Goal: Information Seeking & Learning: Learn about a topic

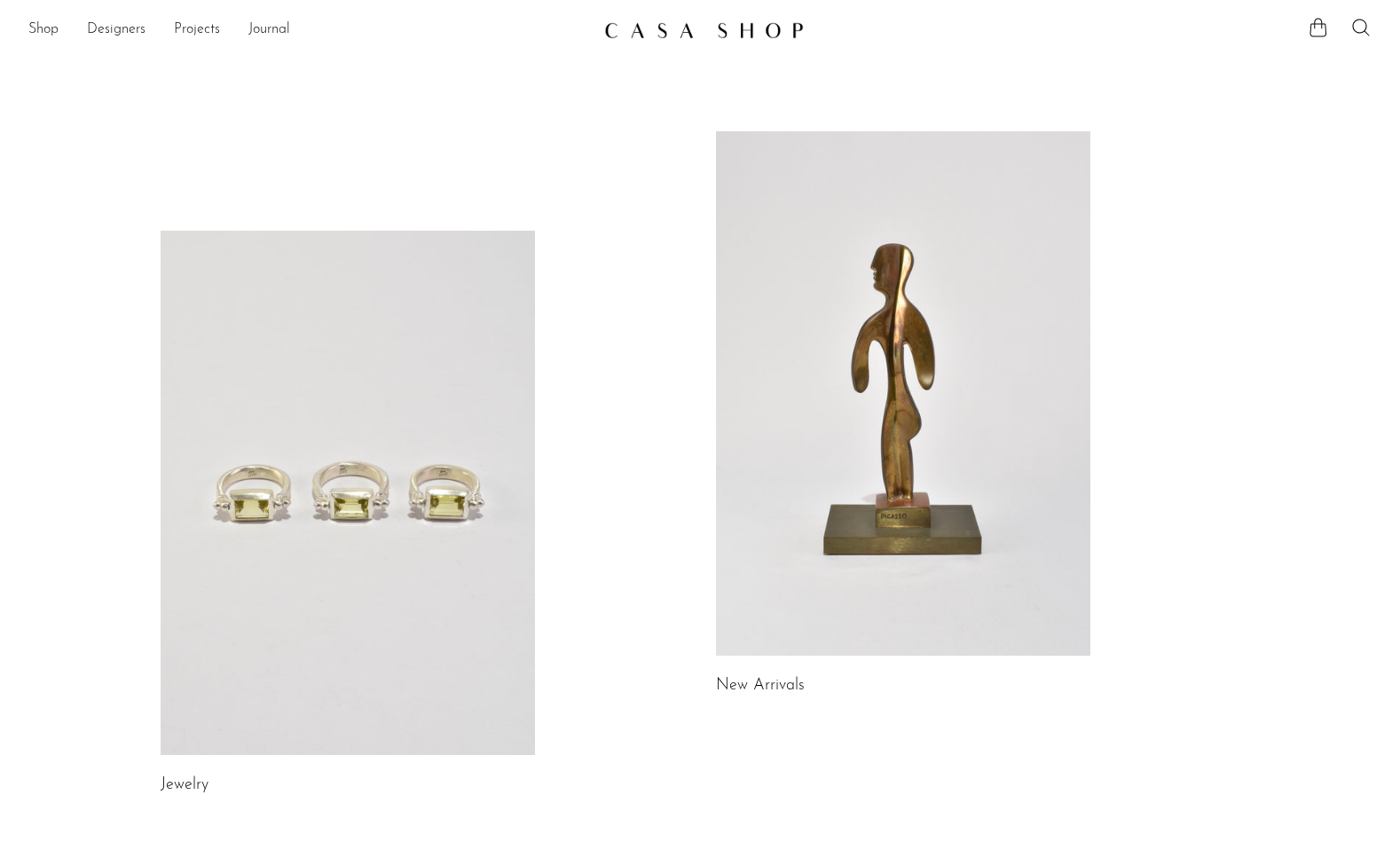
click at [939, 369] on link at bounding box center [903, 393] width 374 height 525
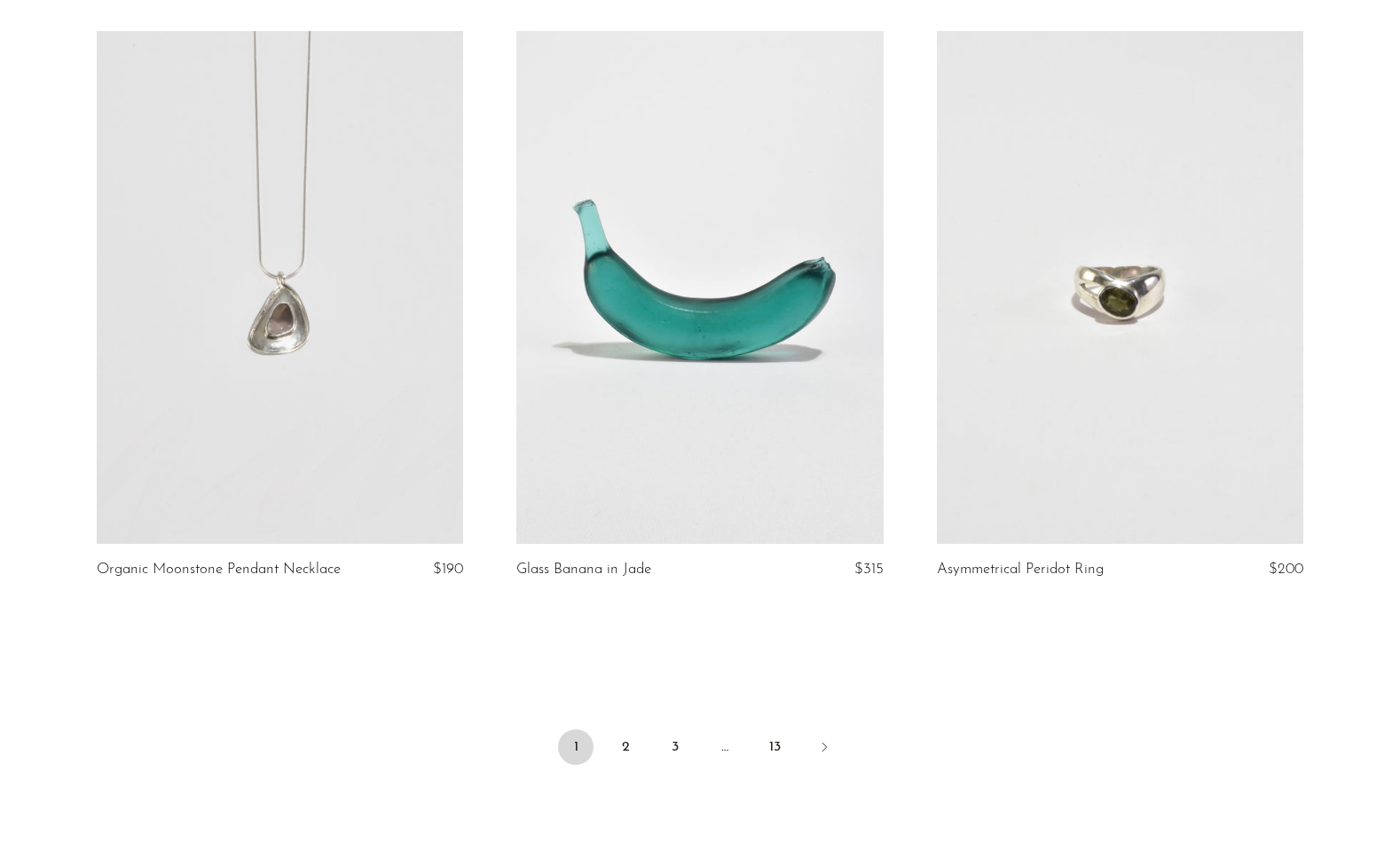
scroll to position [6658, 0]
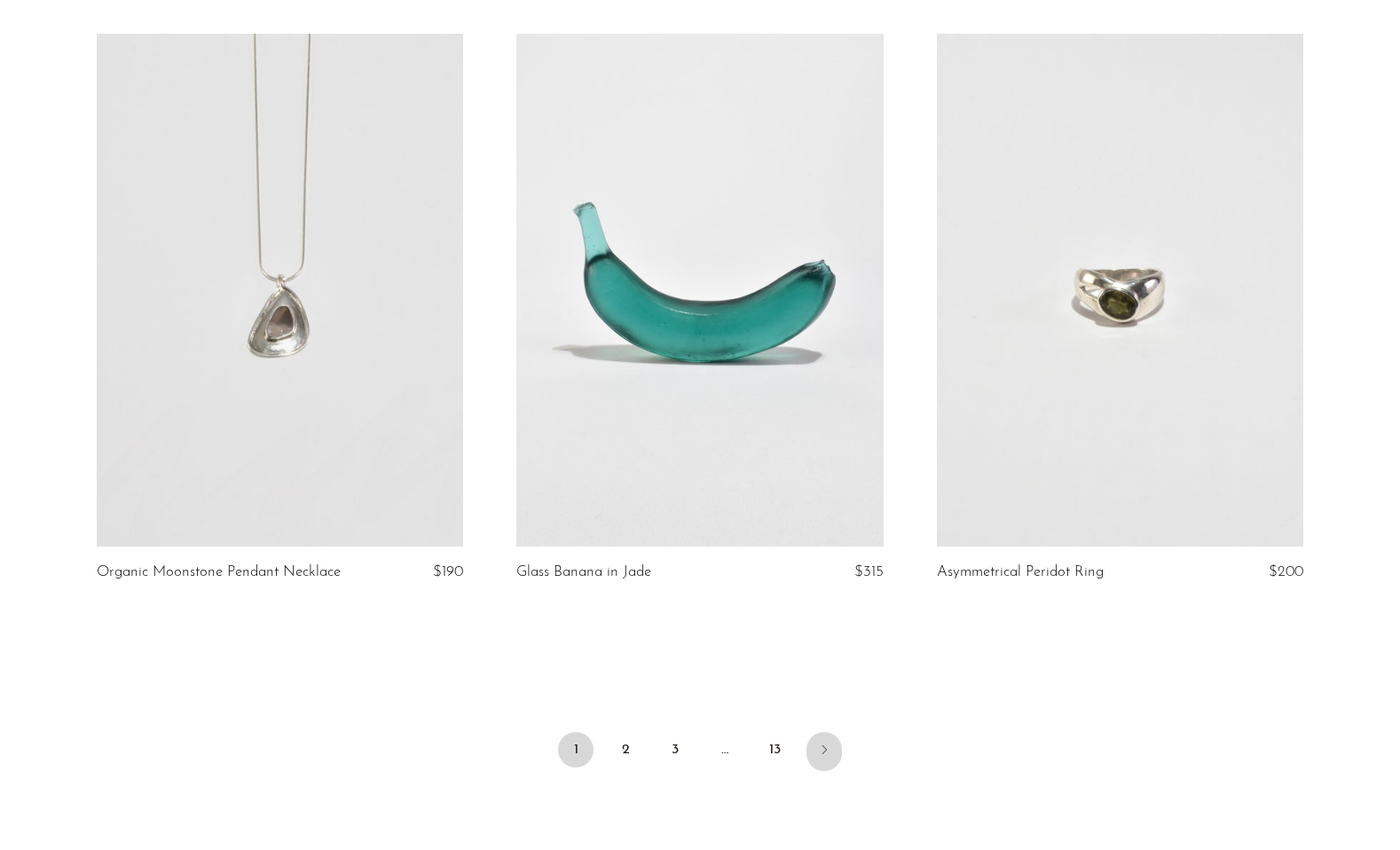
click at [827, 749] on icon "Next" at bounding box center [824, 750] width 14 height 14
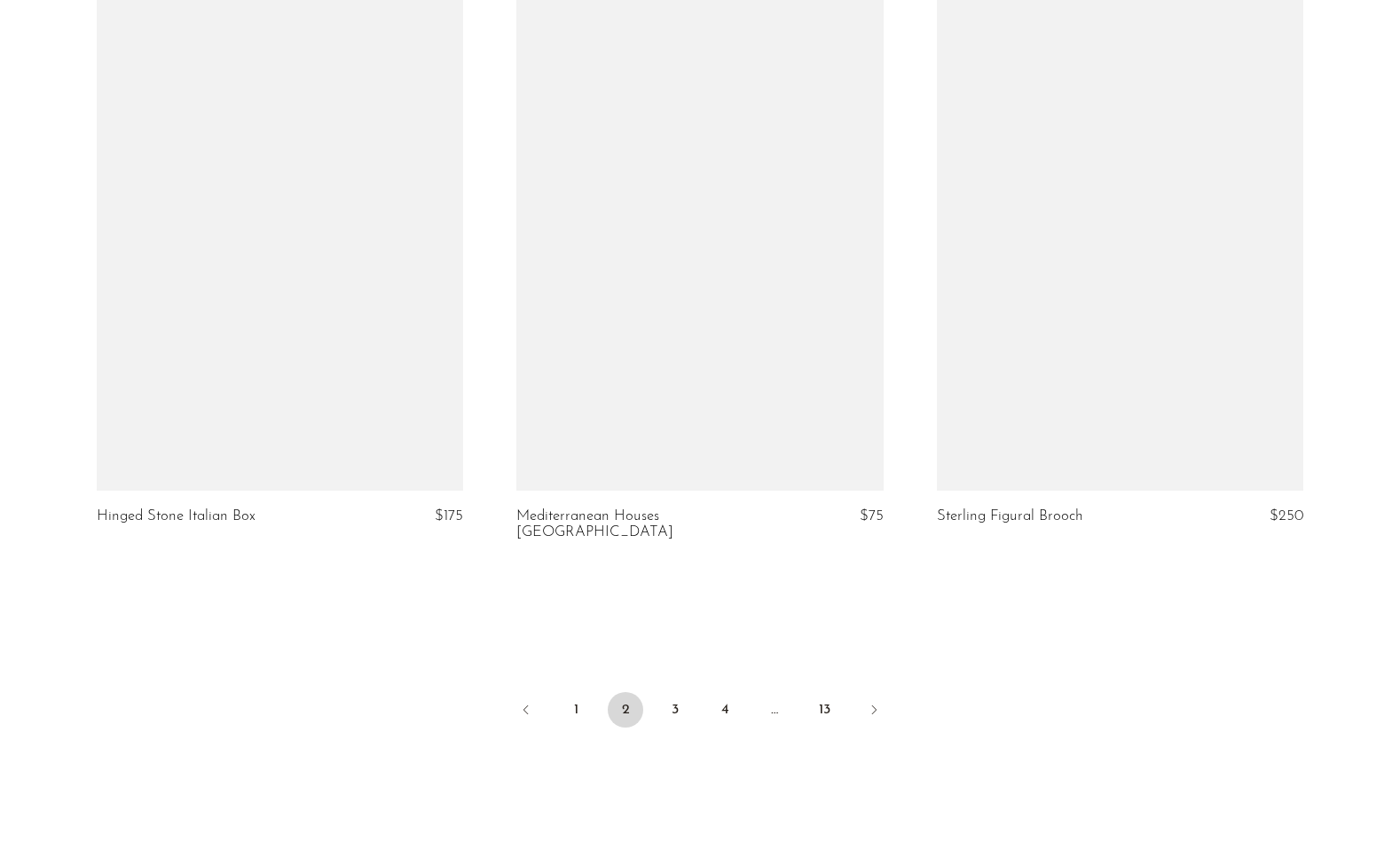
scroll to position [6700, 0]
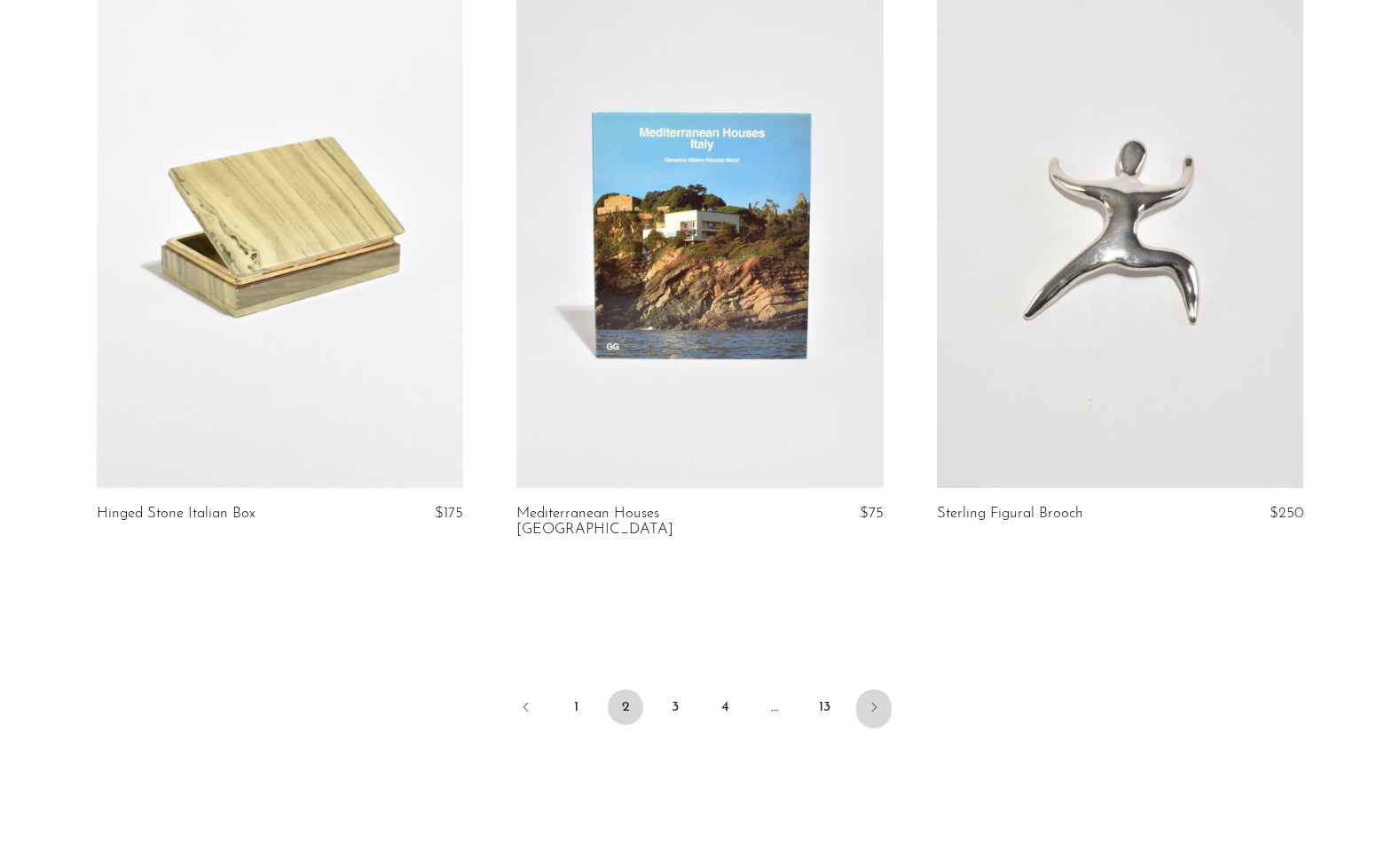
click at [875, 700] on link "Next" at bounding box center [874, 708] width 36 height 39
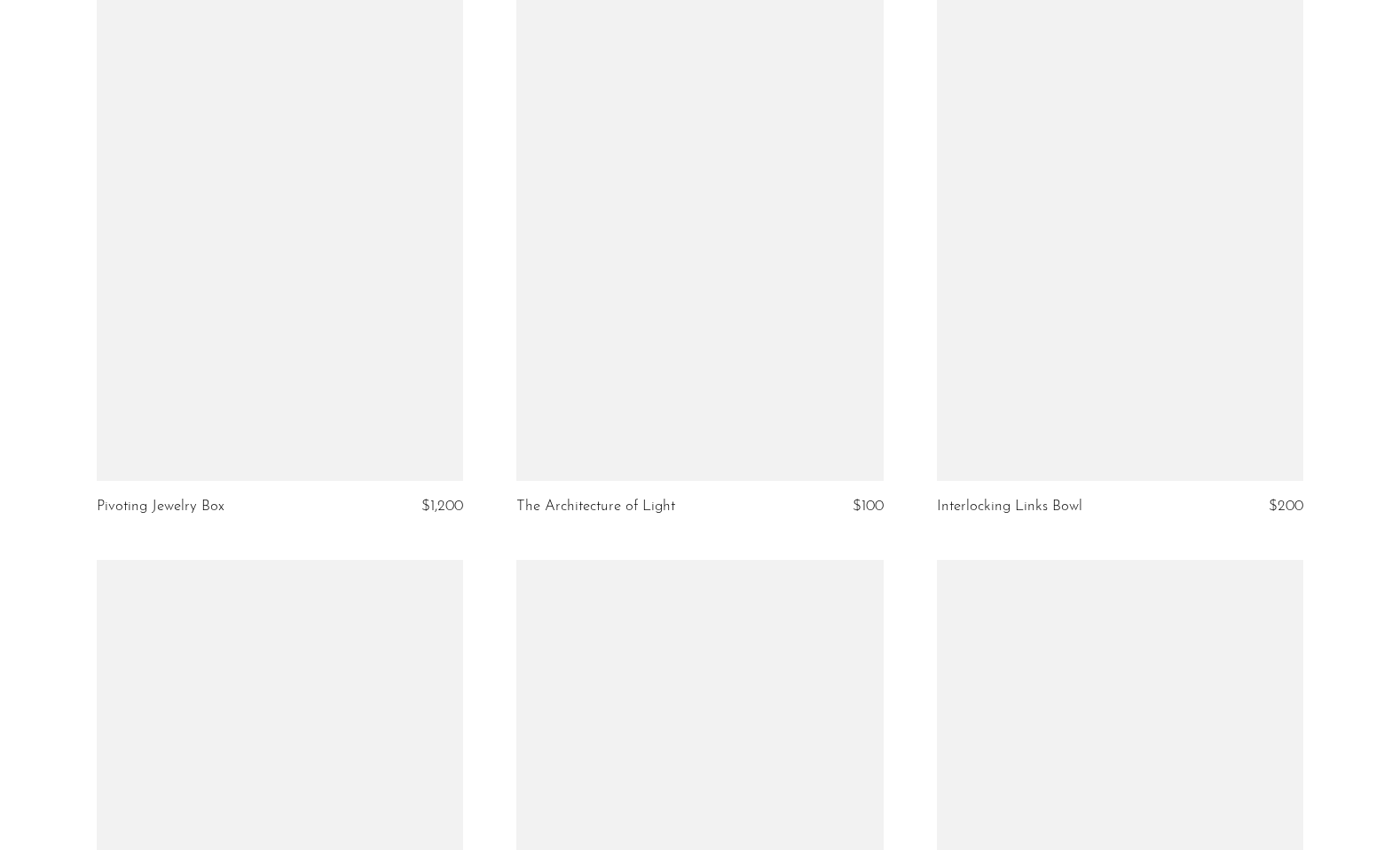
scroll to position [5527, 0]
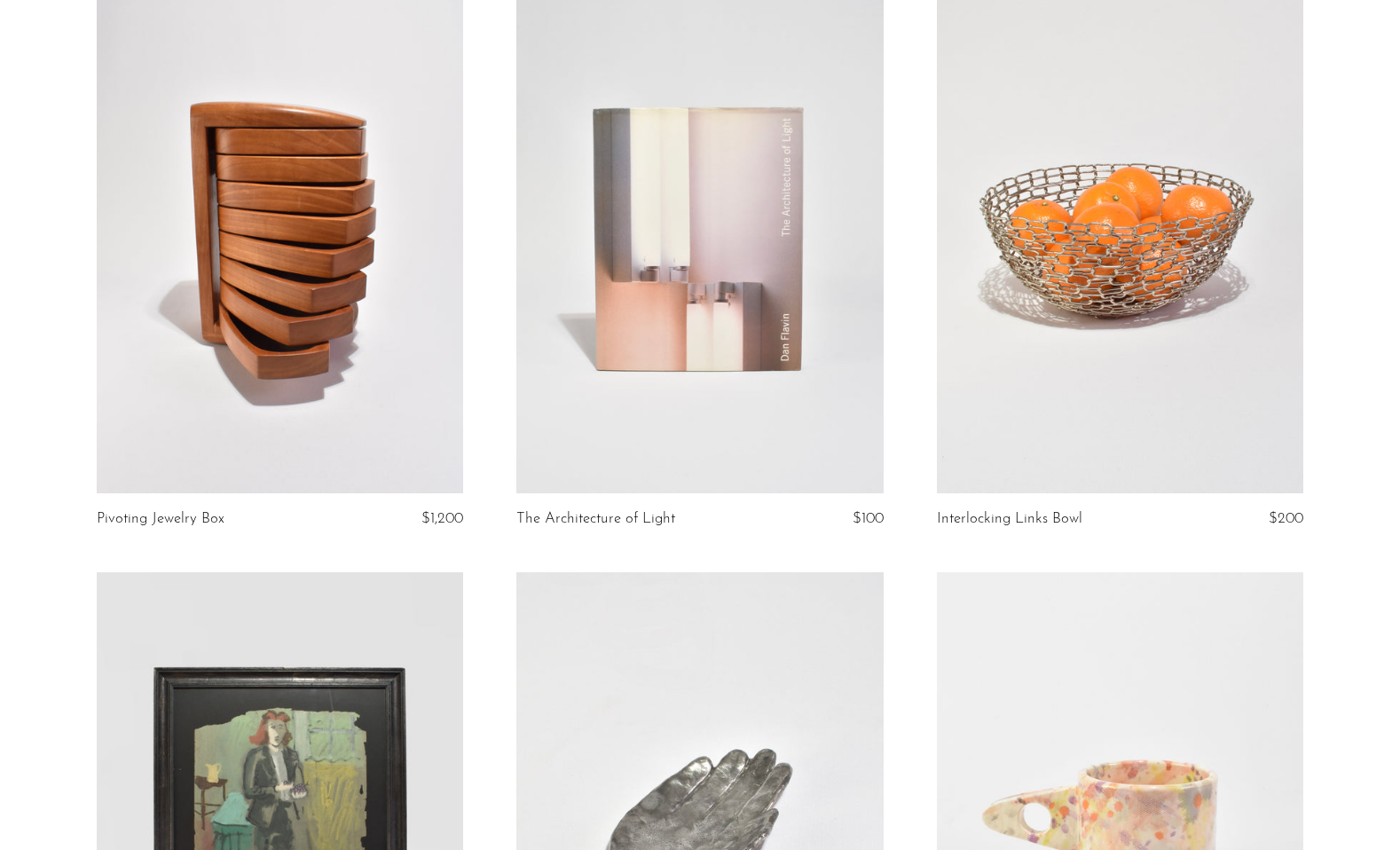
click at [663, 274] on link at bounding box center [699, 238] width 367 height 514
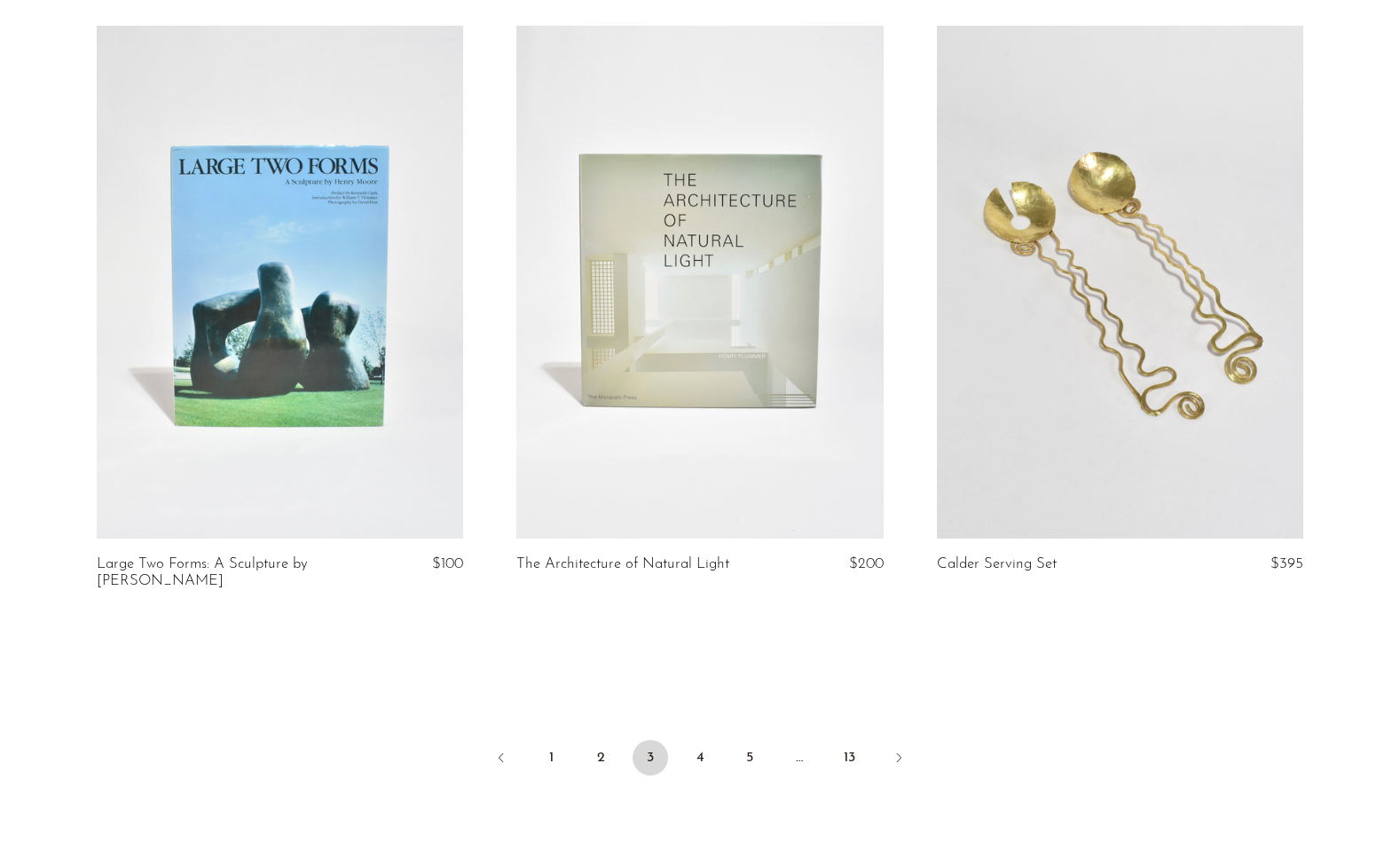
scroll to position [6675, 0]
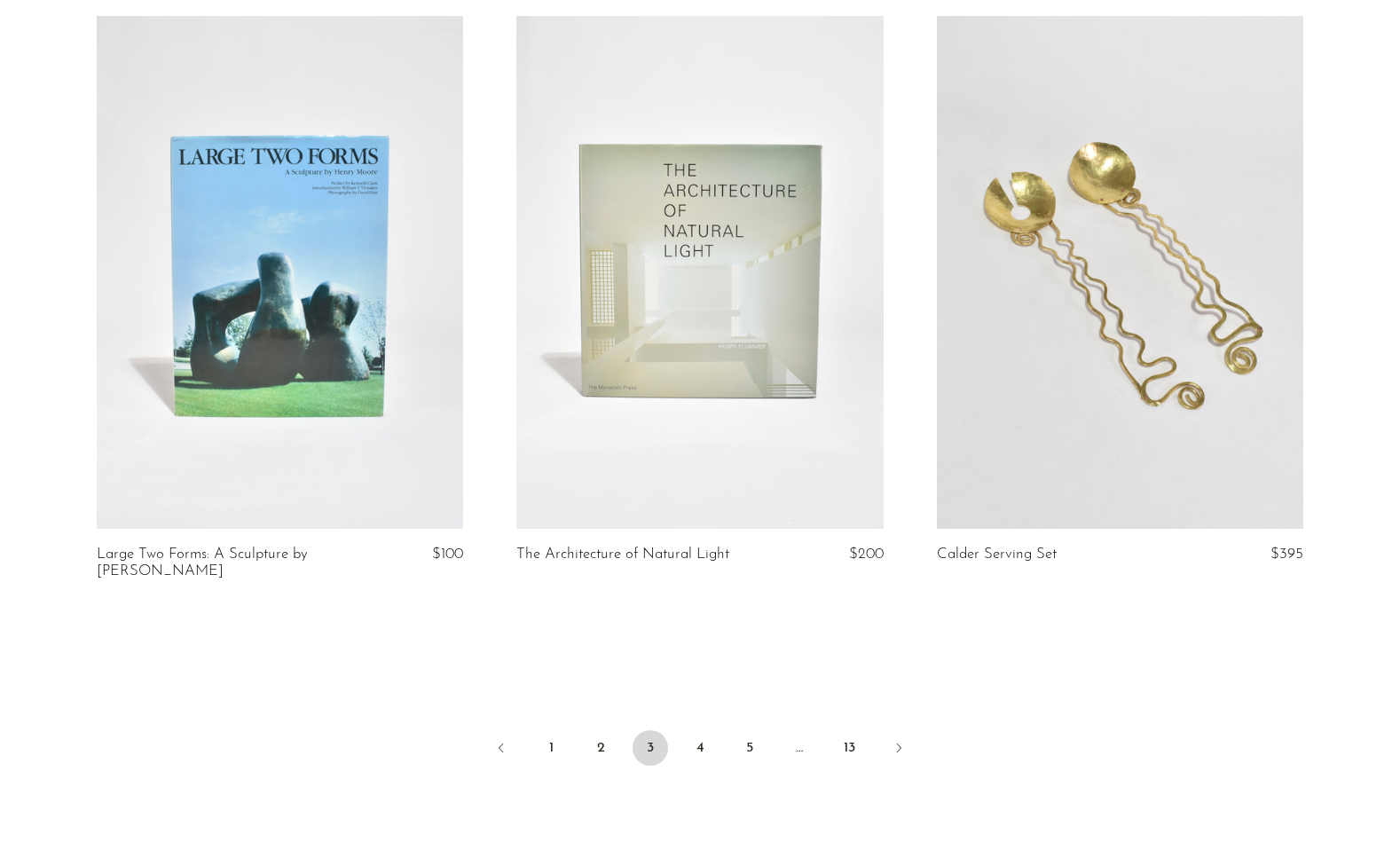
click at [762, 227] on link at bounding box center [699, 273] width 367 height 514
click at [700, 736] on link "4" at bounding box center [700, 748] width 36 height 36
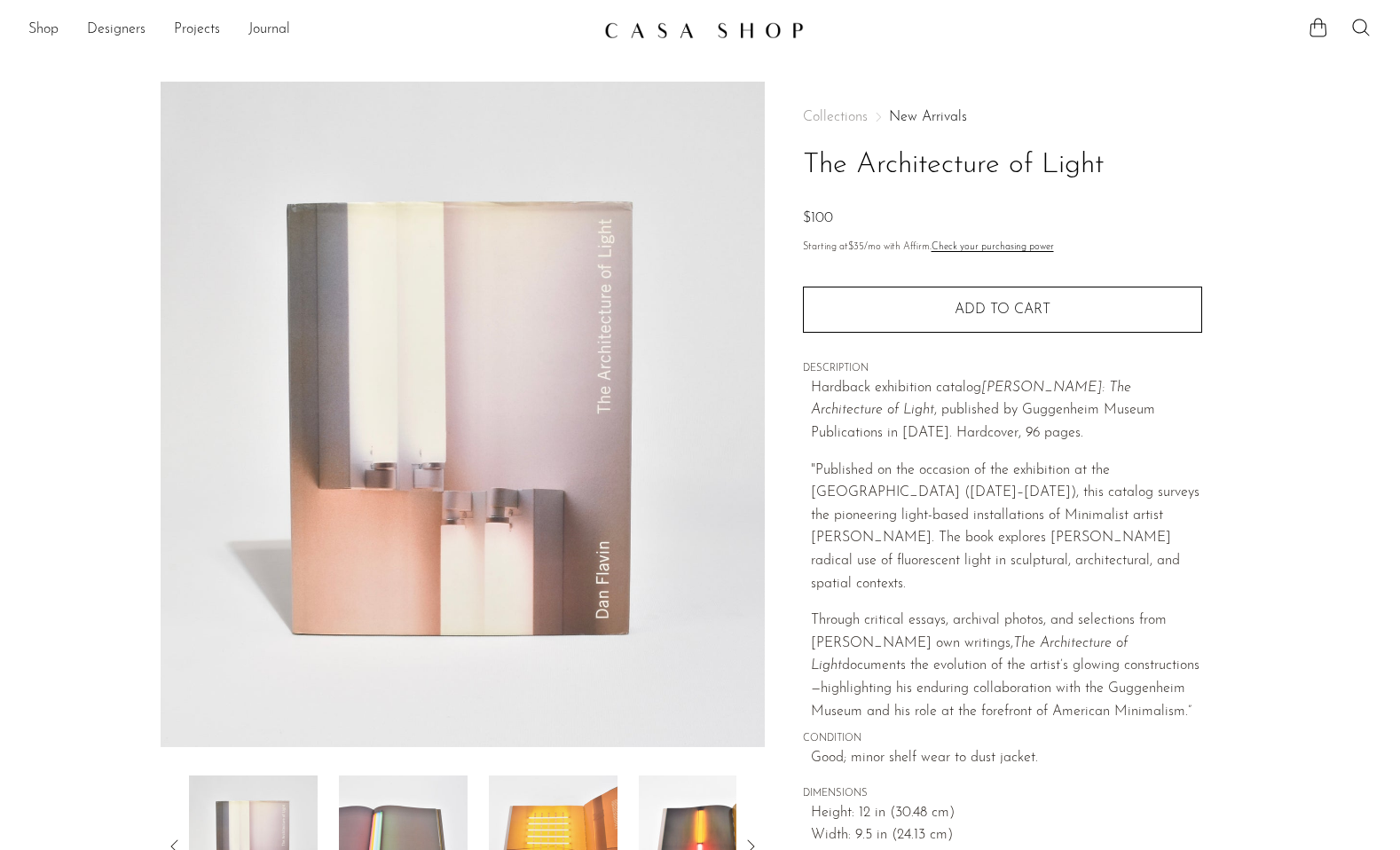
click at [741, 448] on img at bounding box center [463, 414] width 604 height 665
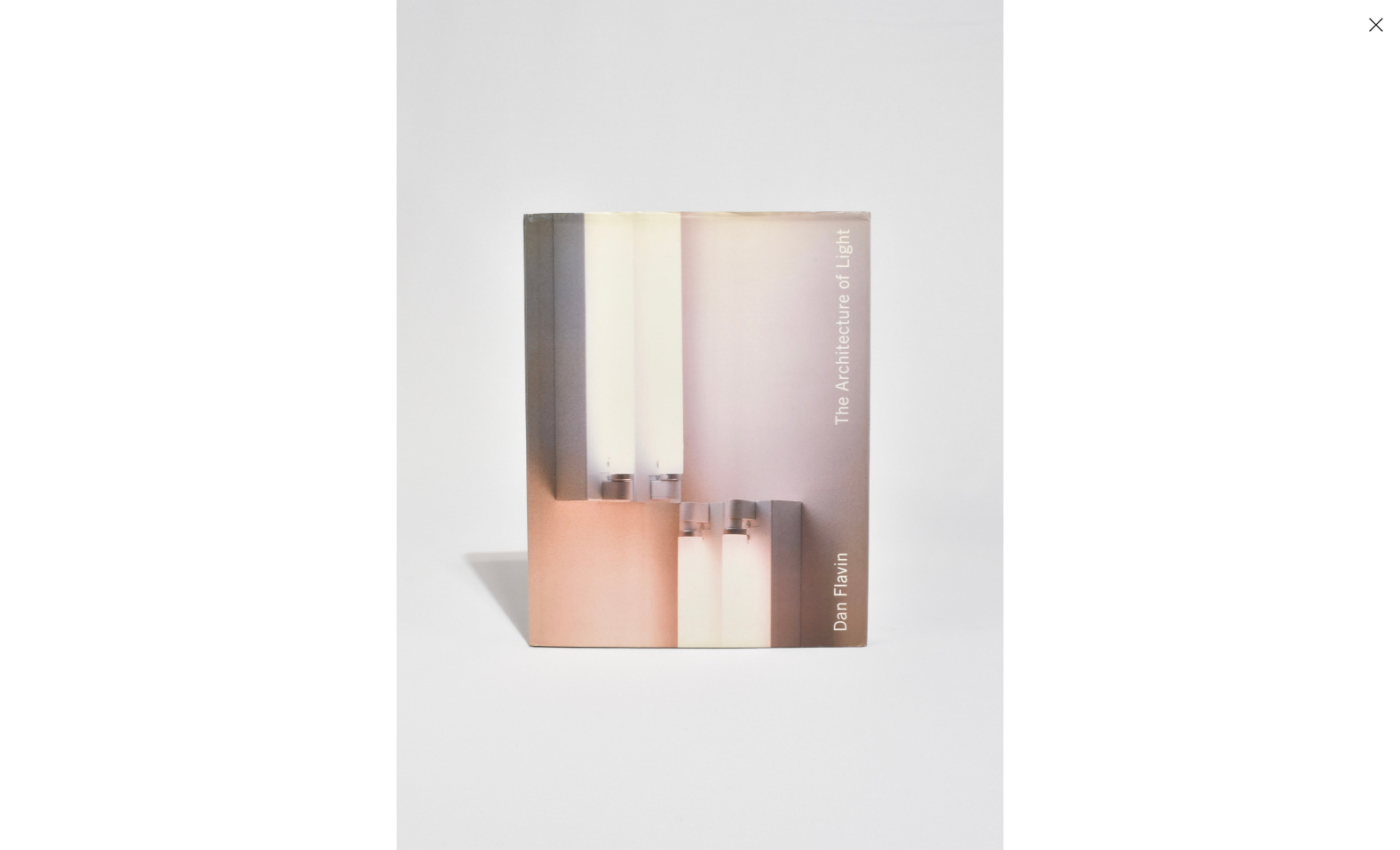
click at [1140, 462] on div at bounding box center [1096, 425] width 1400 height 850
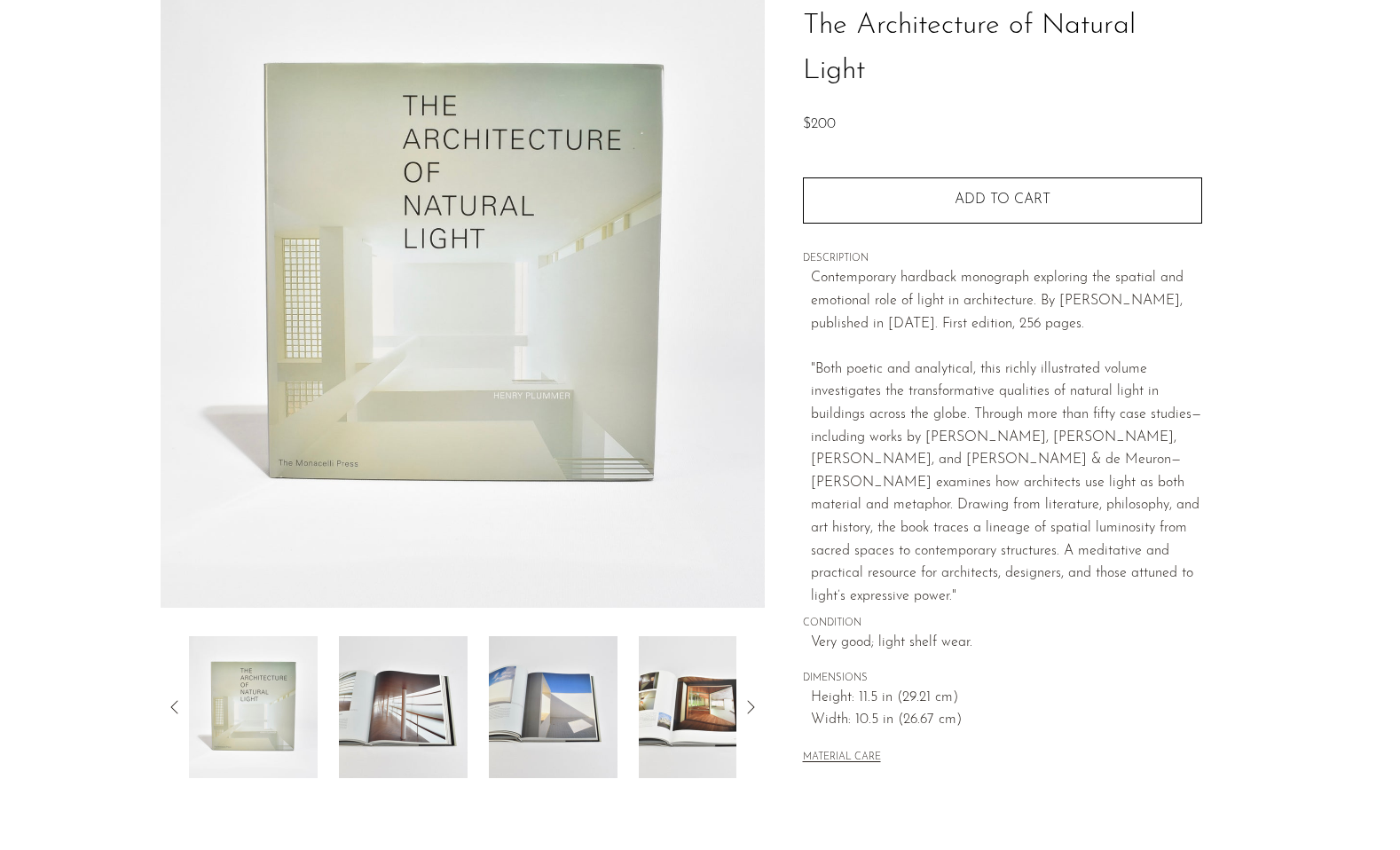
scroll to position [142, 0]
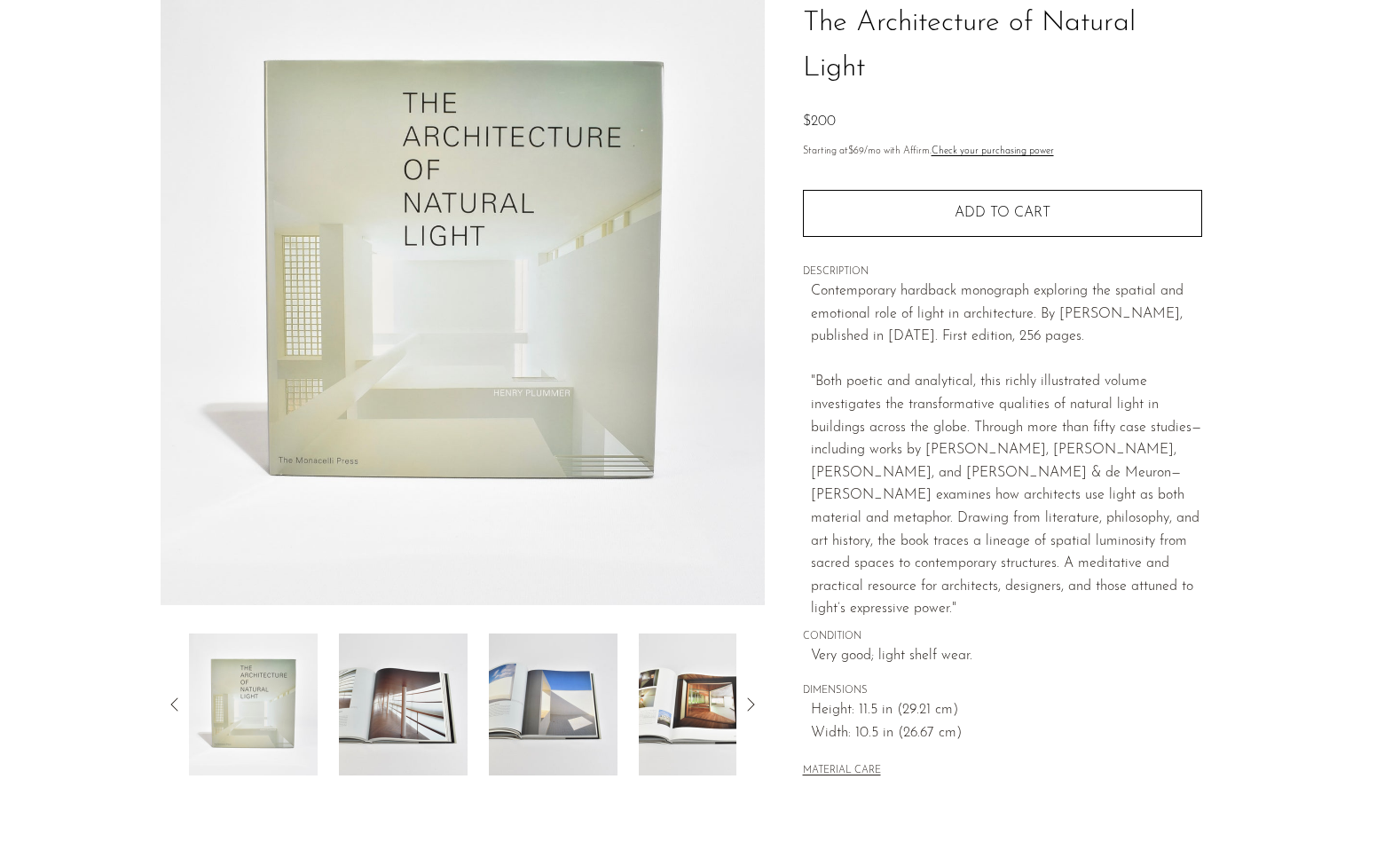
click at [431, 731] on img at bounding box center [403, 704] width 129 height 142
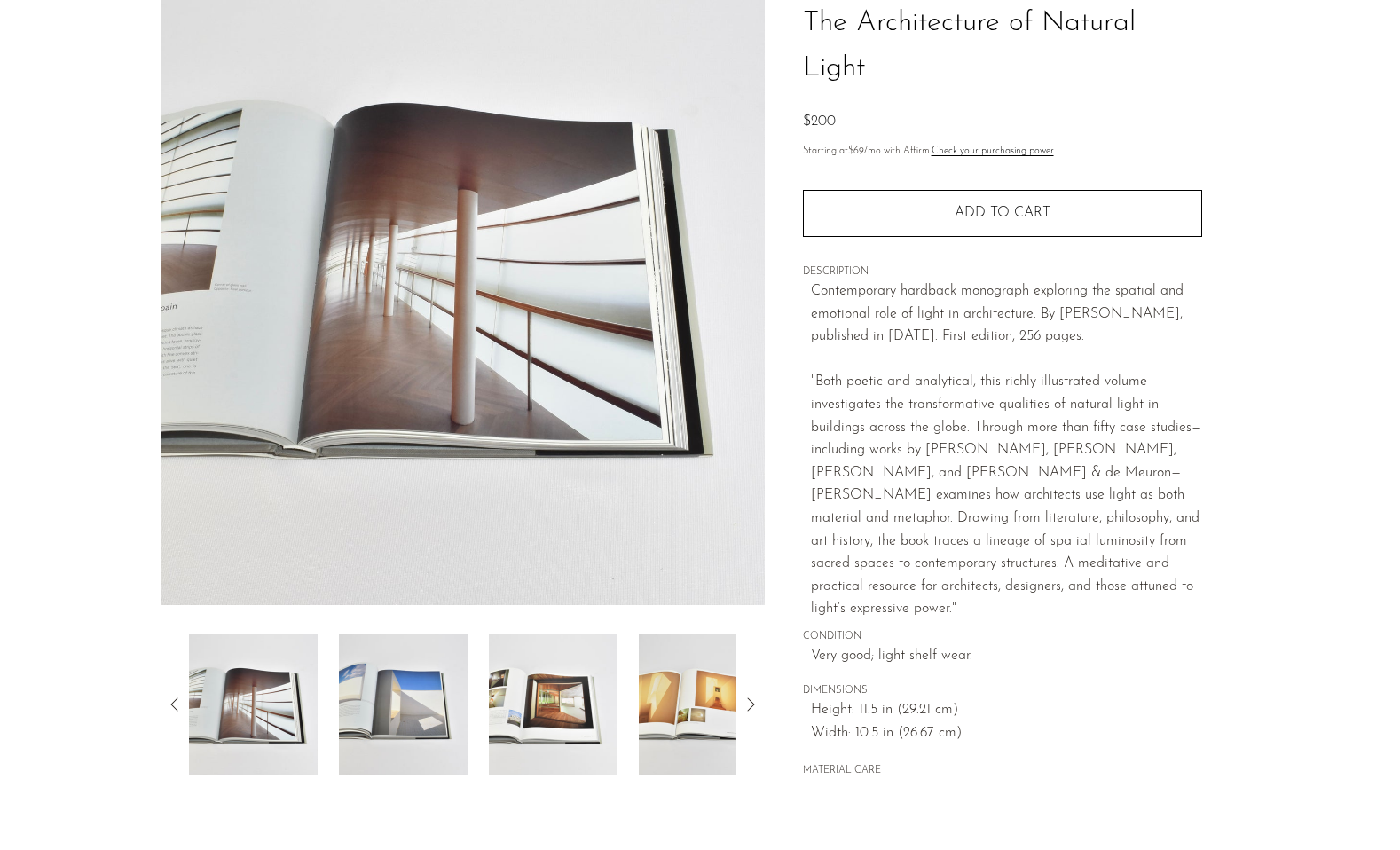
click at [754, 698] on icon at bounding box center [751, 705] width 21 height 21
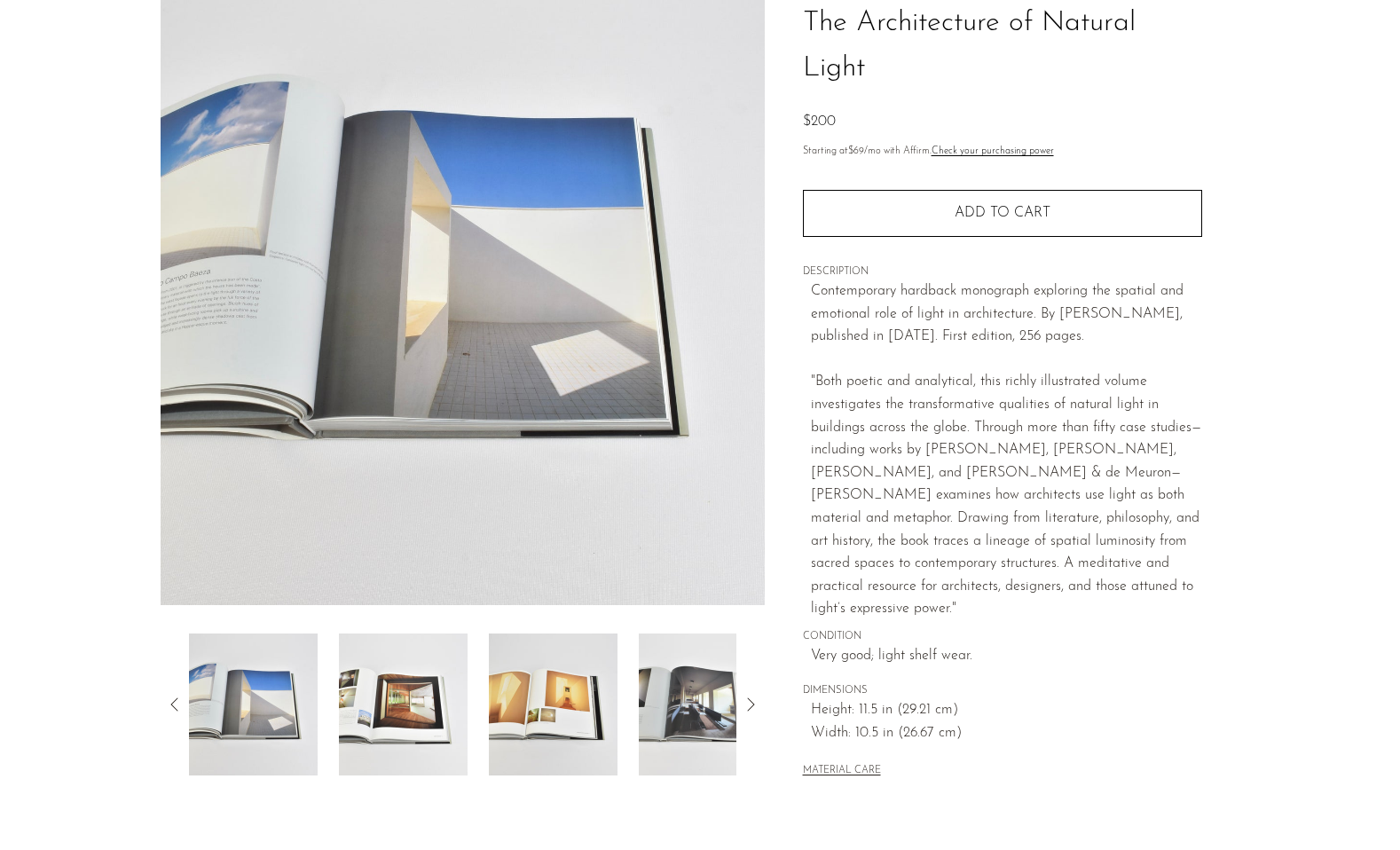
click at [753, 698] on icon at bounding box center [751, 705] width 21 height 21
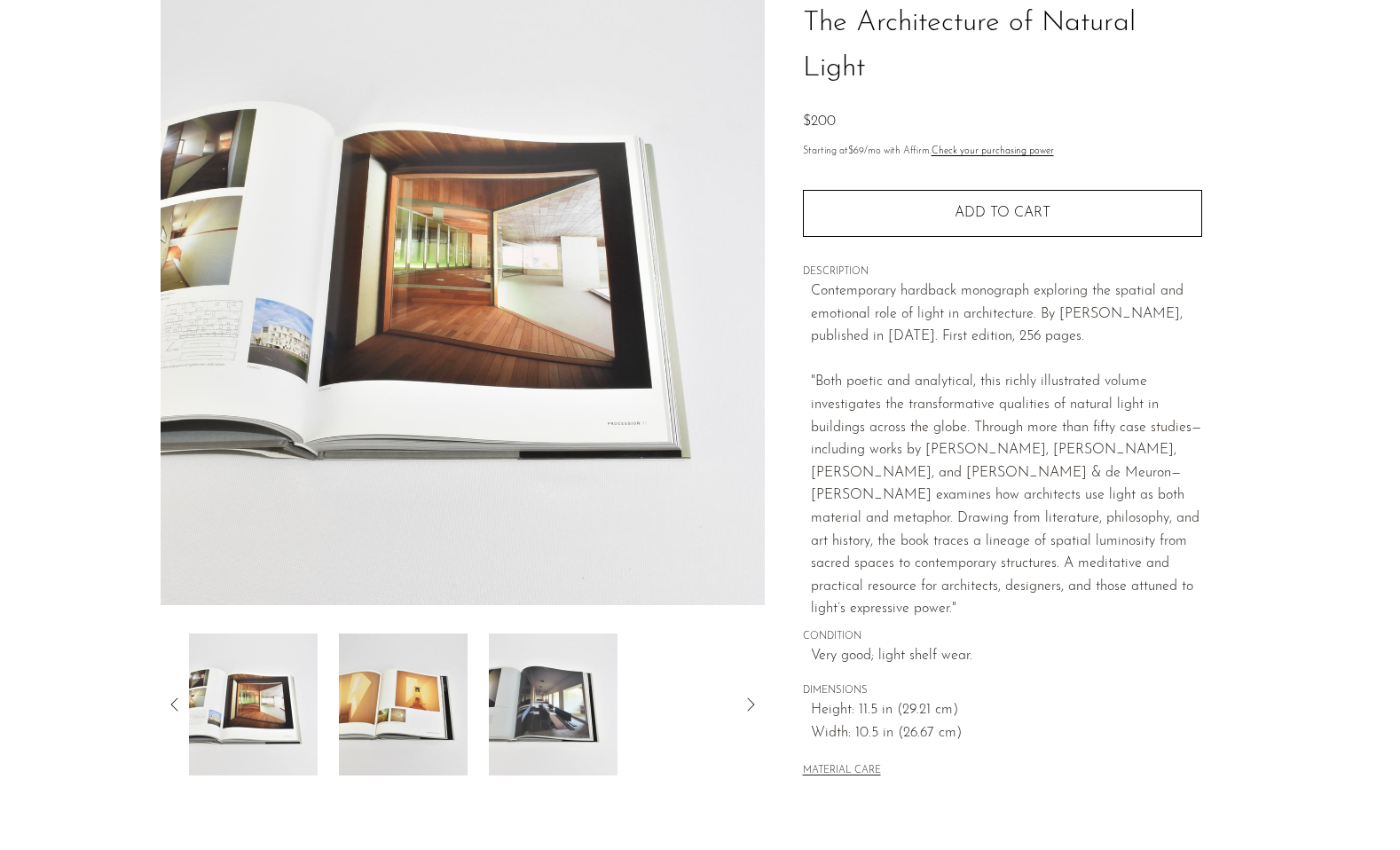
click at [753, 698] on icon at bounding box center [751, 705] width 21 height 21
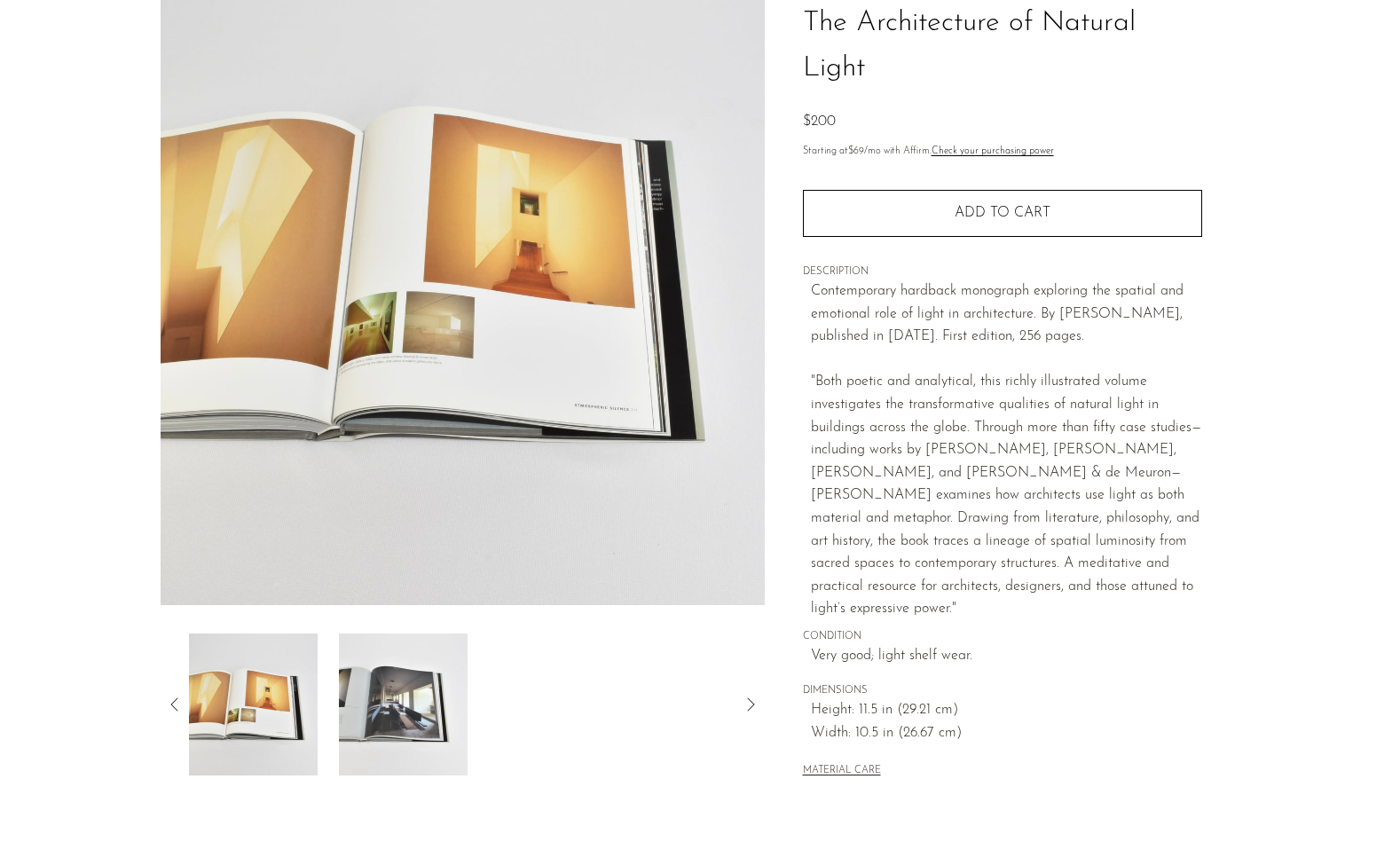
click at [753, 698] on icon at bounding box center [751, 705] width 21 height 21
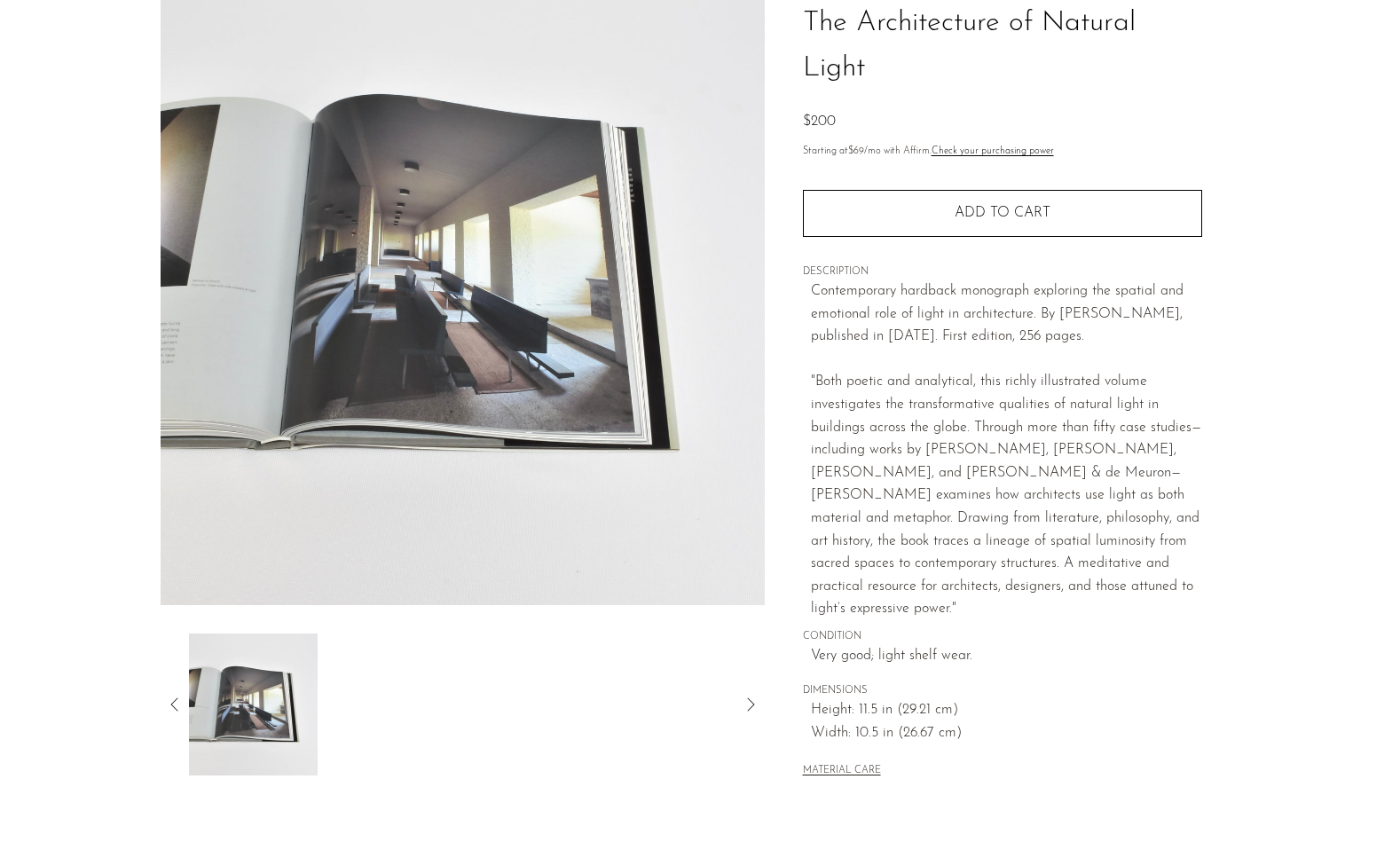
click at [175, 706] on icon at bounding box center [175, 705] width 21 height 21
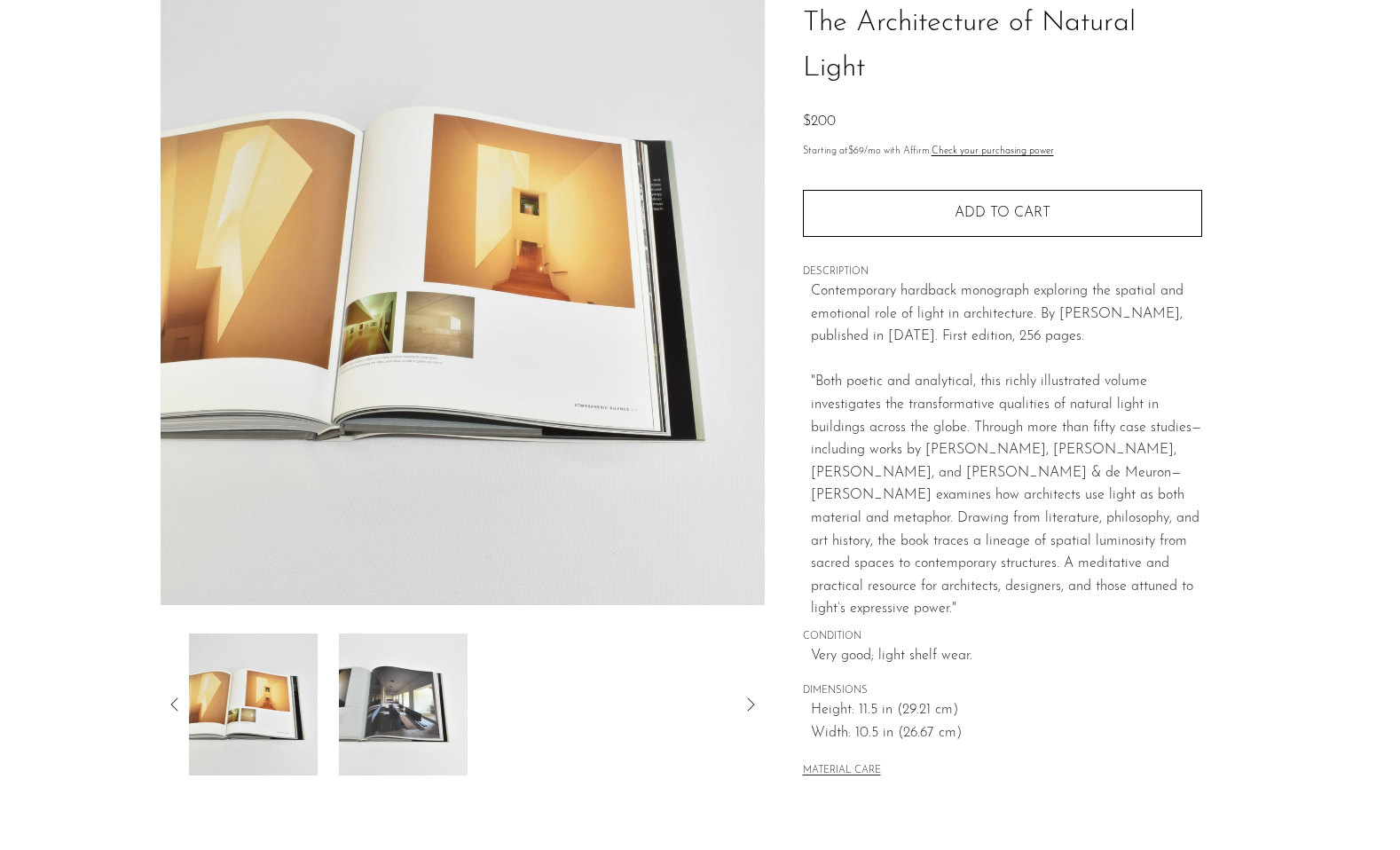
click at [413, 310] on img at bounding box center [463, 271] width 604 height 665
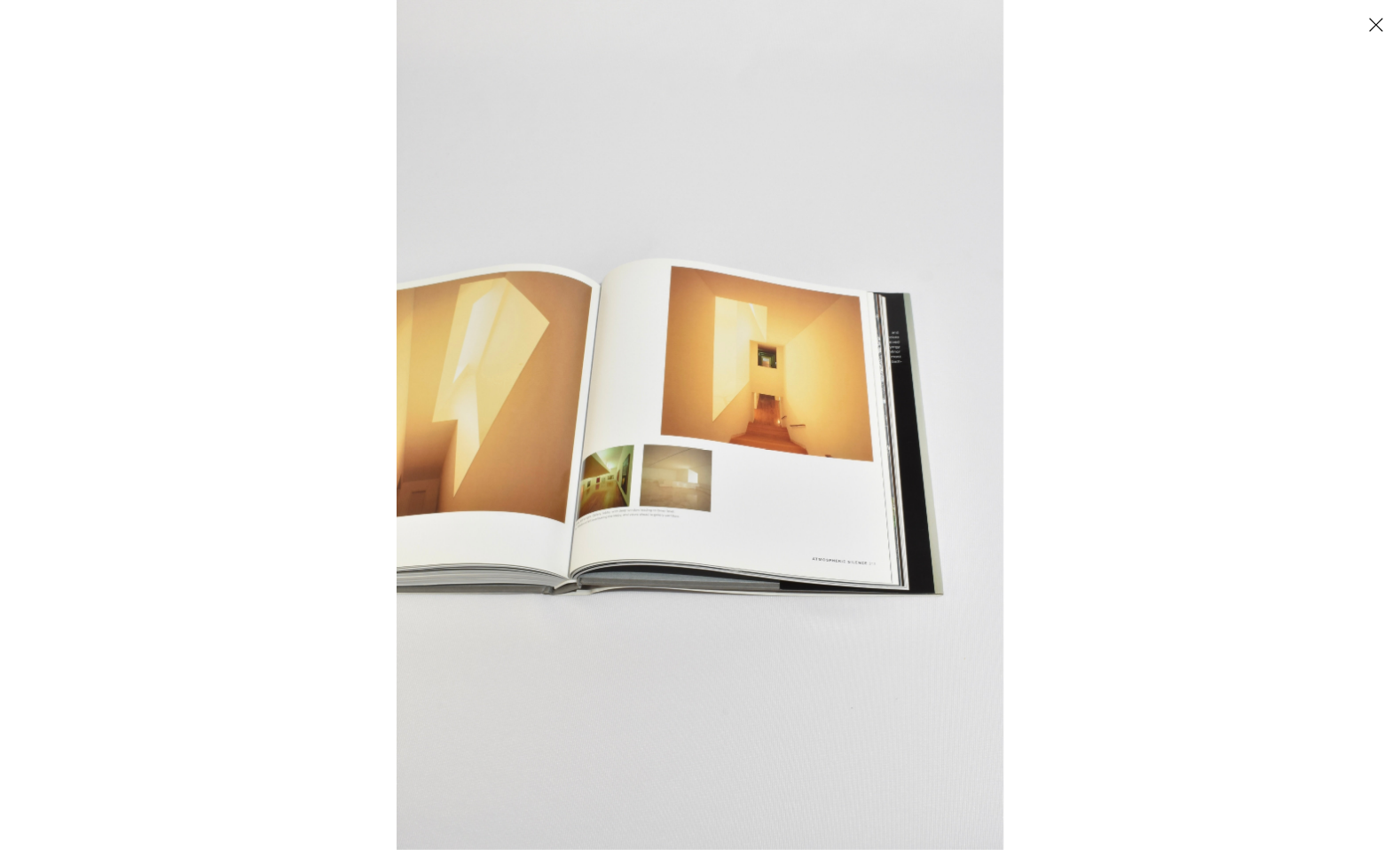
click at [630, 512] on img at bounding box center [700, 425] width 606 height 850
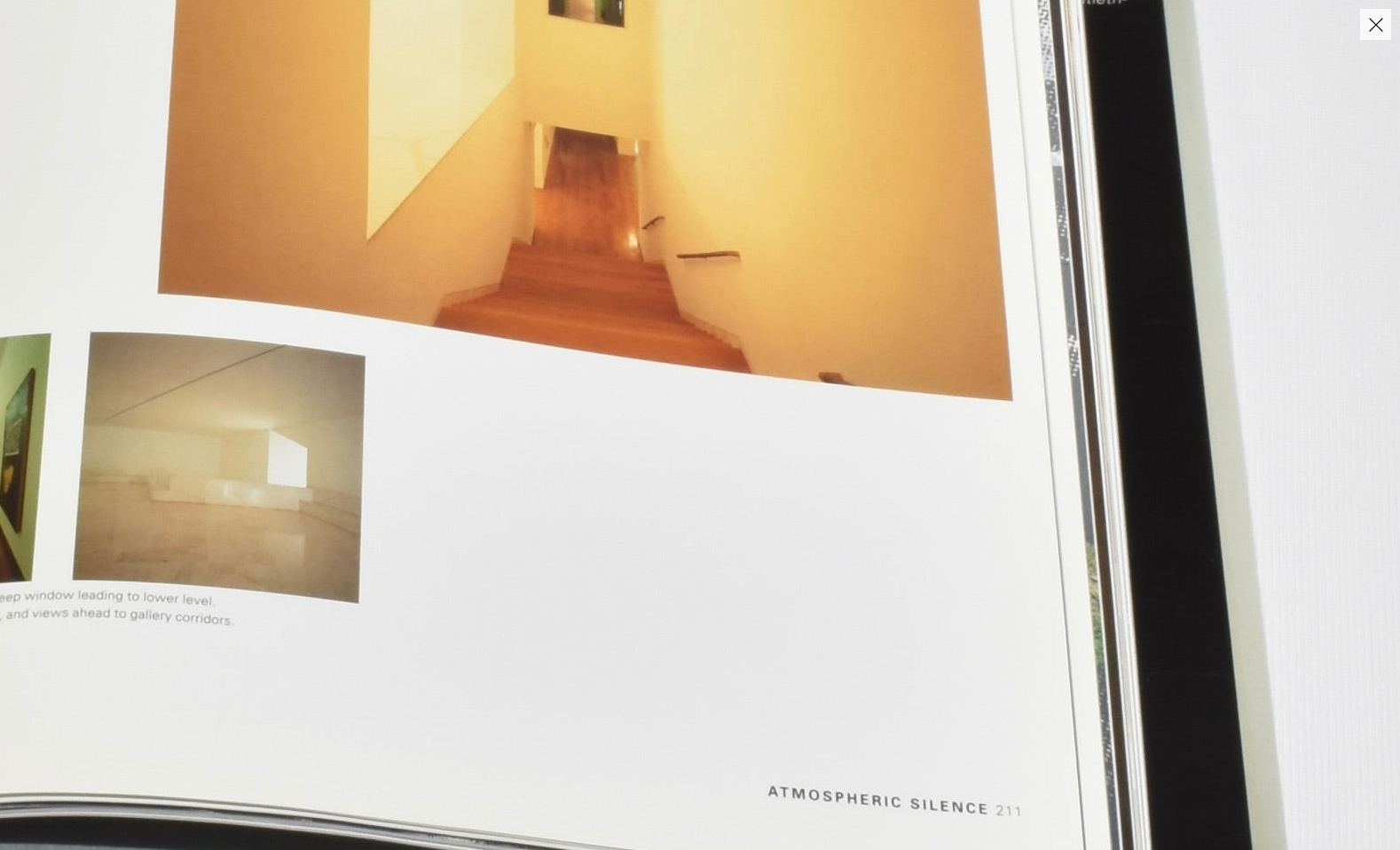
drag, startPoint x: 802, startPoint y: 382, endPoint x: 196, endPoint y: 474, distance: 612.9
click at [196, 474] on img at bounding box center [317, 253] width 2438 height 3414
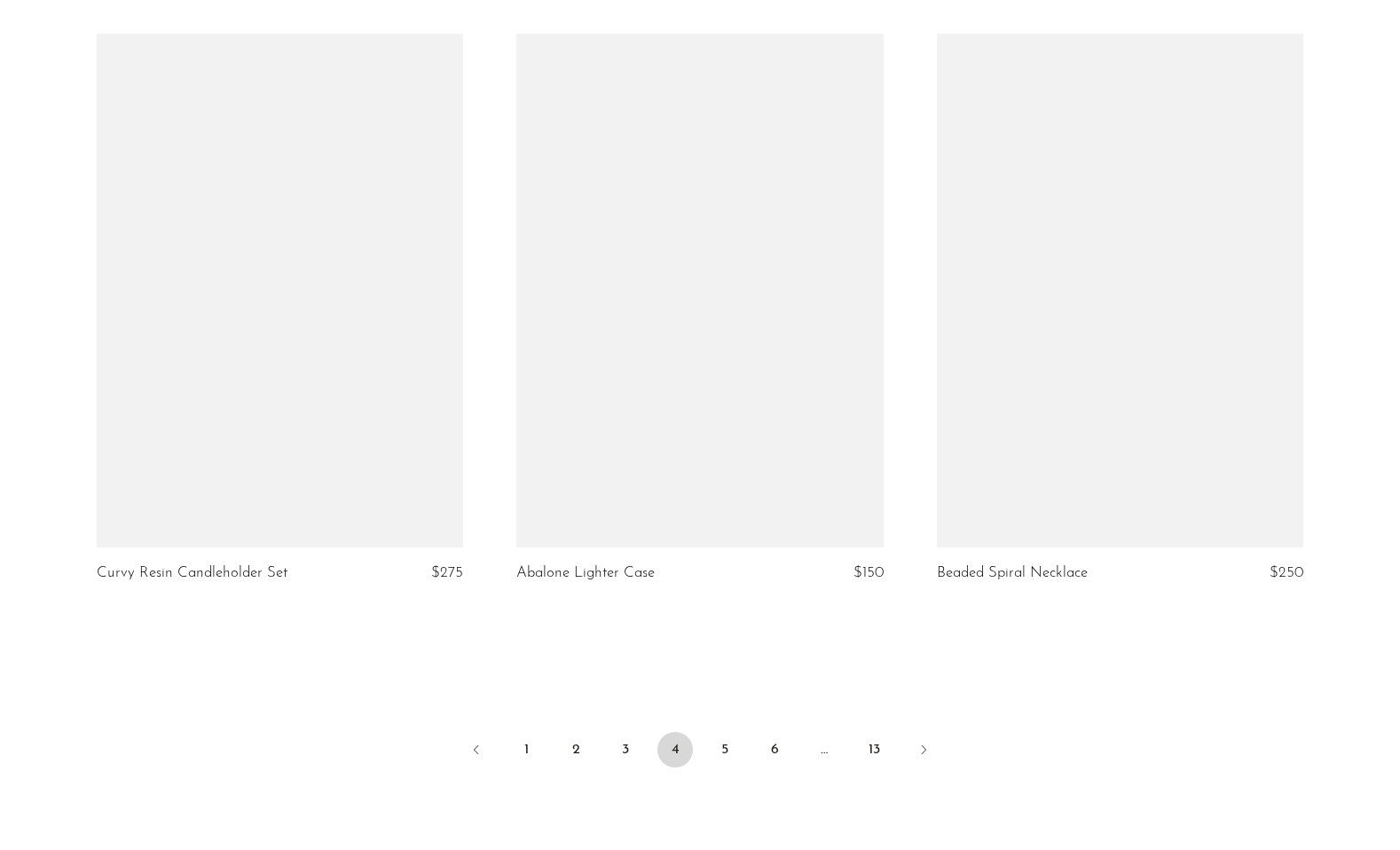
scroll to position [6640, 0]
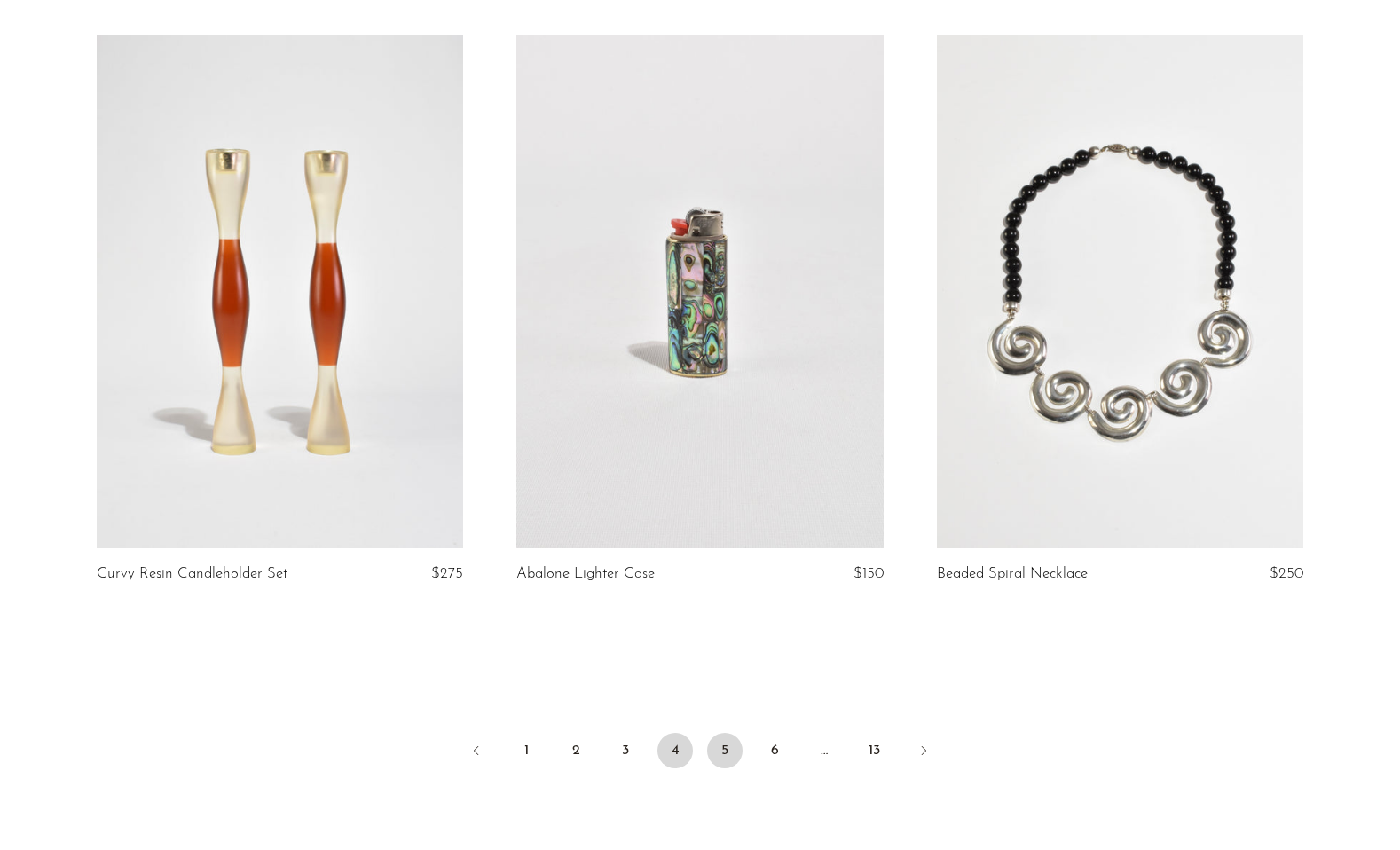
click at [726, 750] on link "5" at bounding box center [725, 750] width 36 height 36
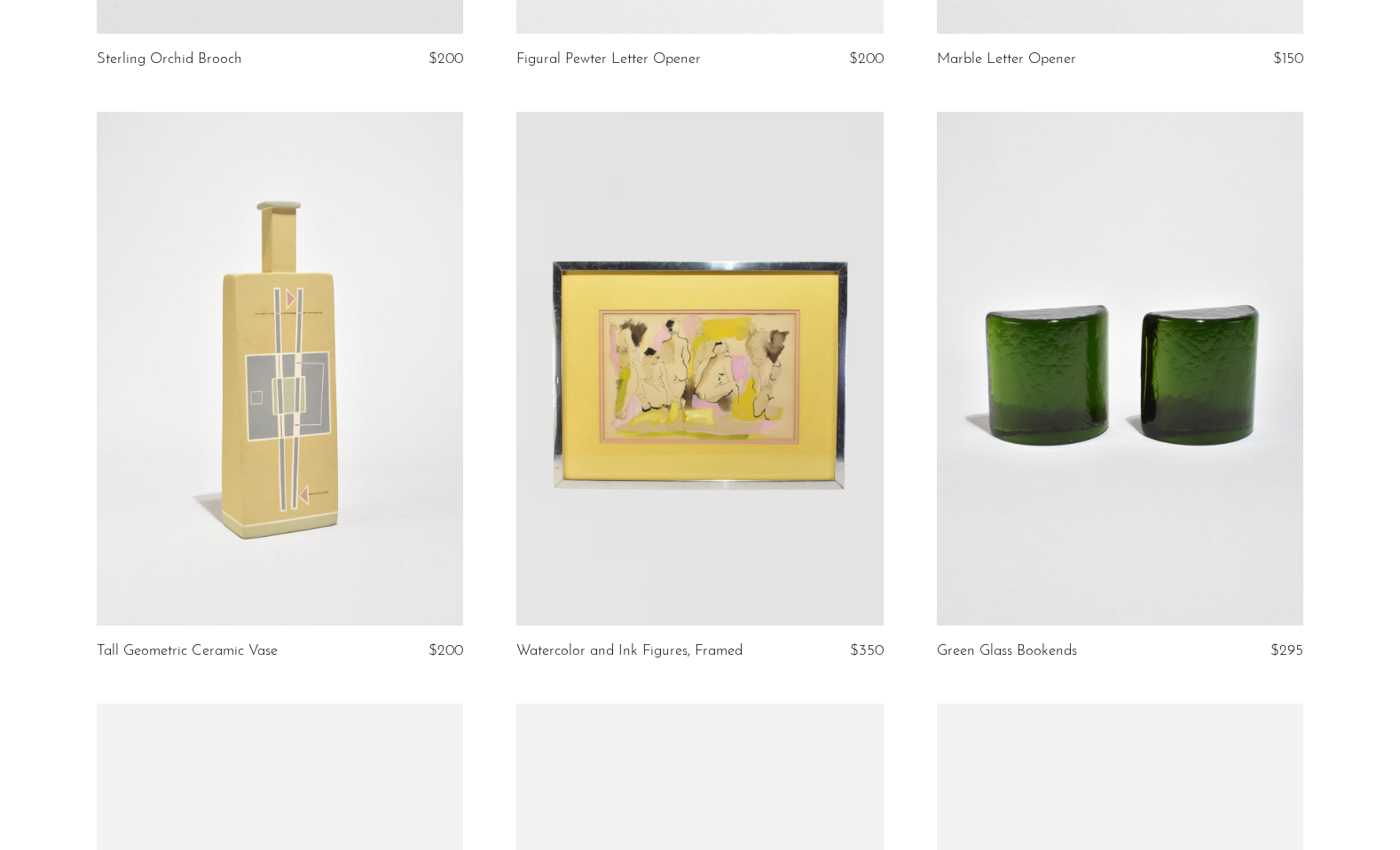
scroll to position [4267, 0]
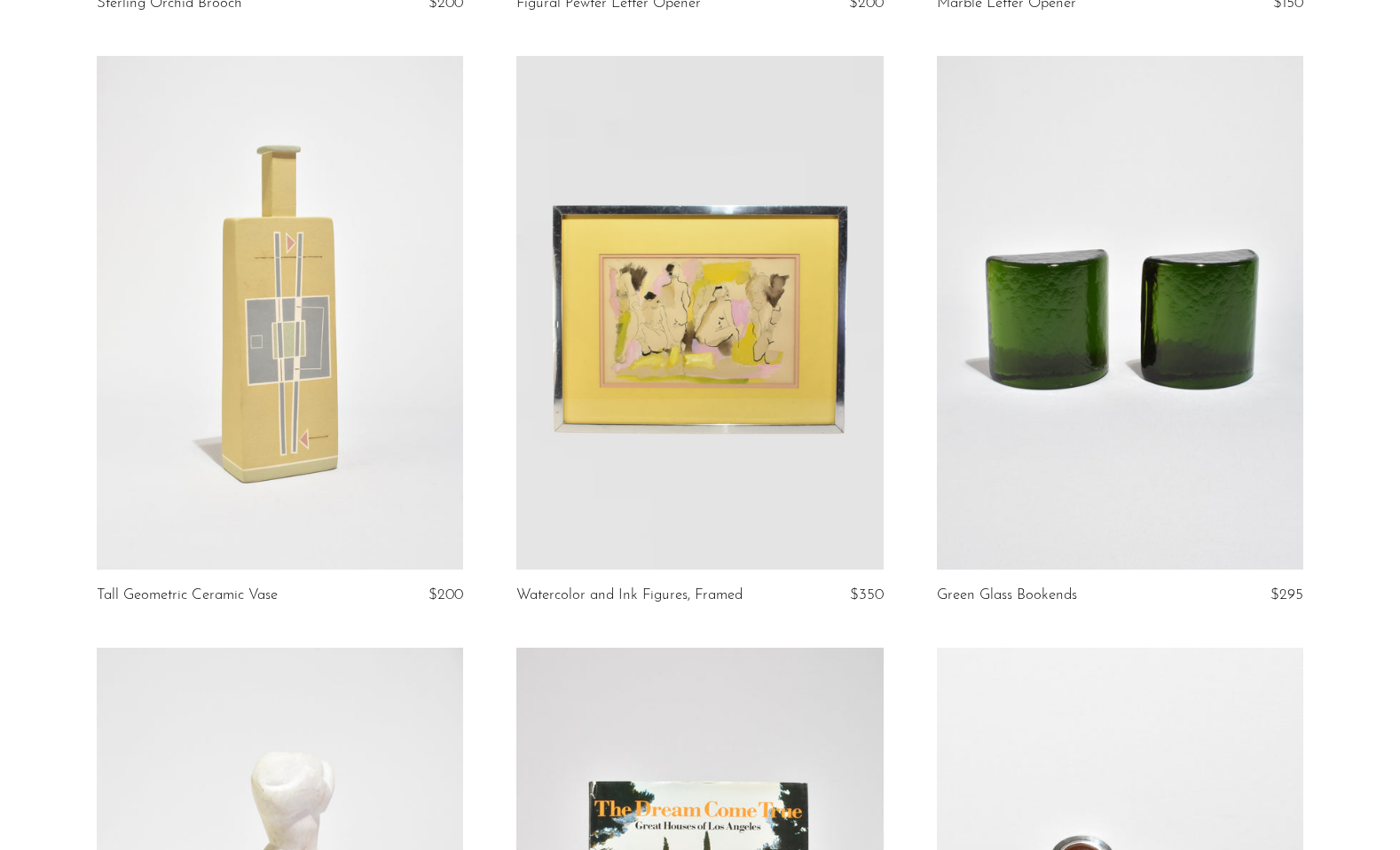
click at [765, 311] on link at bounding box center [699, 313] width 367 height 514
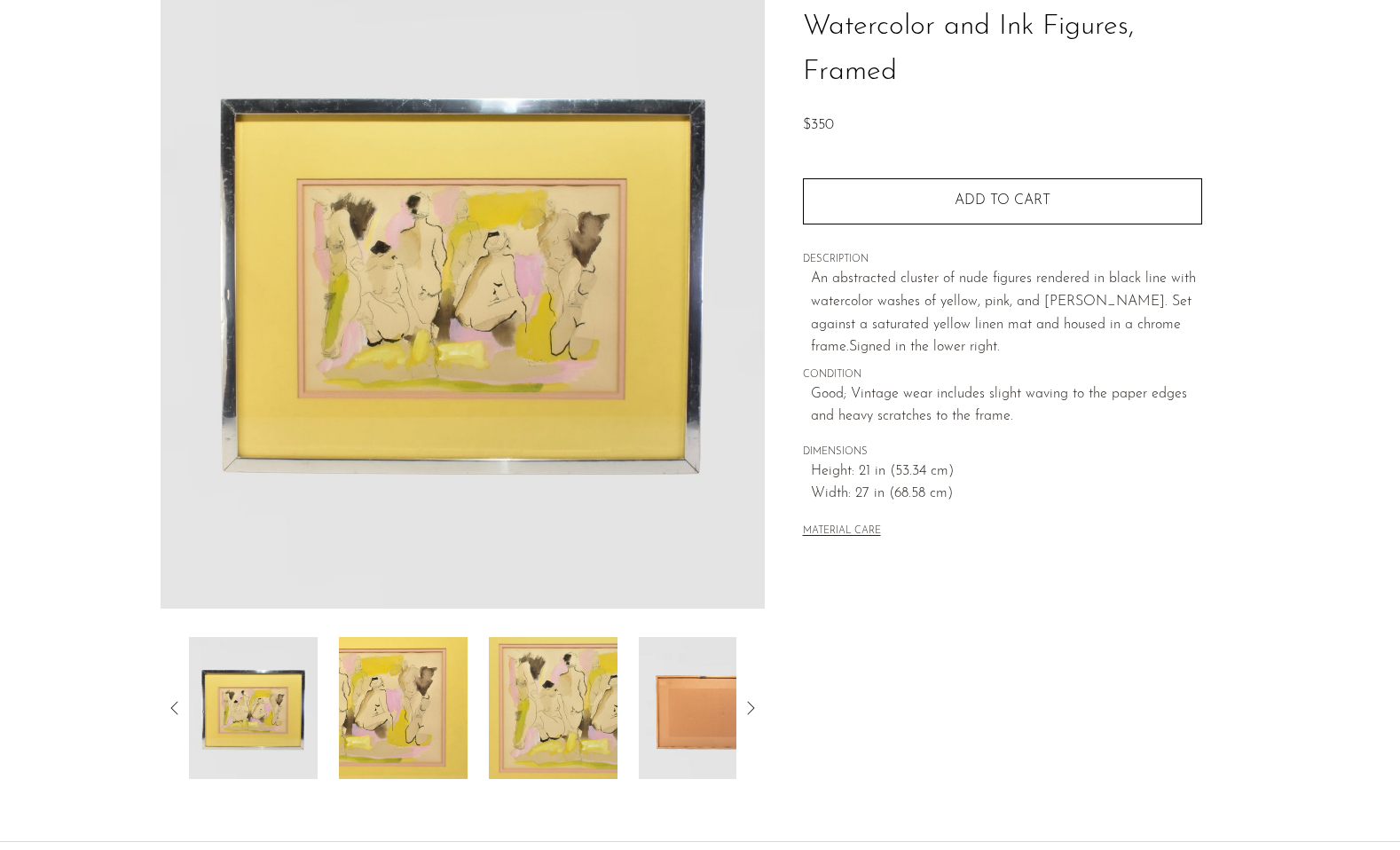
scroll to position [141, 0]
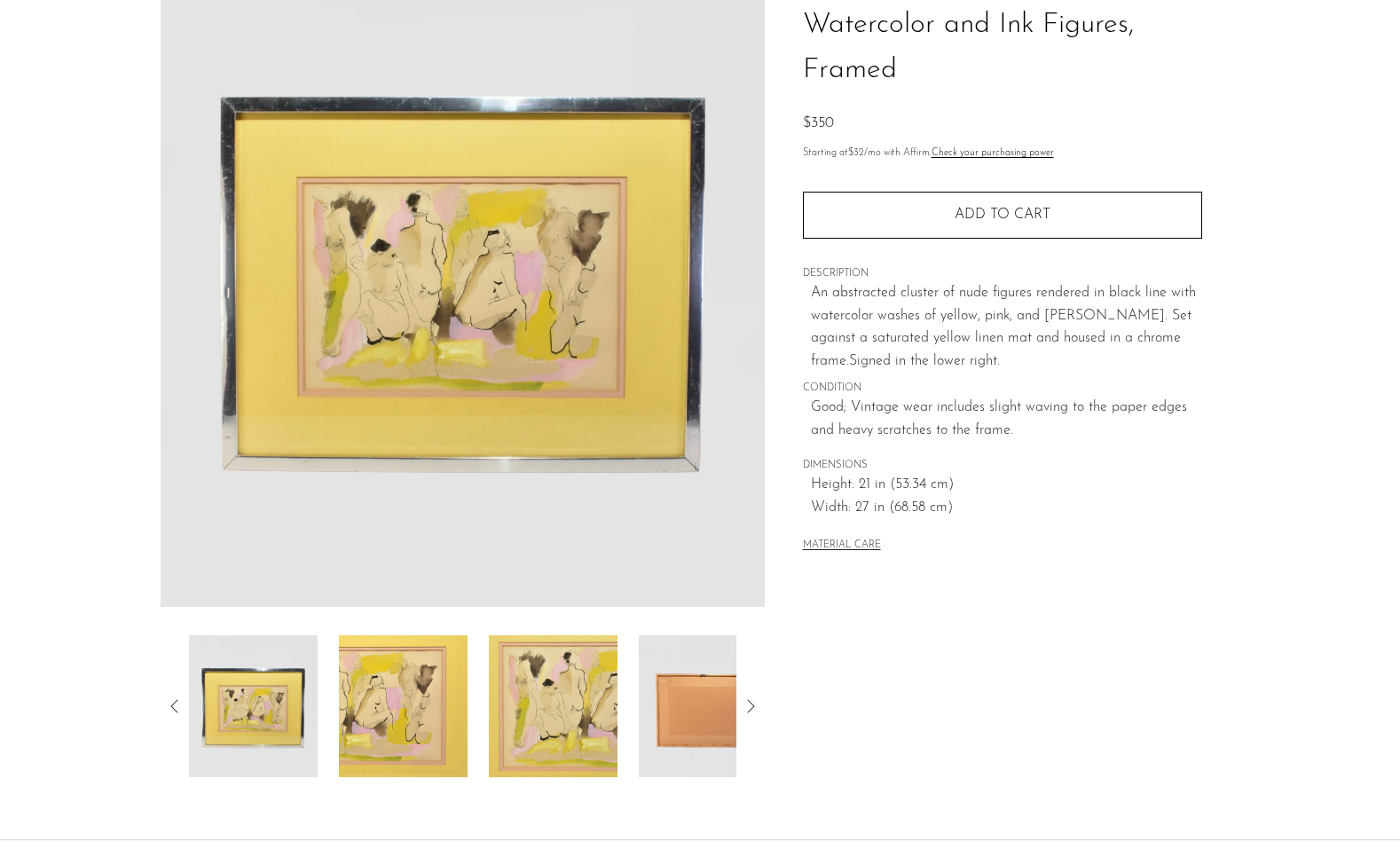
click at [402, 671] on img at bounding box center [403, 706] width 129 height 142
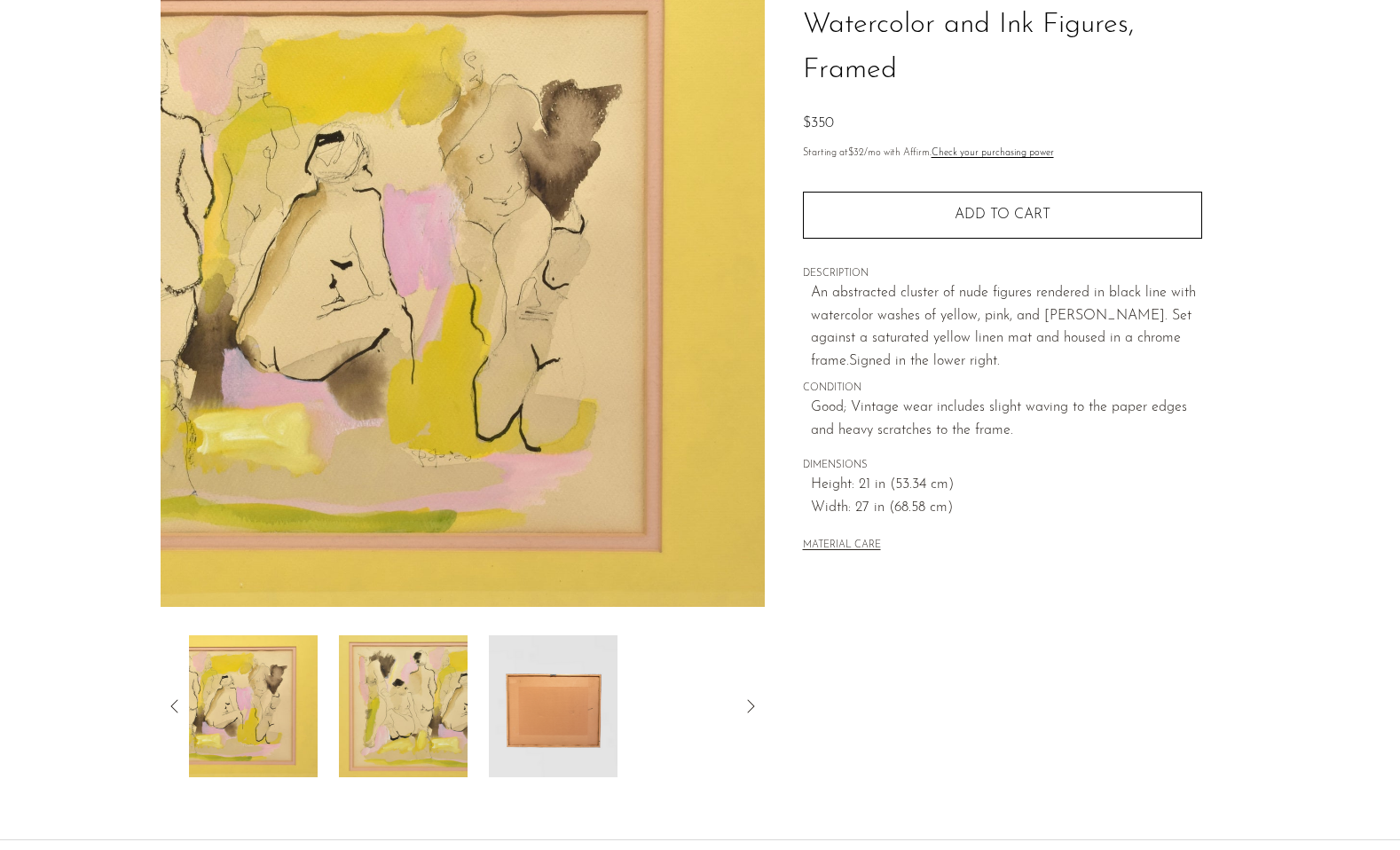
click at [404, 694] on img at bounding box center [403, 706] width 129 height 142
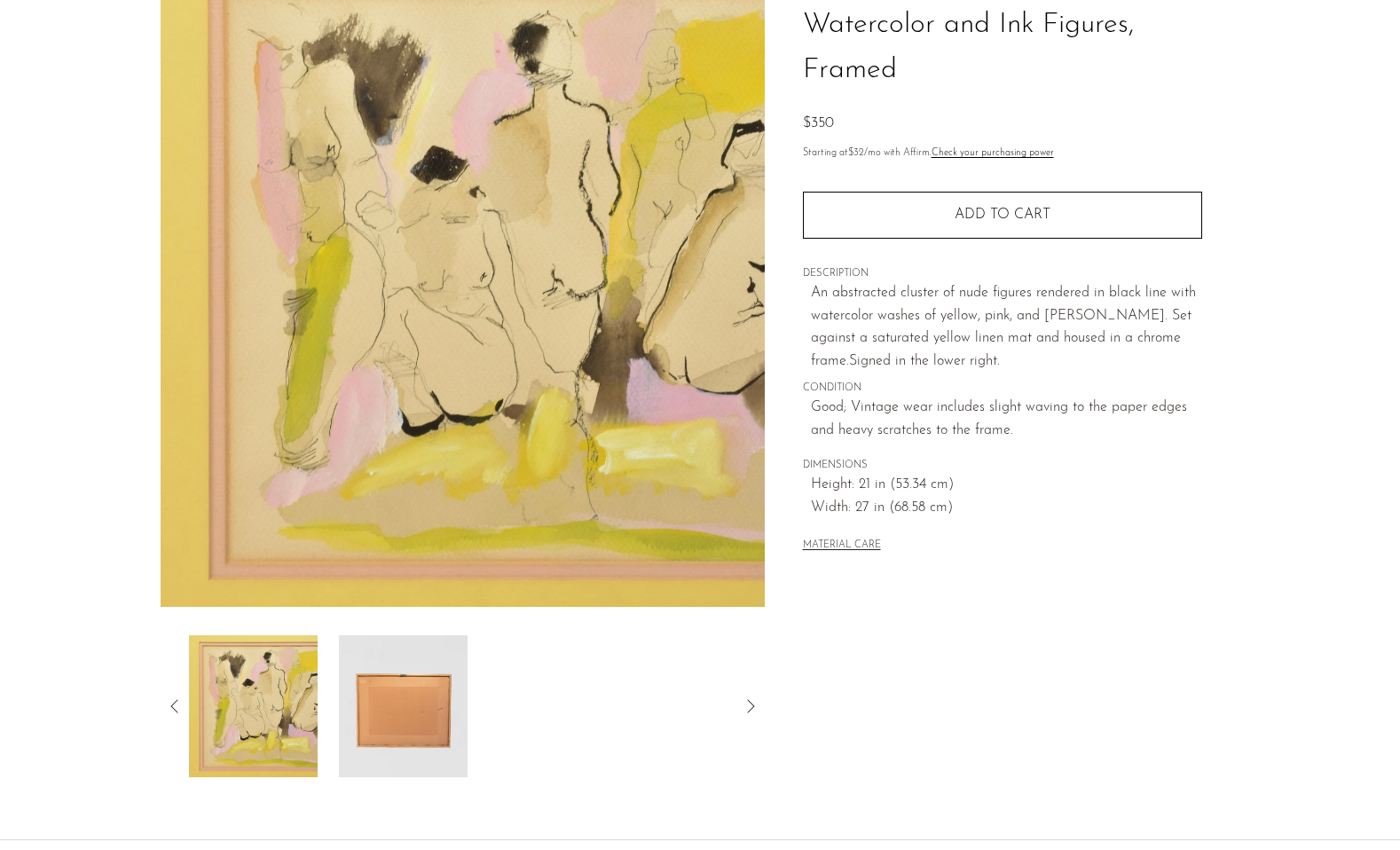
click at [404, 694] on img at bounding box center [403, 706] width 129 height 142
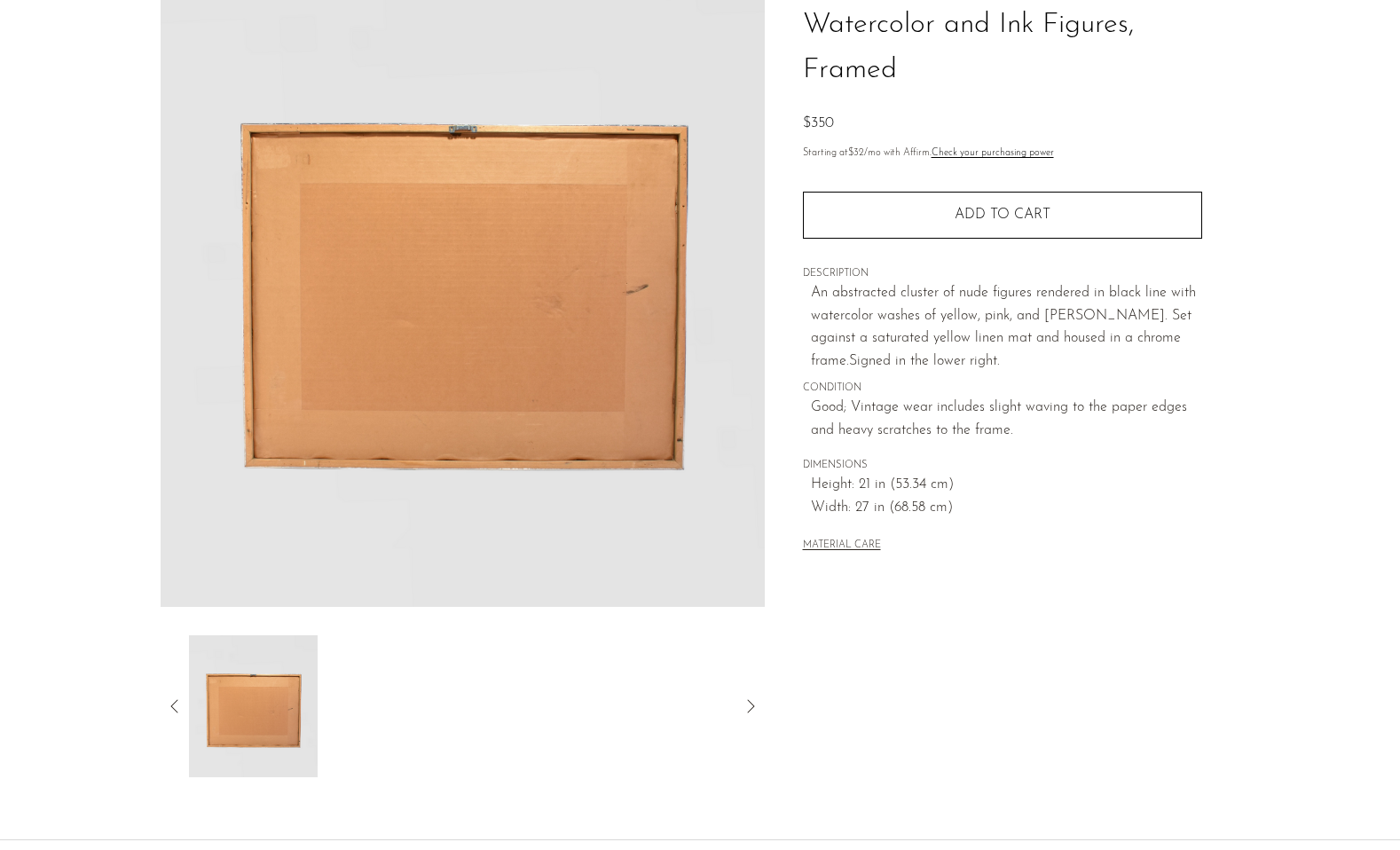
click at [746, 701] on icon at bounding box center [751, 707] width 21 height 21
click at [180, 708] on icon at bounding box center [175, 707] width 21 height 21
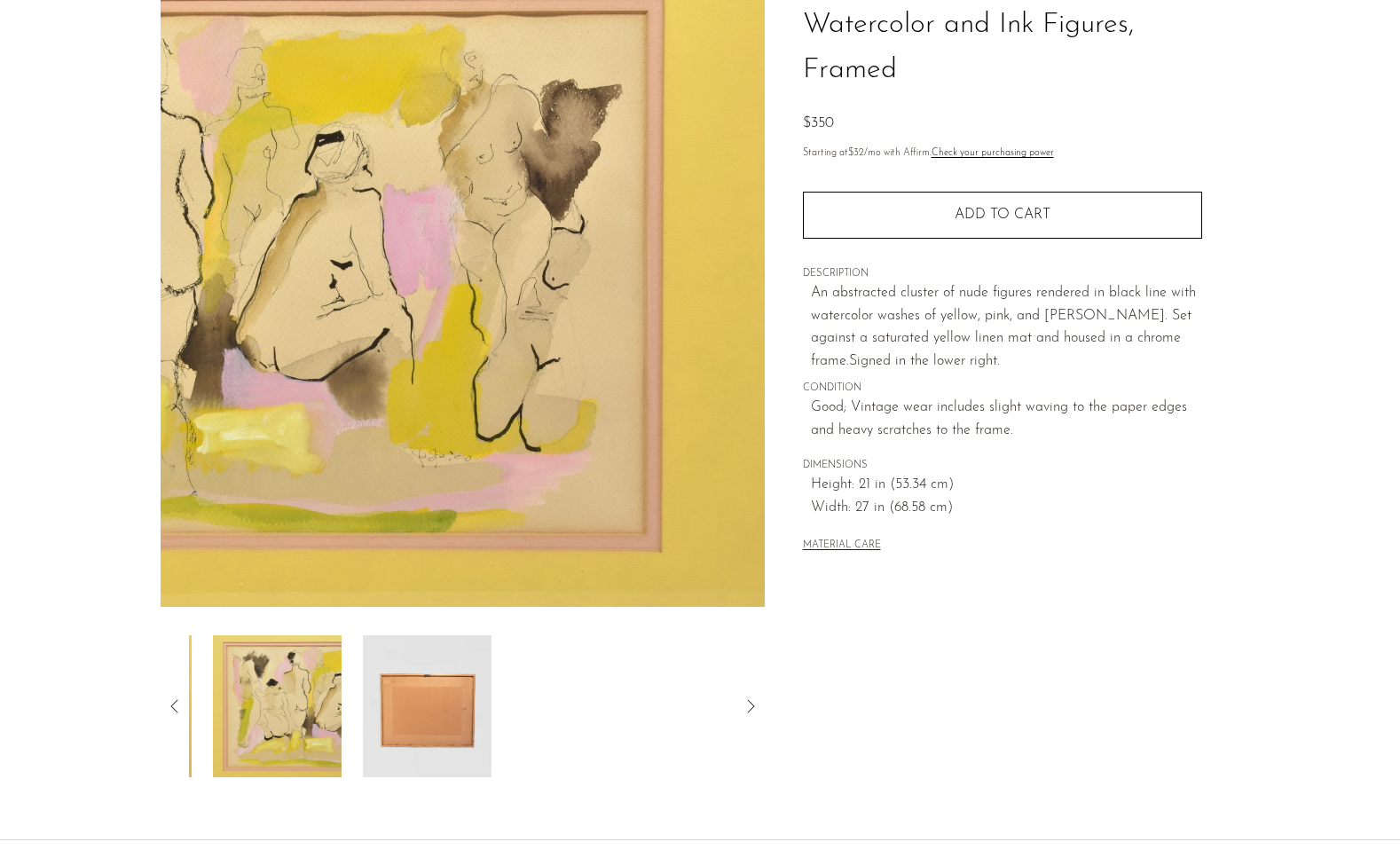
click at [180, 708] on icon at bounding box center [175, 707] width 21 height 21
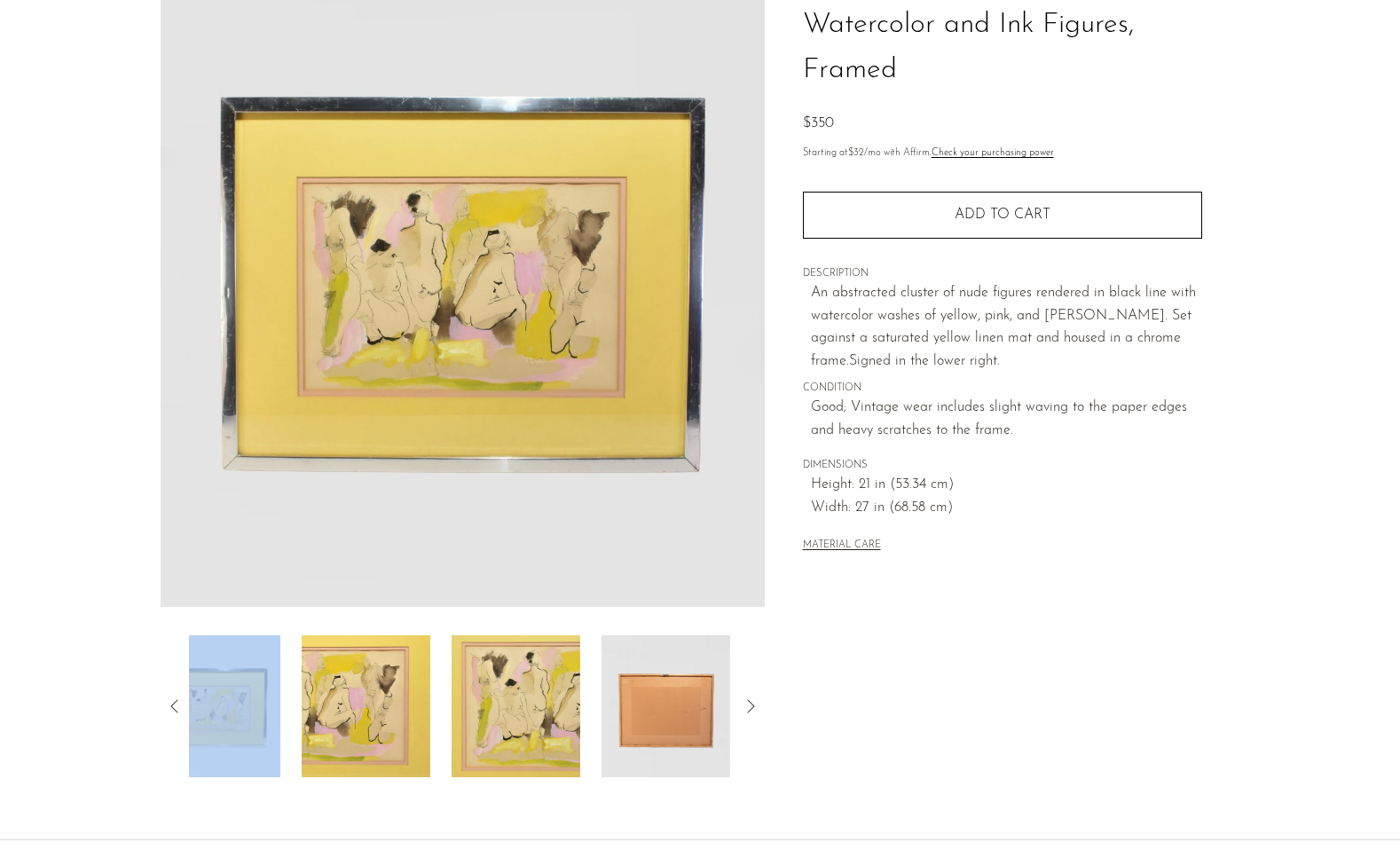
click at [180, 708] on icon at bounding box center [175, 707] width 21 height 21
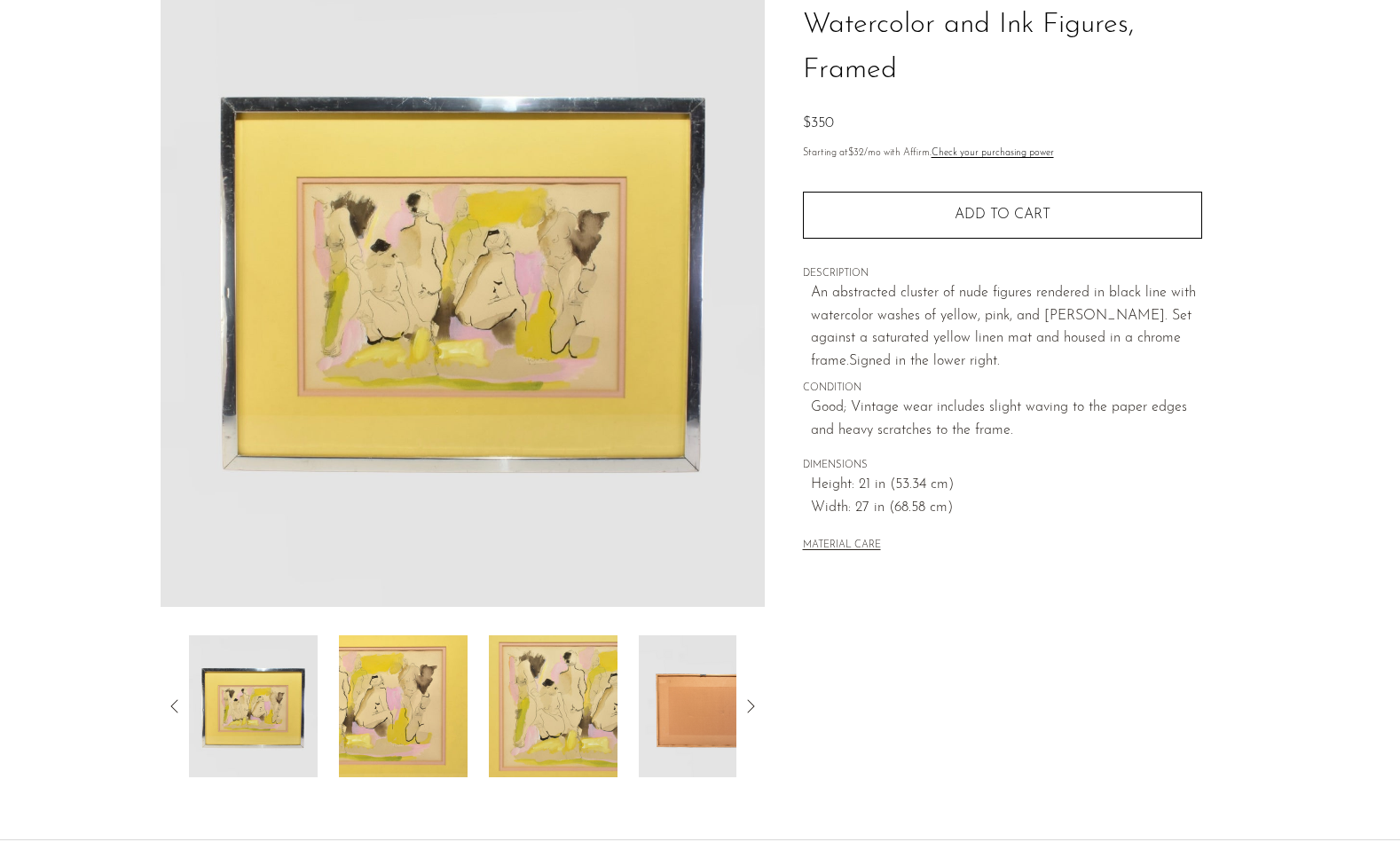
click at [111, 645] on section "Watercolor and Ink Figures, Framed $350" at bounding box center [700, 359] width 1400 height 836
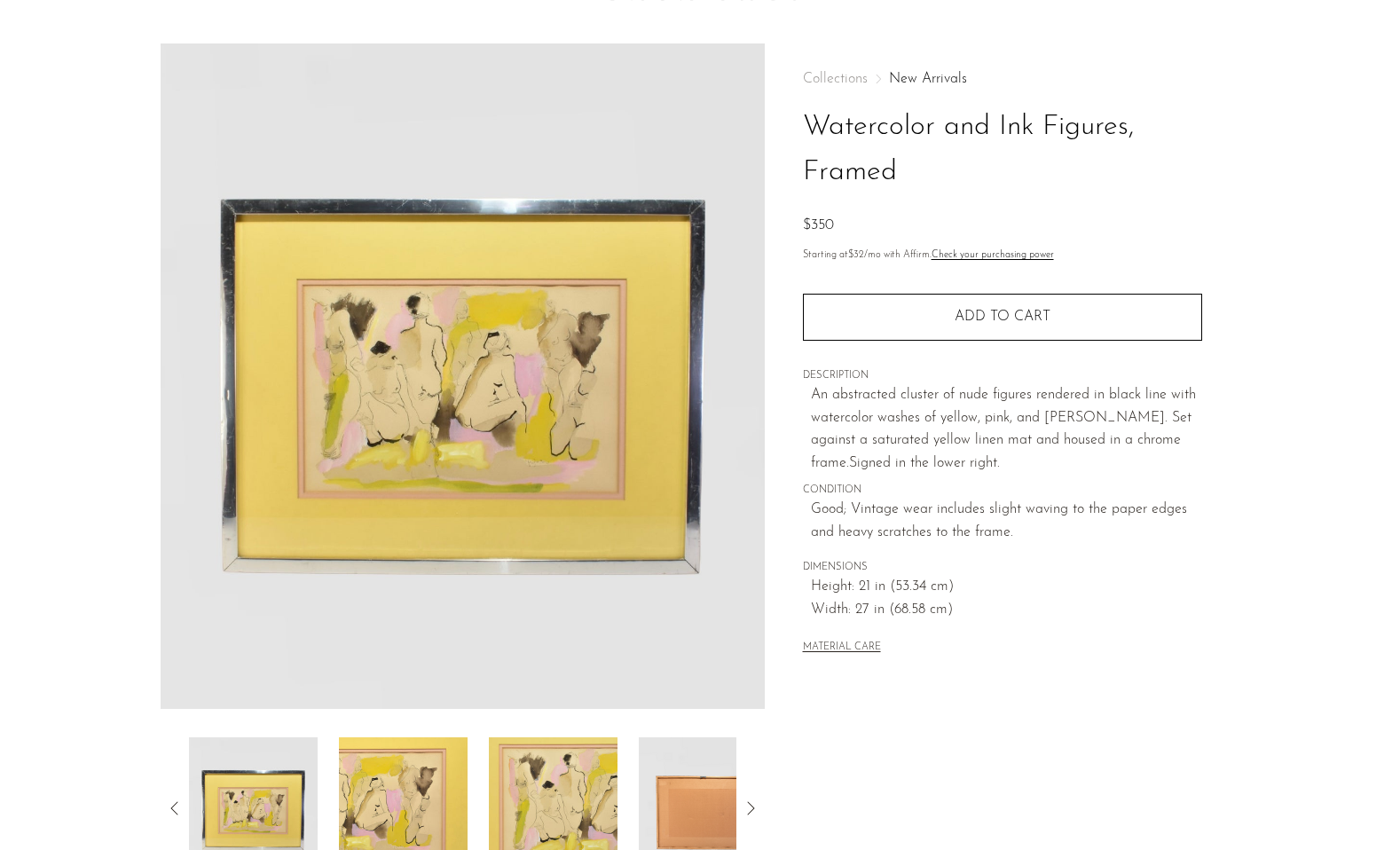
scroll to position [35, 0]
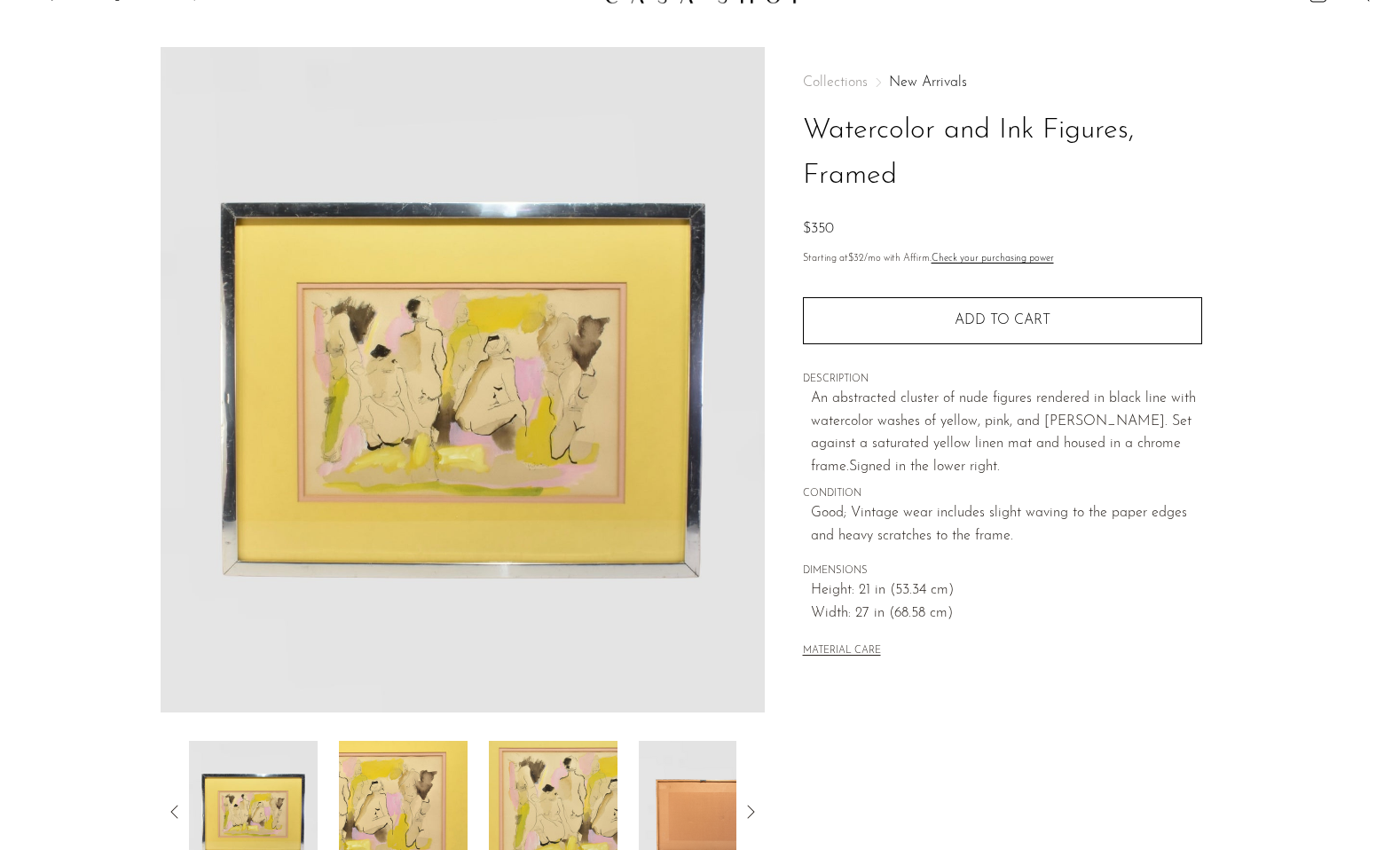
click at [856, 652] on button "MATERIAL CARE" at bounding box center [841, 652] width 78 height 13
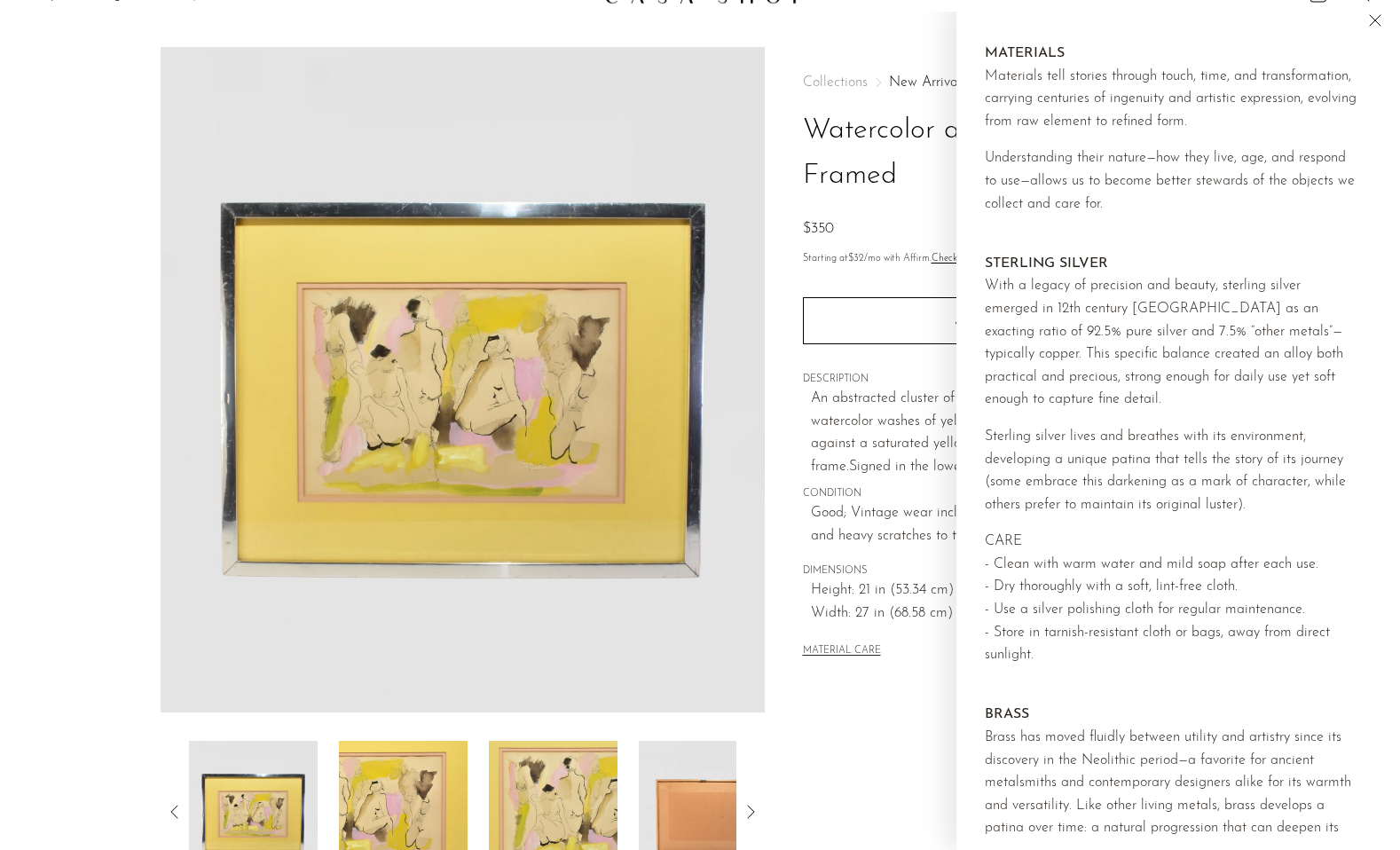
click at [897, 703] on div "Collections New Arrivals Watercolor and Ink Figures, Framed $350 Starting at $3…" at bounding box center [1002, 465] width 474 height 836
click at [1383, 24] on icon "Close" at bounding box center [1375, 20] width 21 height 21
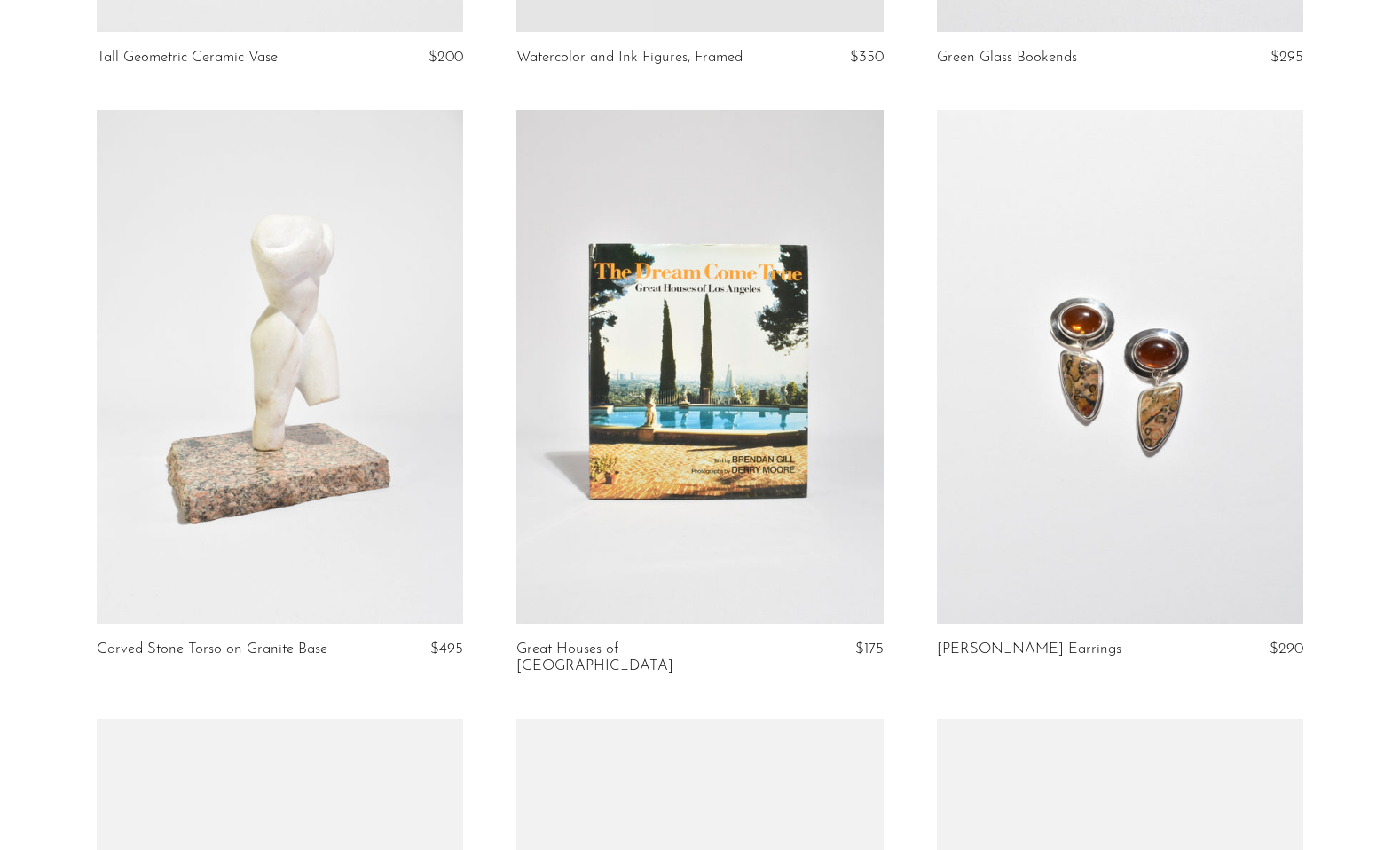
scroll to position [4807, 0]
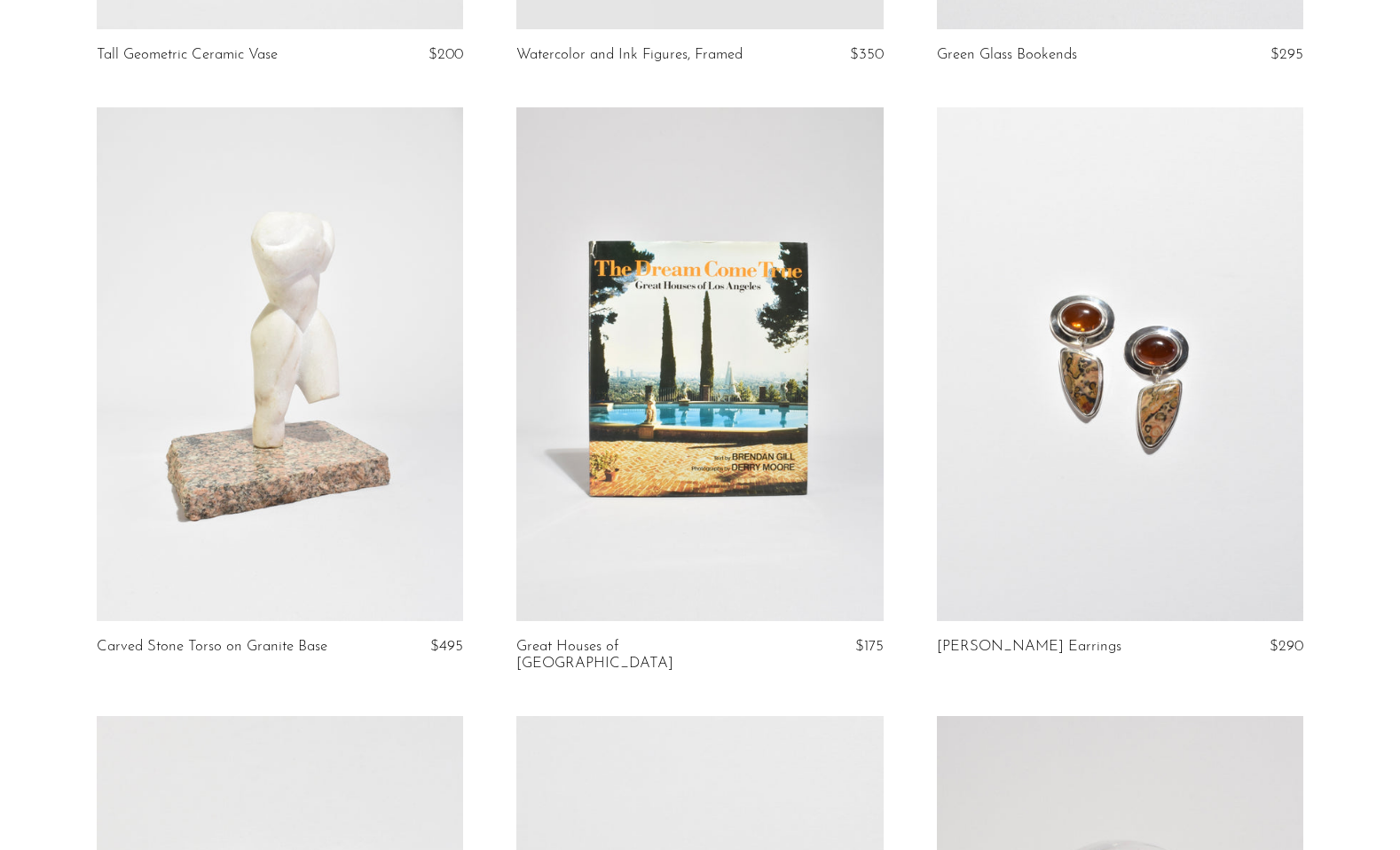
click at [1163, 338] on link at bounding box center [1119, 365] width 367 height 514
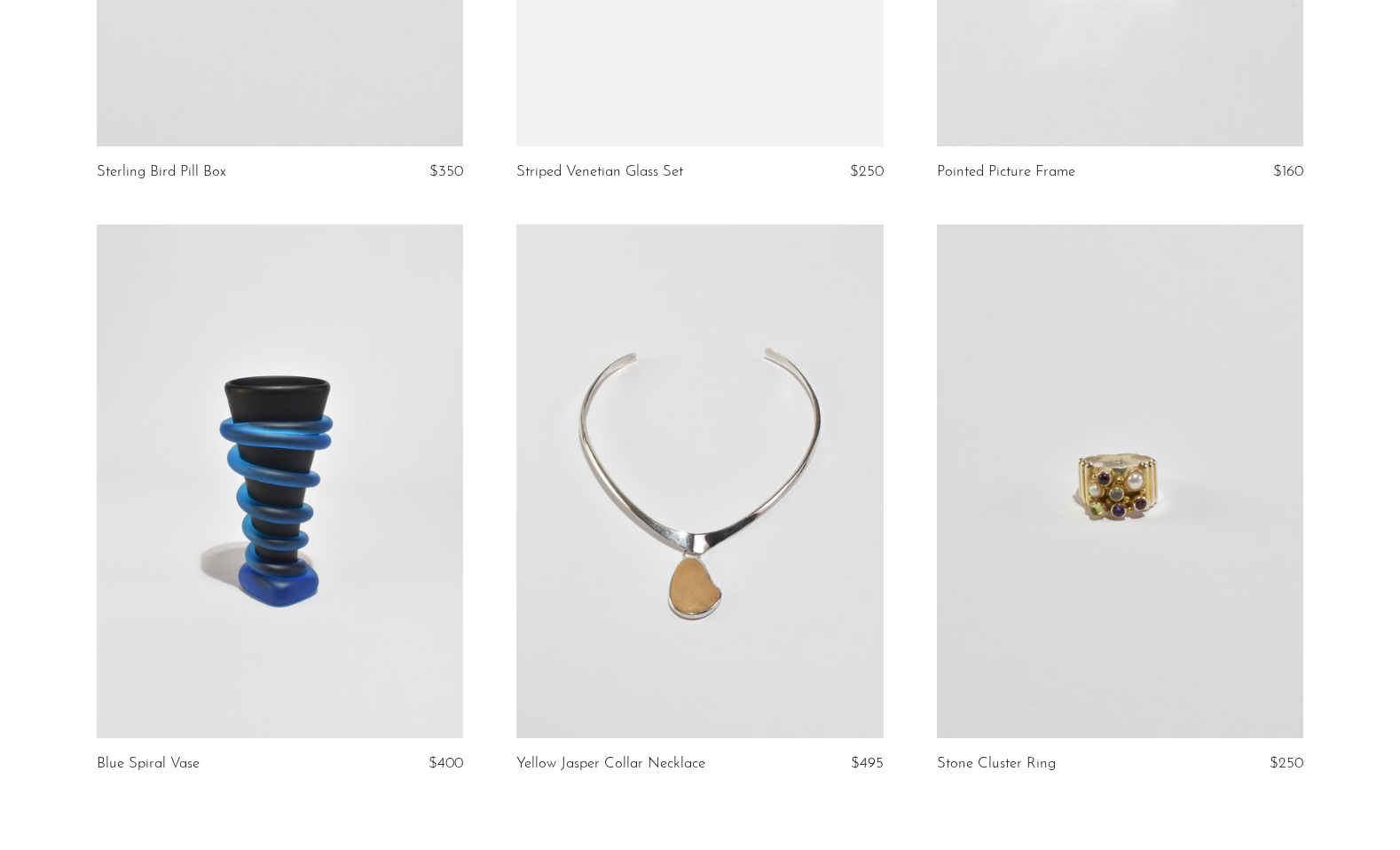
scroll to position [6845, 0]
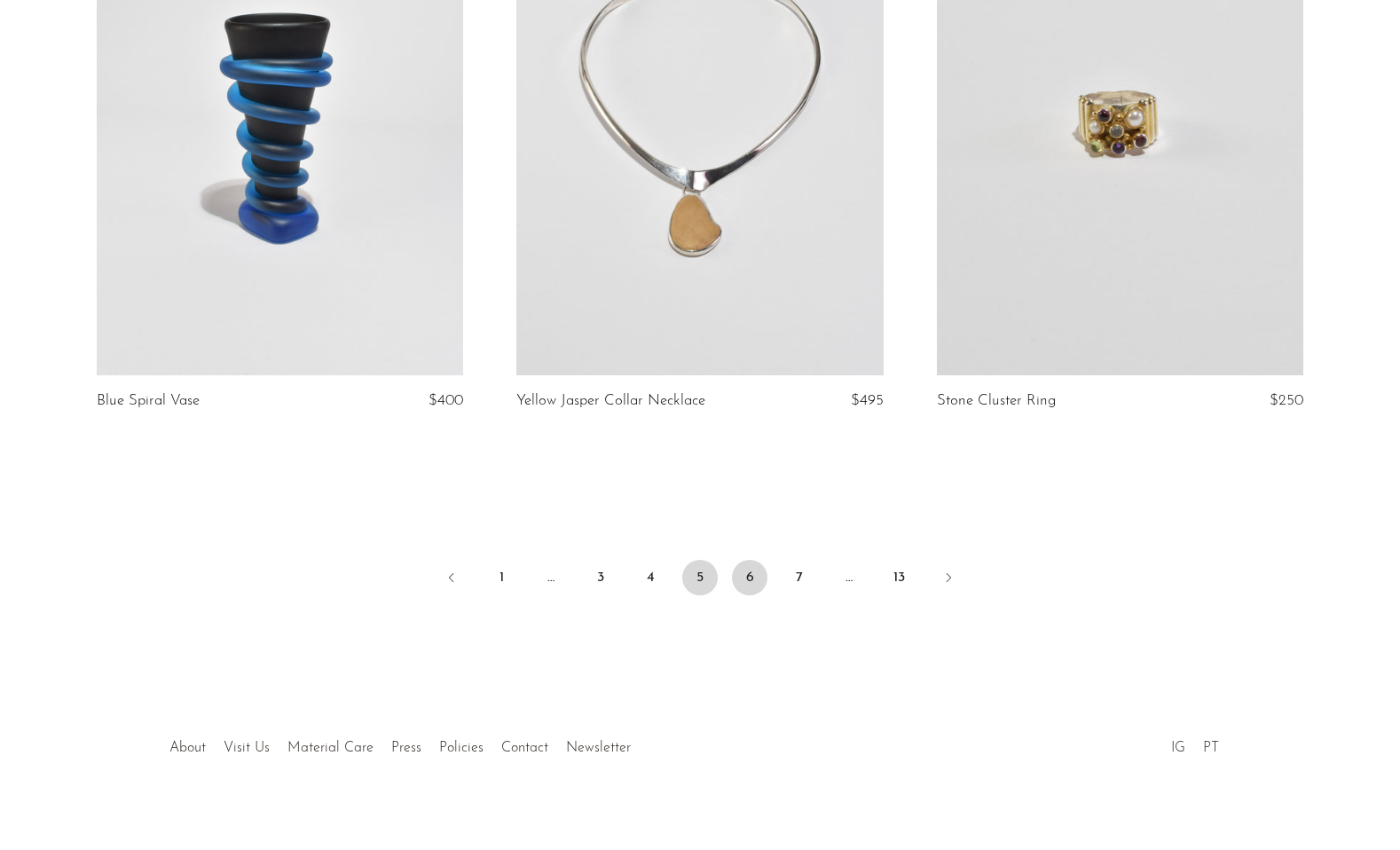
click at [753, 564] on link "6" at bounding box center [749, 578] width 36 height 36
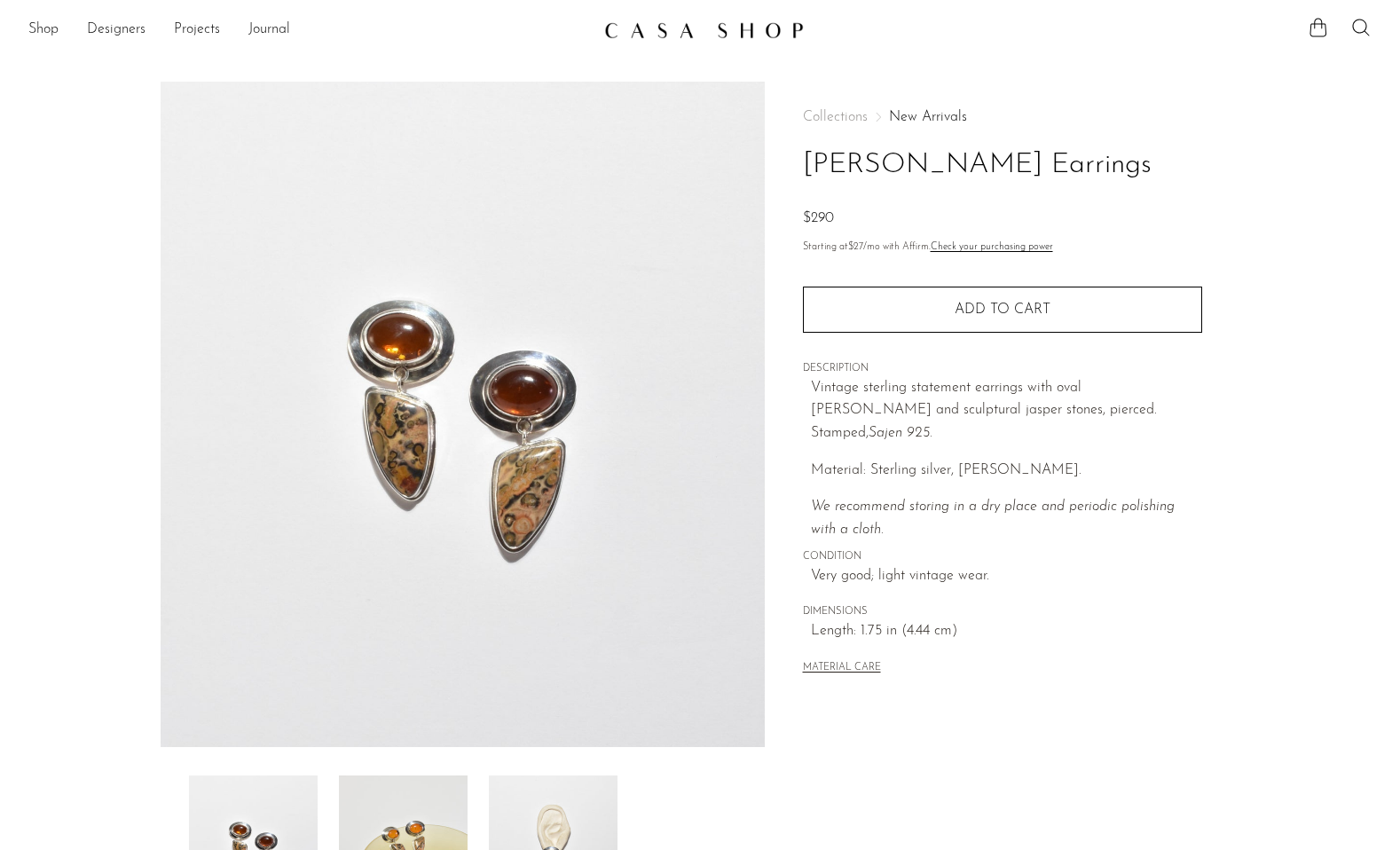
click at [711, 384] on img at bounding box center [463, 414] width 604 height 665
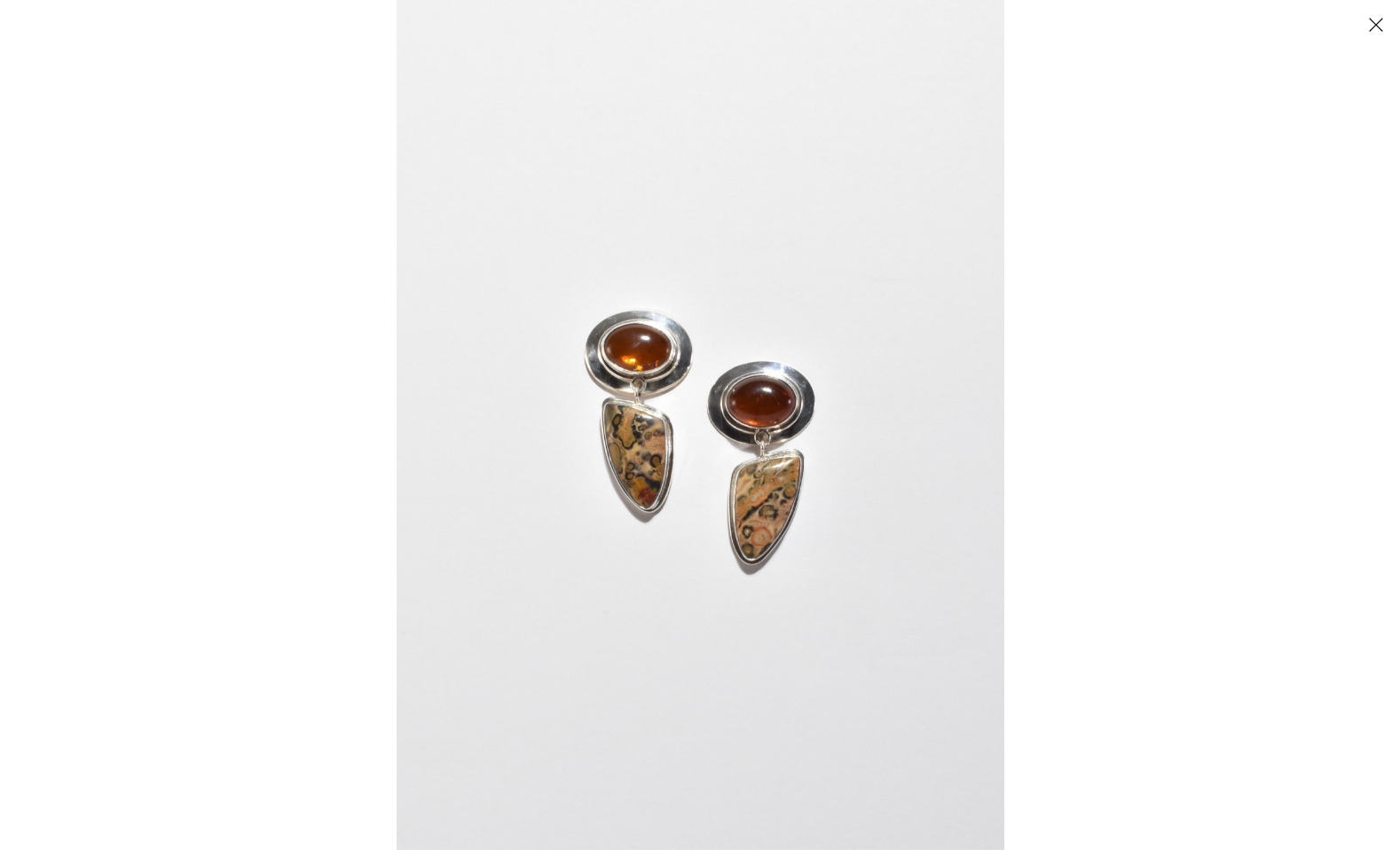
click at [70, 144] on div at bounding box center [700, 425] width 1400 height 850
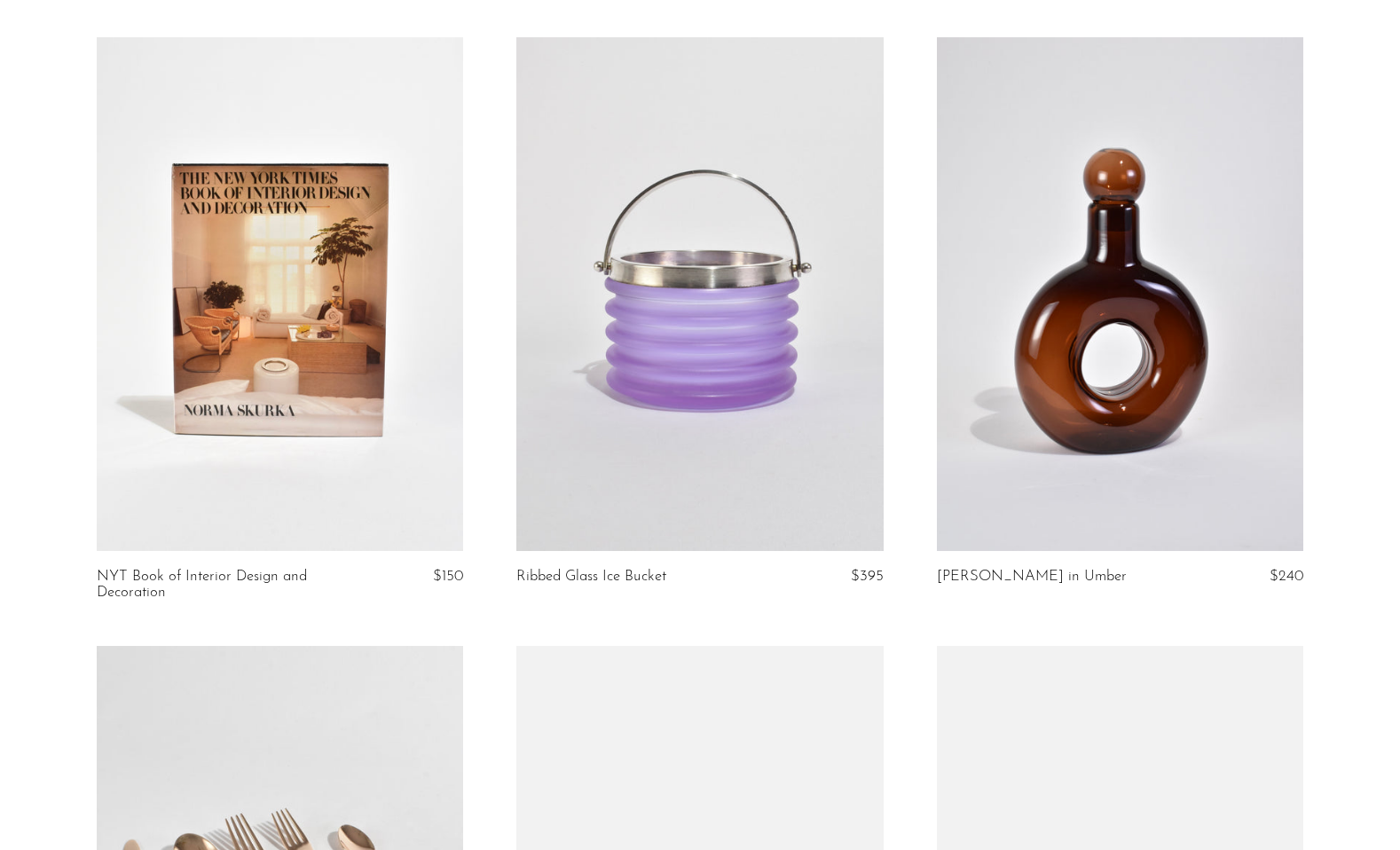
scroll to position [3696, 0]
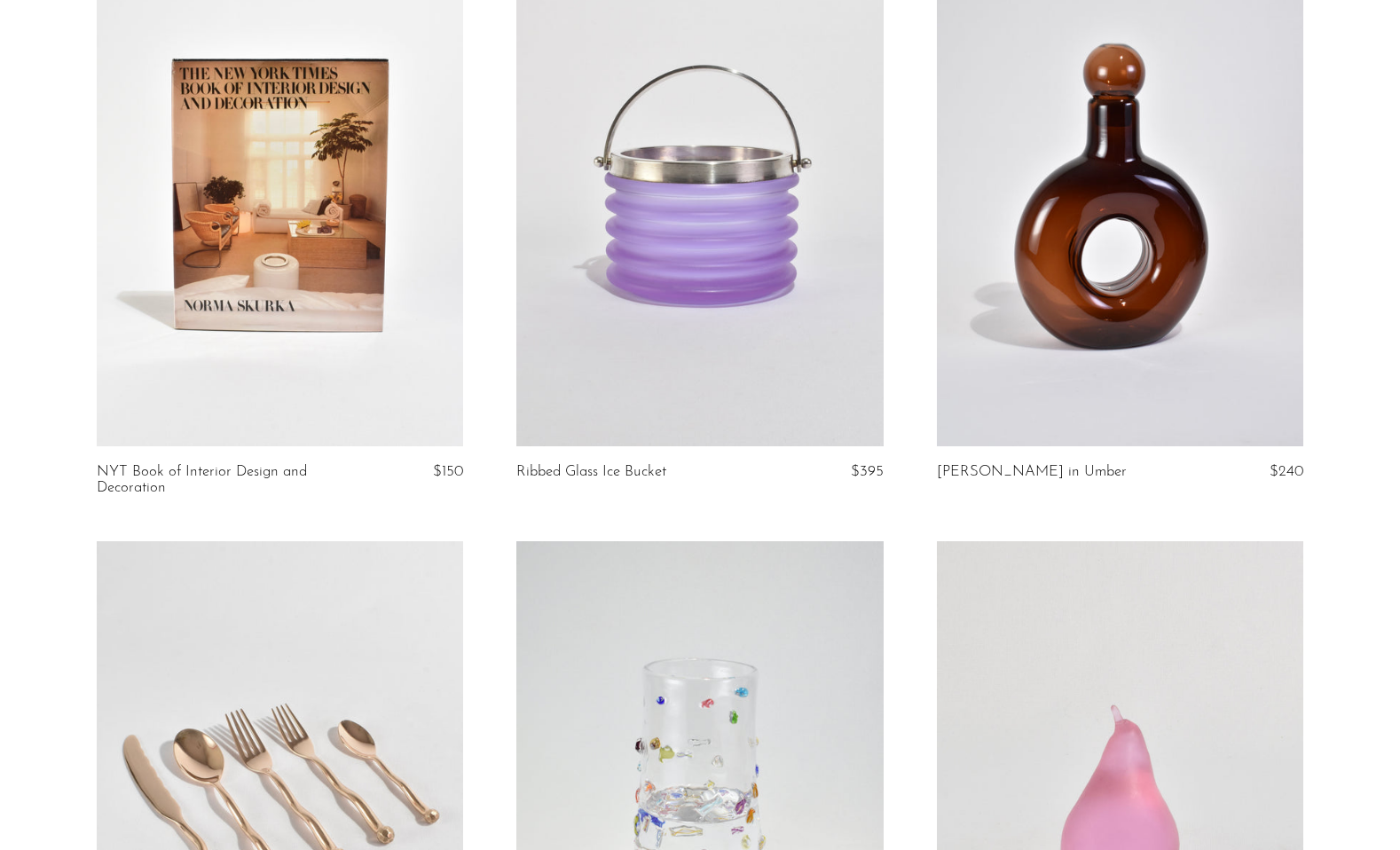
click at [339, 269] on link at bounding box center [279, 190] width 367 height 514
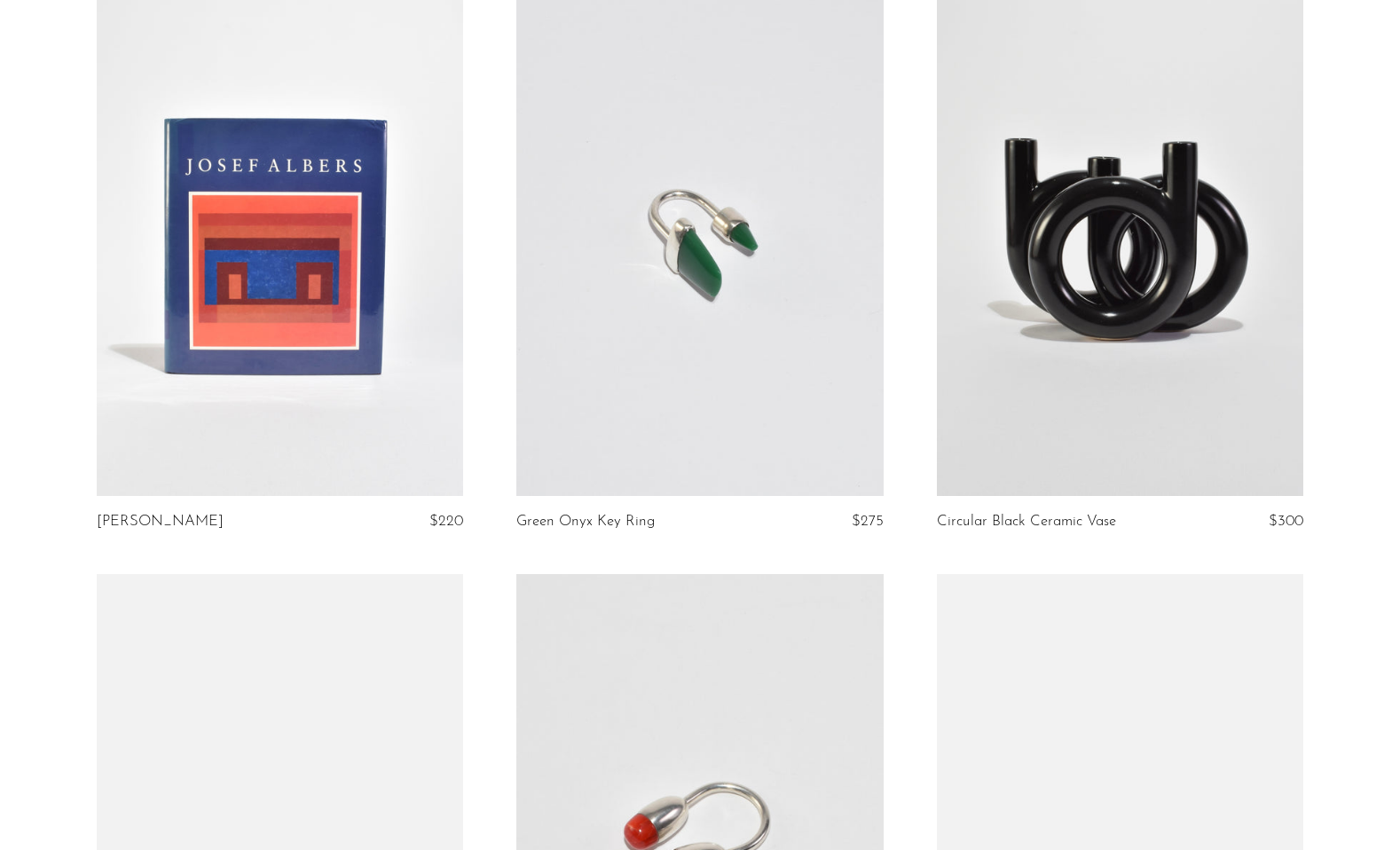
scroll to position [6134, 0]
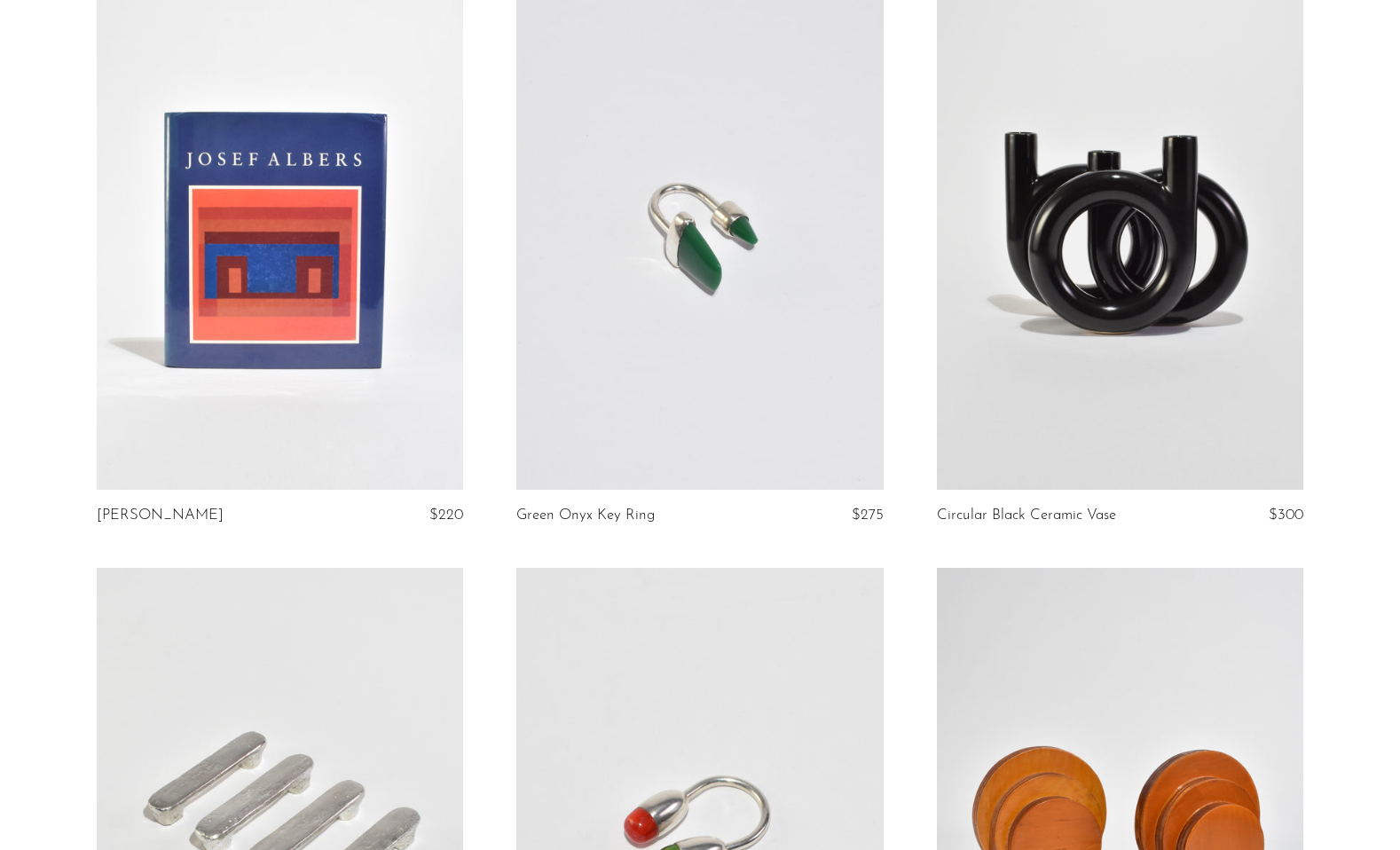
click at [339, 269] on link at bounding box center [279, 233] width 367 height 514
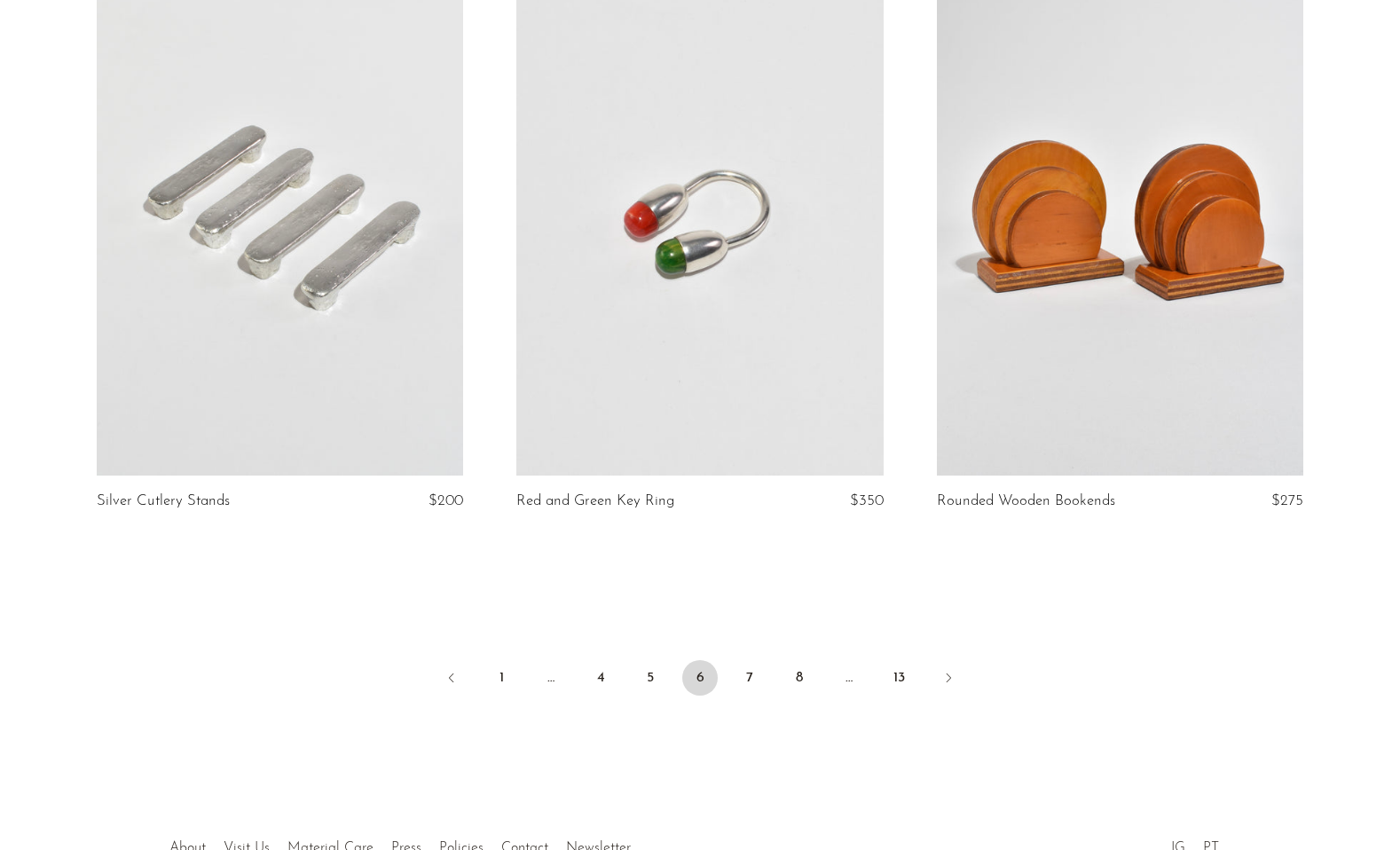
scroll to position [6747, 0]
click at [747, 658] on link "7" at bounding box center [749, 676] width 36 height 36
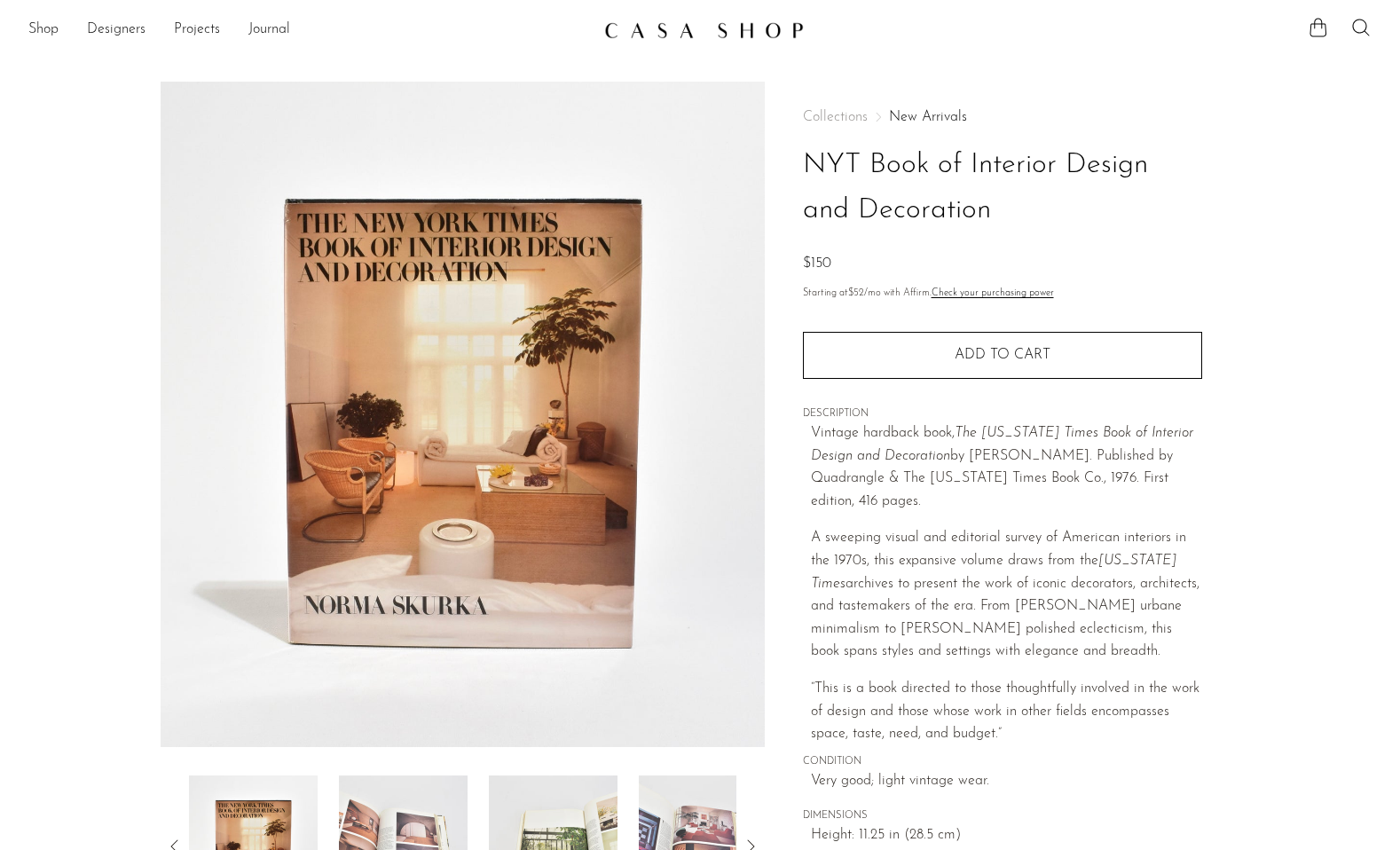
scroll to position [152, 0]
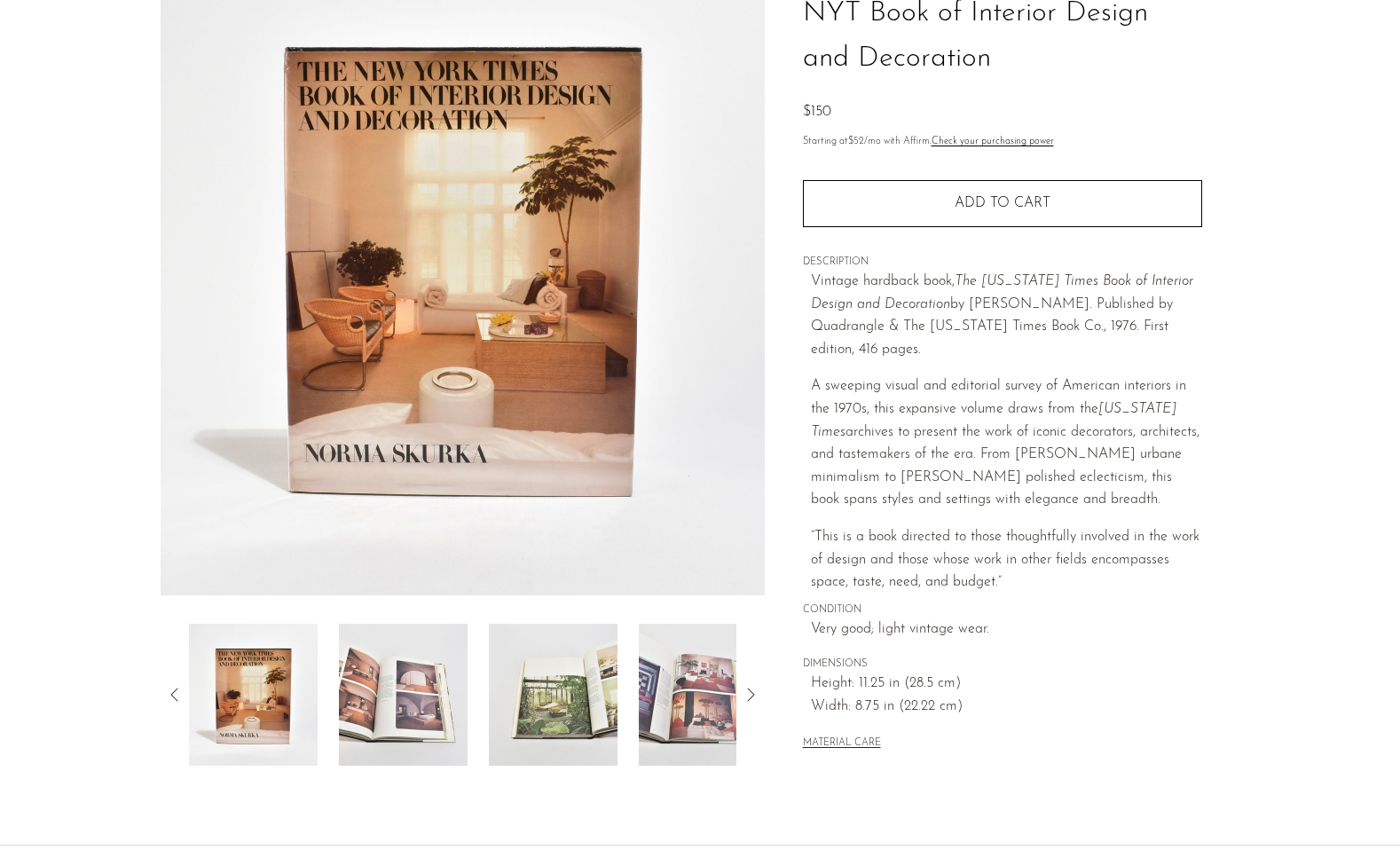
click at [437, 666] on img at bounding box center [403, 694] width 129 height 142
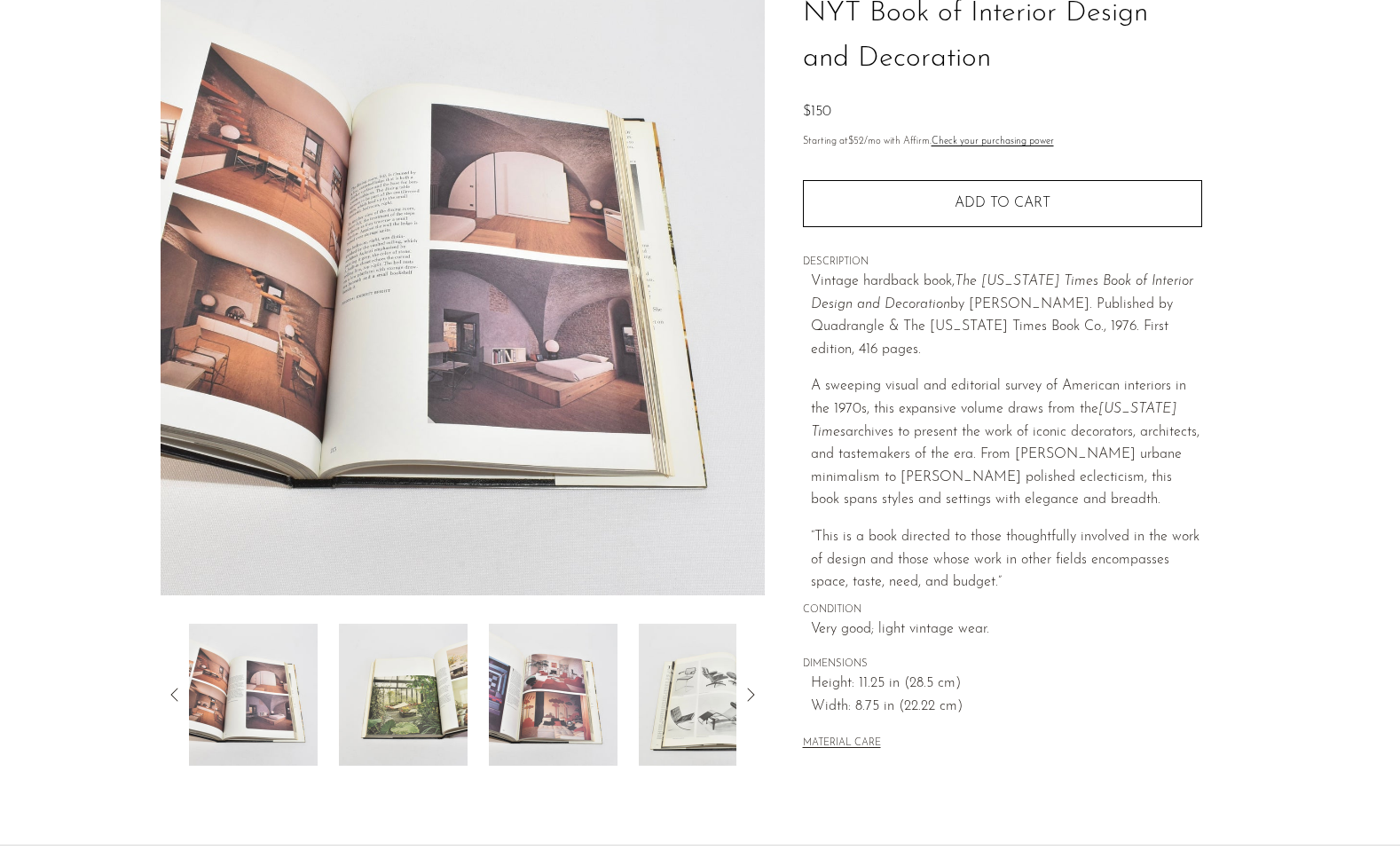
click at [437, 666] on img at bounding box center [403, 694] width 129 height 142
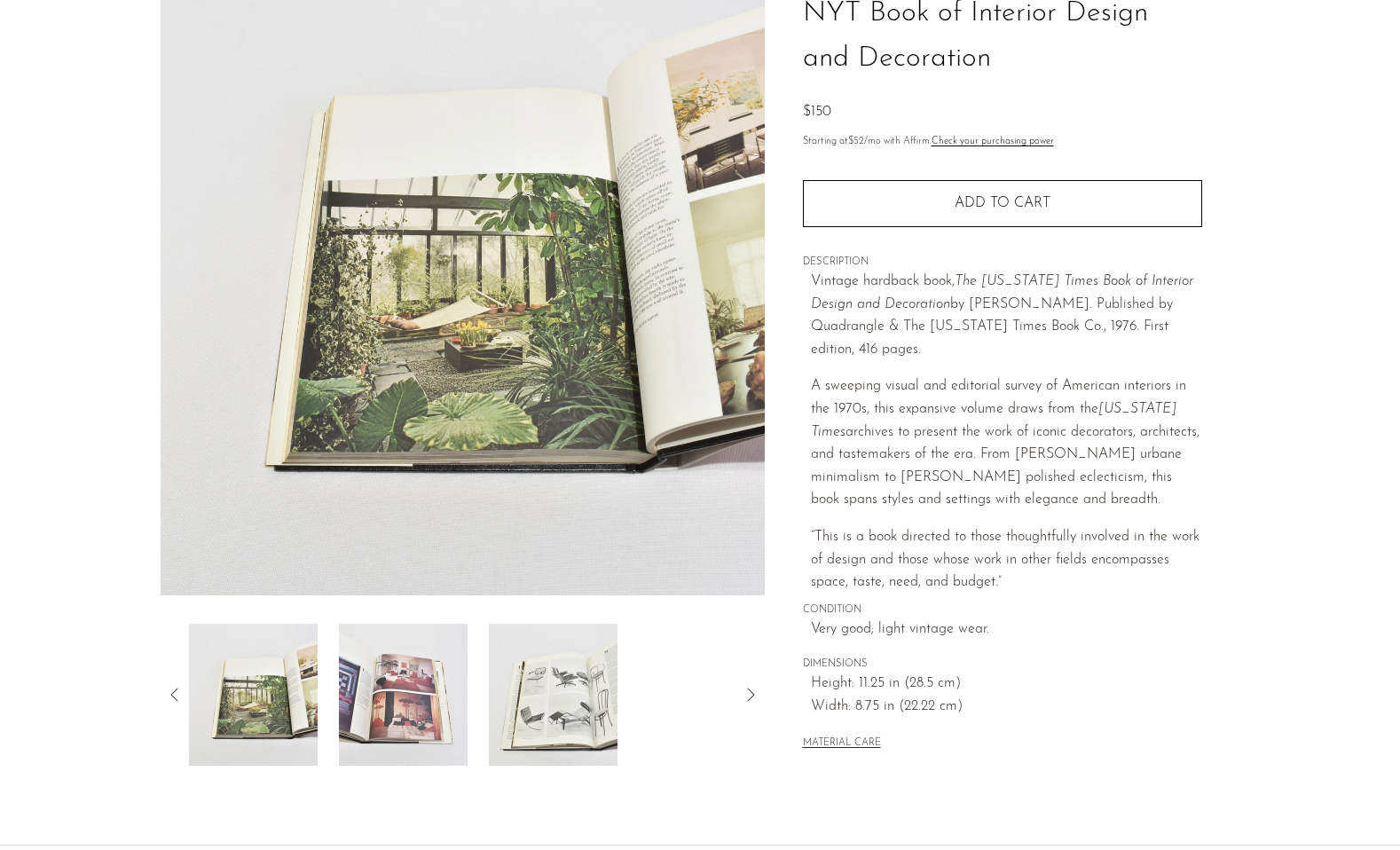
click at [437, 666] on img at bounding box center [403, 694] width 129 height 142
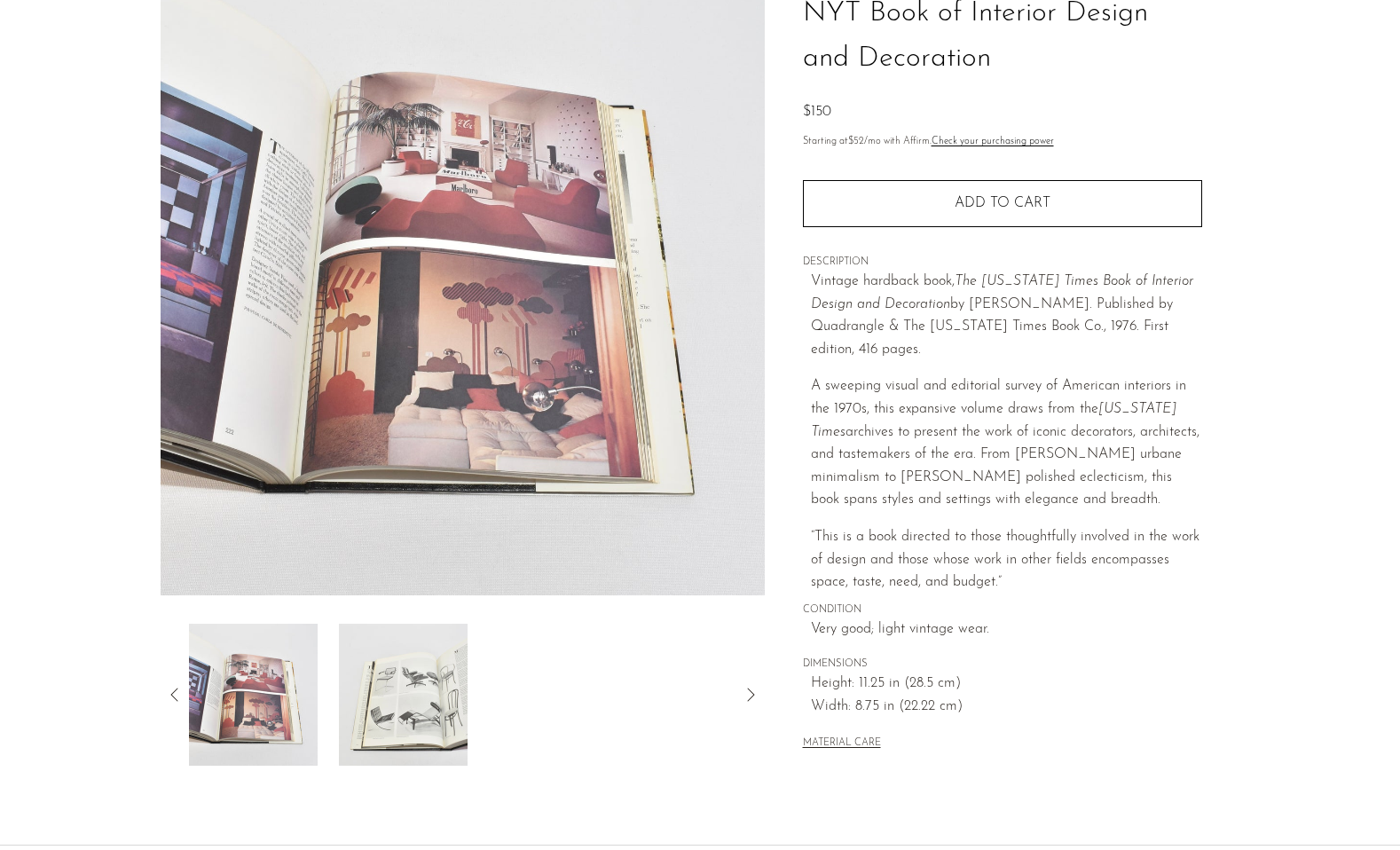
click at [437, 666] on img at bounding box center [403, 694] width 129 height 142
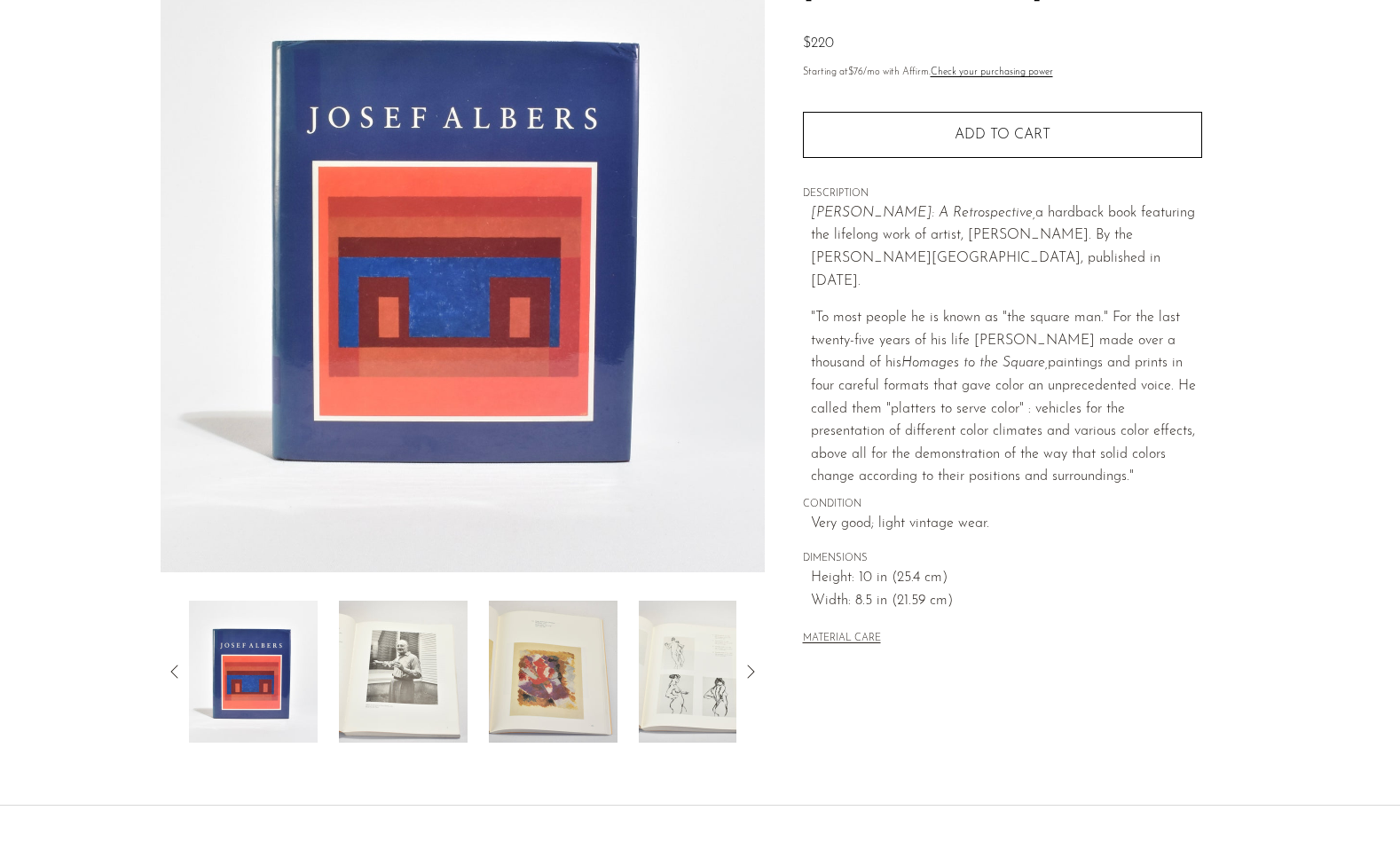
scroll to position [178, 0]
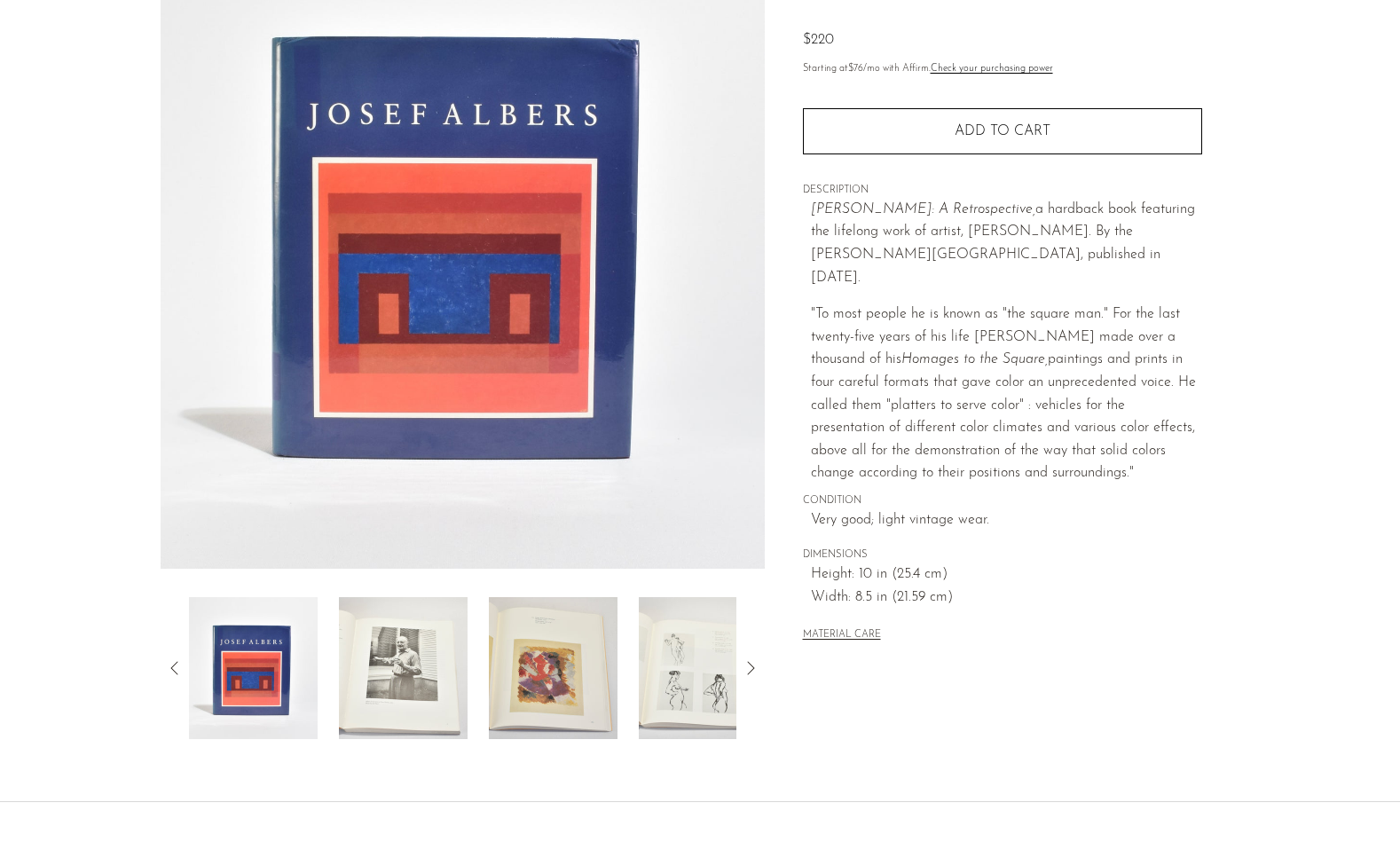
click at [374, 718] on img at bounding box center [403, 667] width 129 height 142
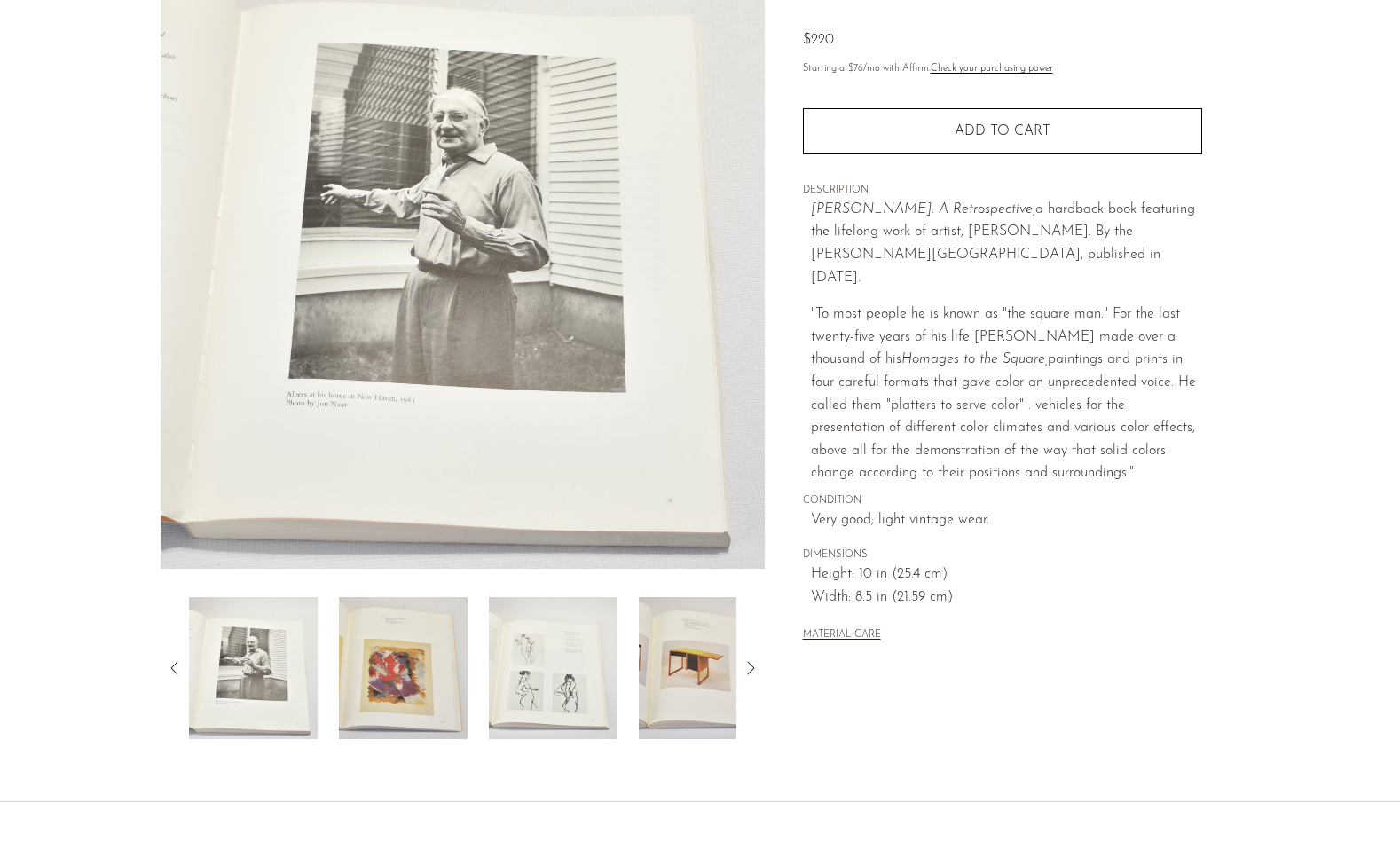
click at [395, 692] on img at bounding box center [403, 667] width 129 height 142
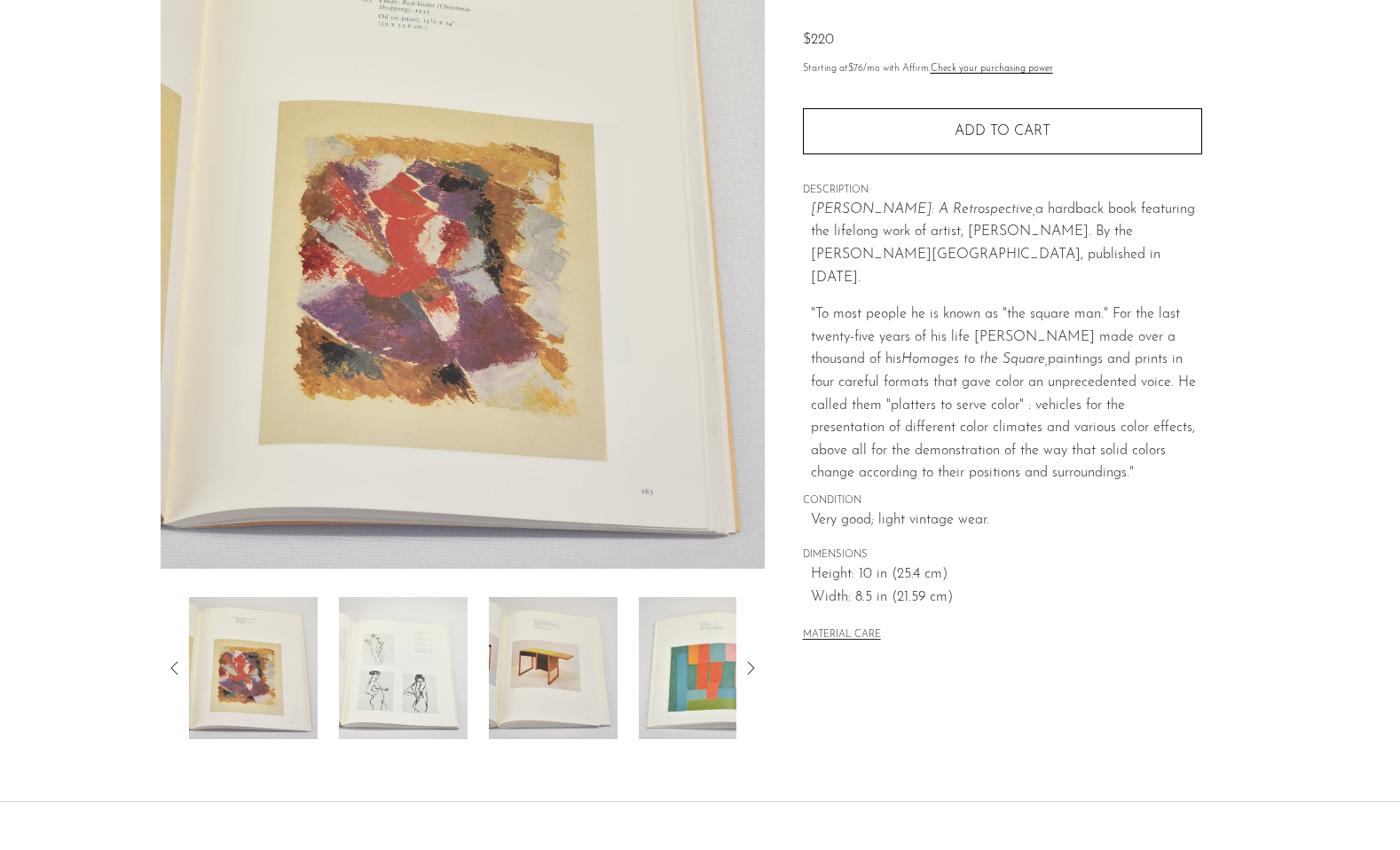
click at [394, 692] on img at bounding box center [403, 667] width 129 height 142
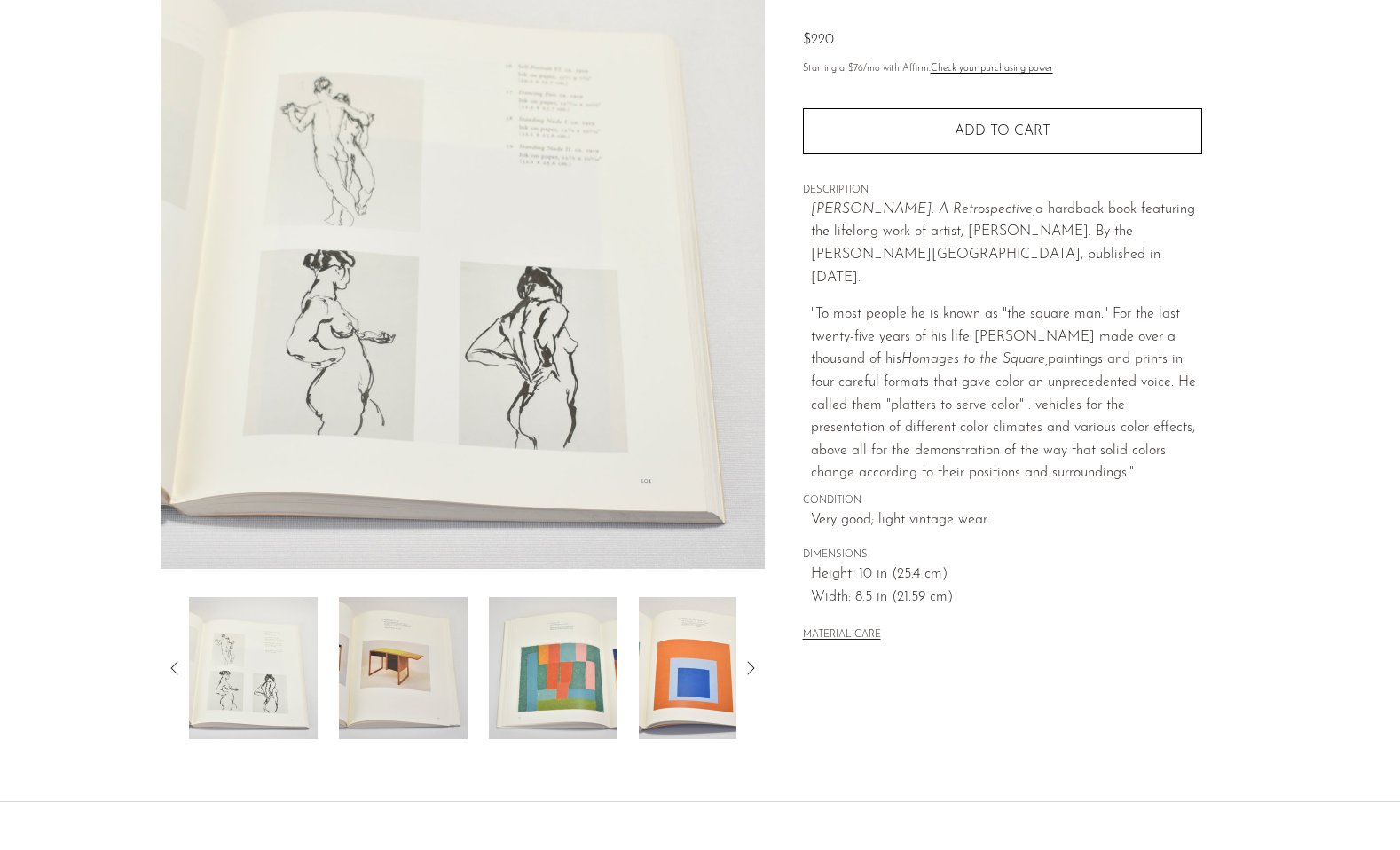
click at [394, 692] on img at bounding box center [403, 667] width 129 height 142
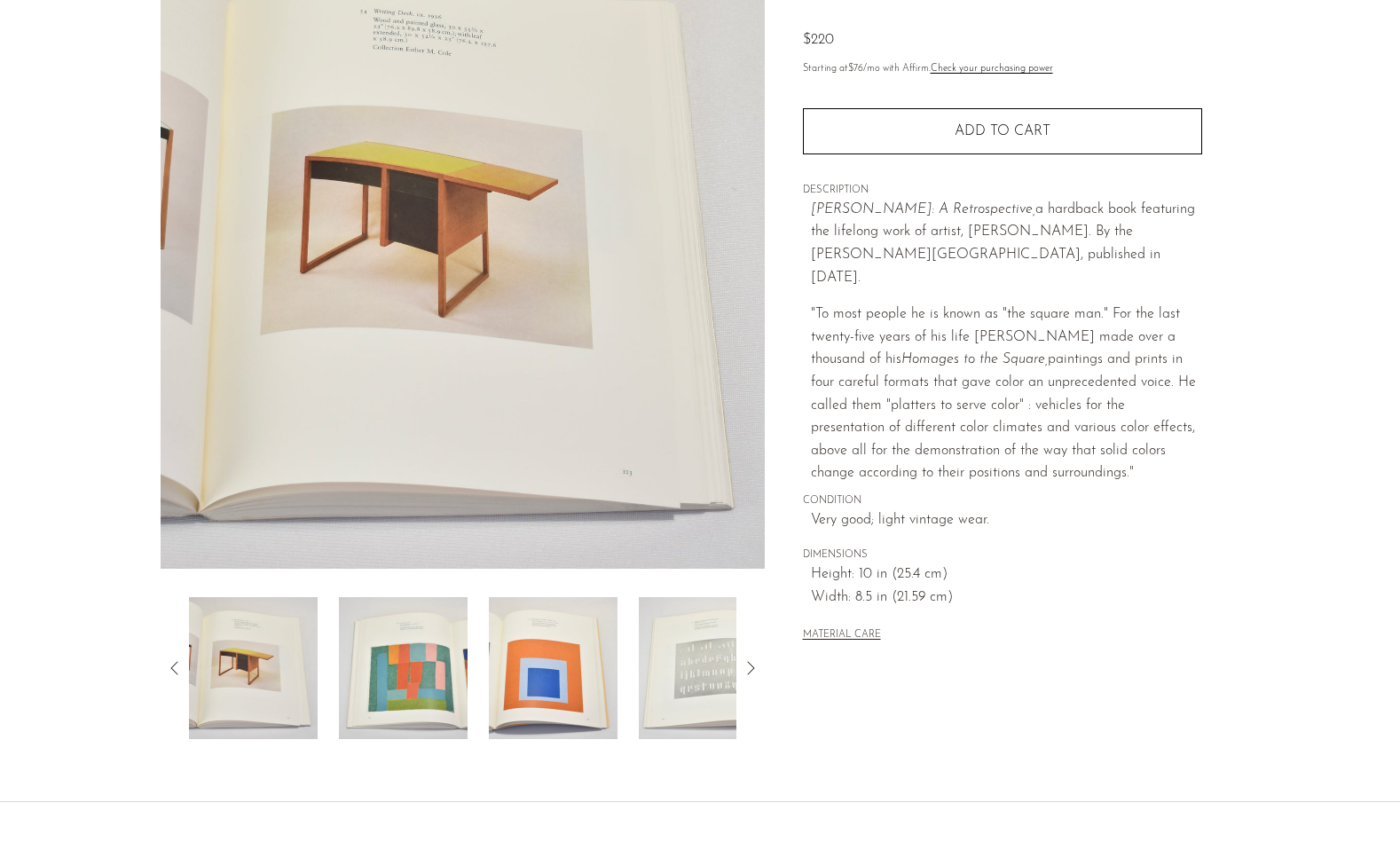
click at [394, 692] on img at bounding box center [403, 667] width 129 height 142
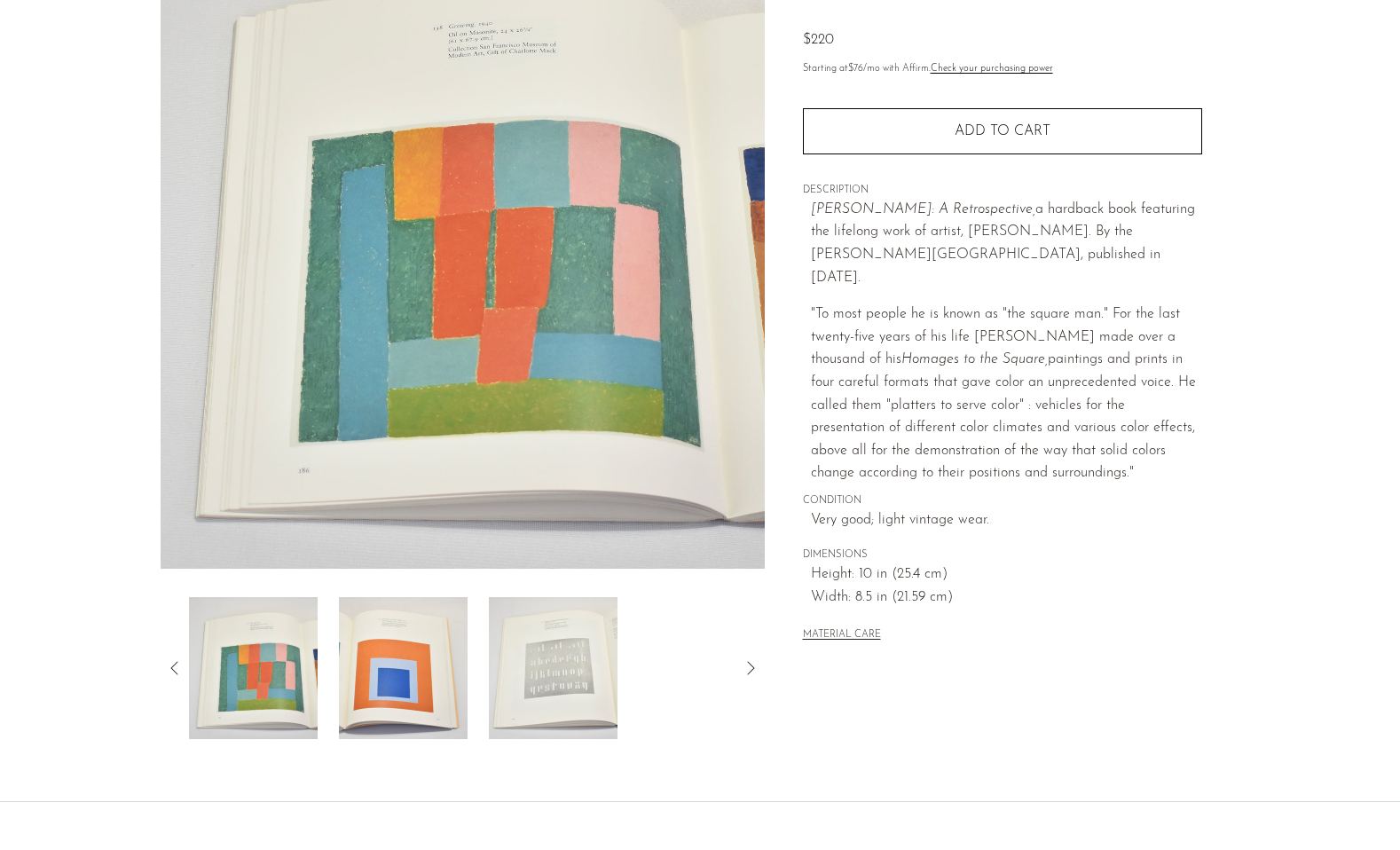
click at [394, 692] on img at bounding box center [403, 667] width 129 height 142
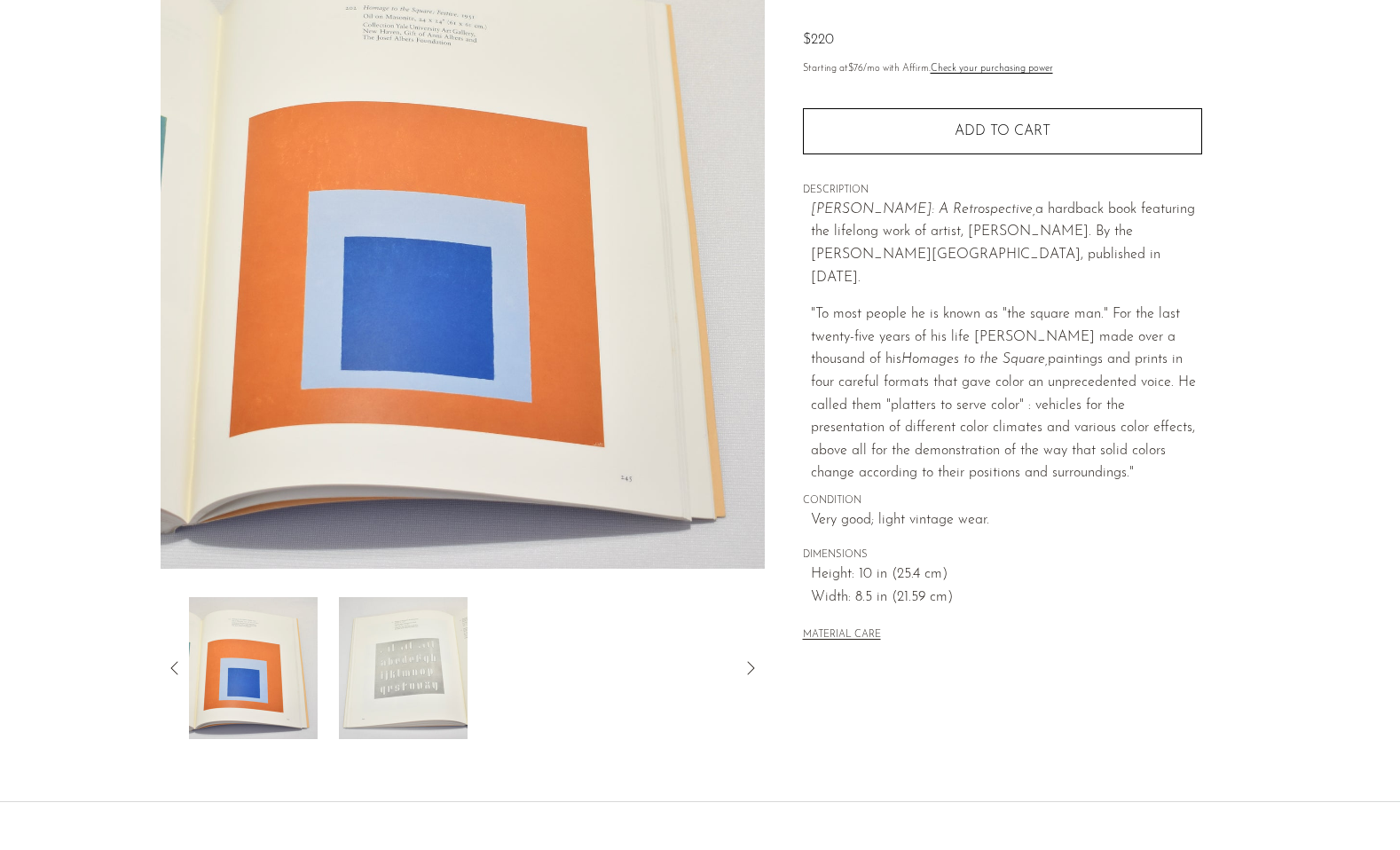
click at [394, 692] on img at bounding box center [403, 667] width 129 height 142
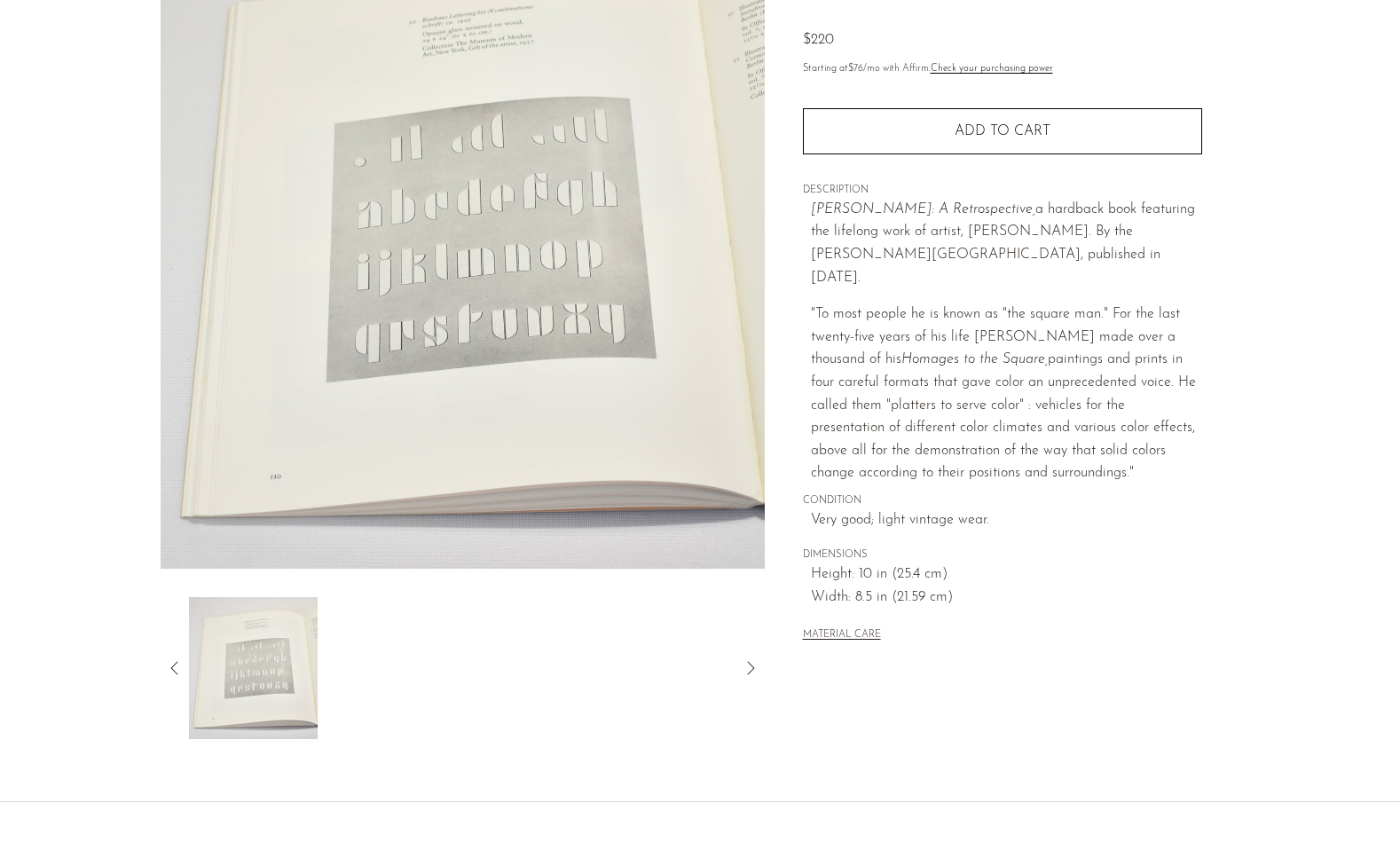
click at [167, 669] on icon at bounding box center [175, 668] width 21 height 21
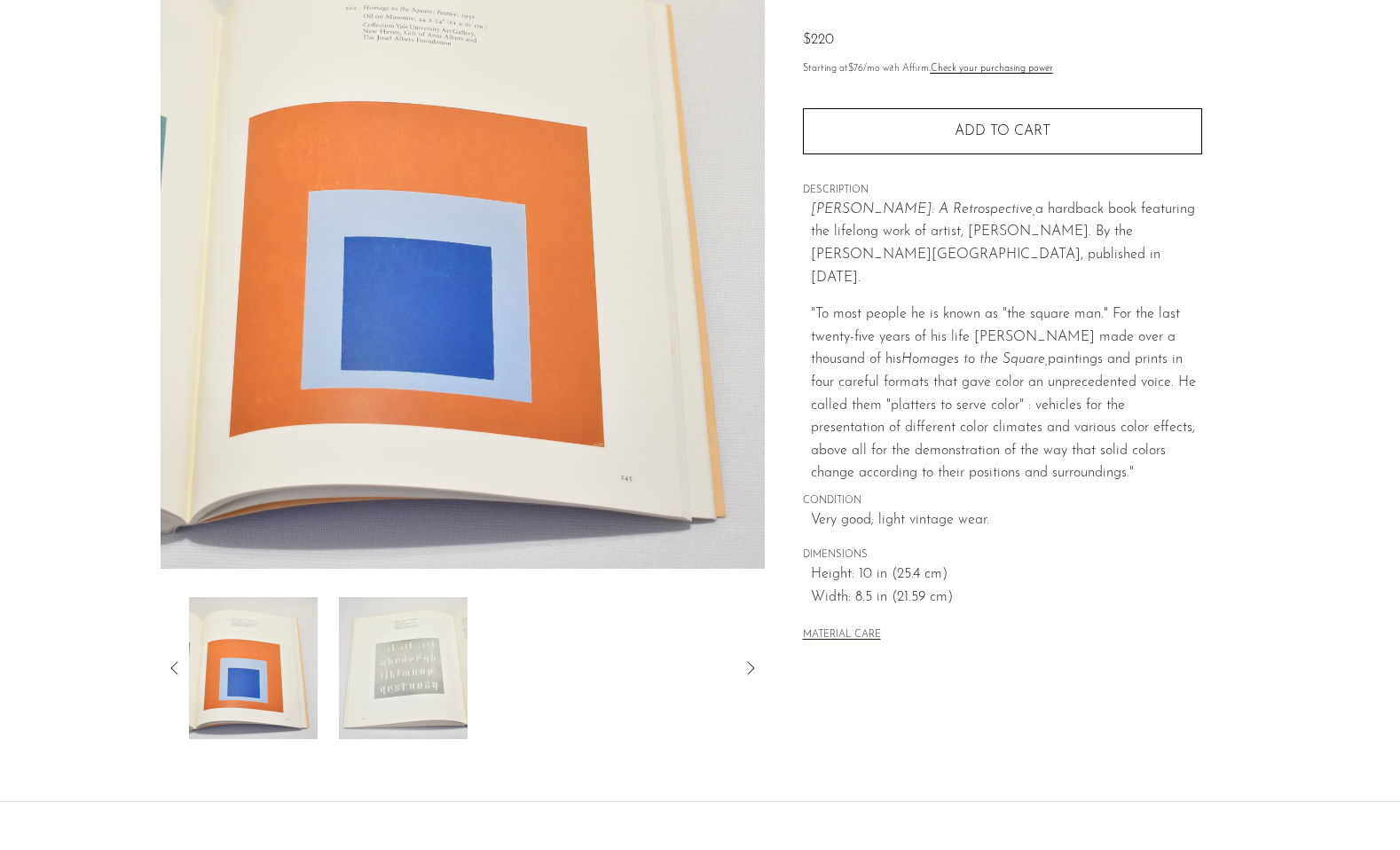
click at [167, 669] on icon at bounding box center [175, 668] width 21 height 21
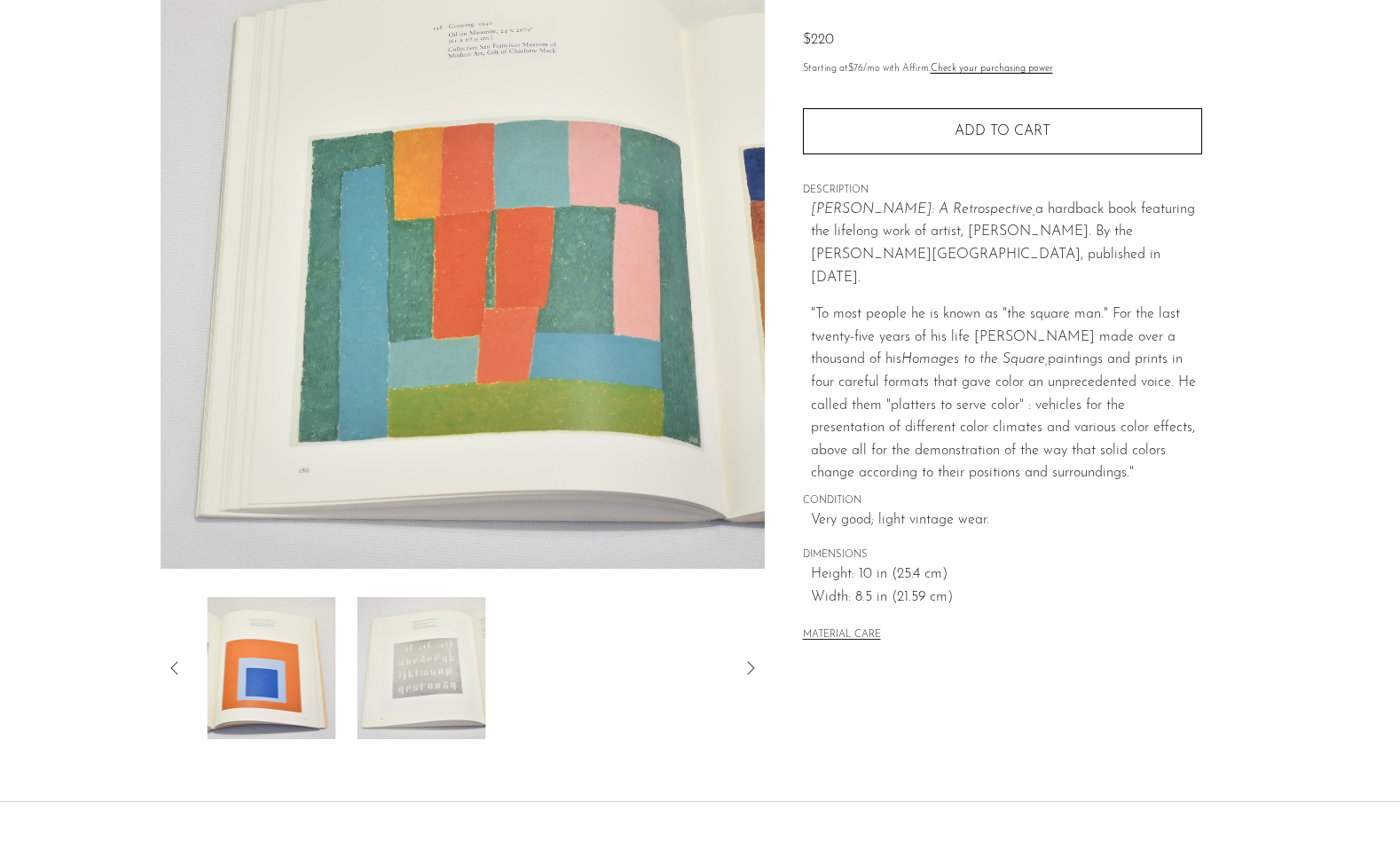
click at [167, 669] on icon at bounding box center [175, 668] width 21 height 21
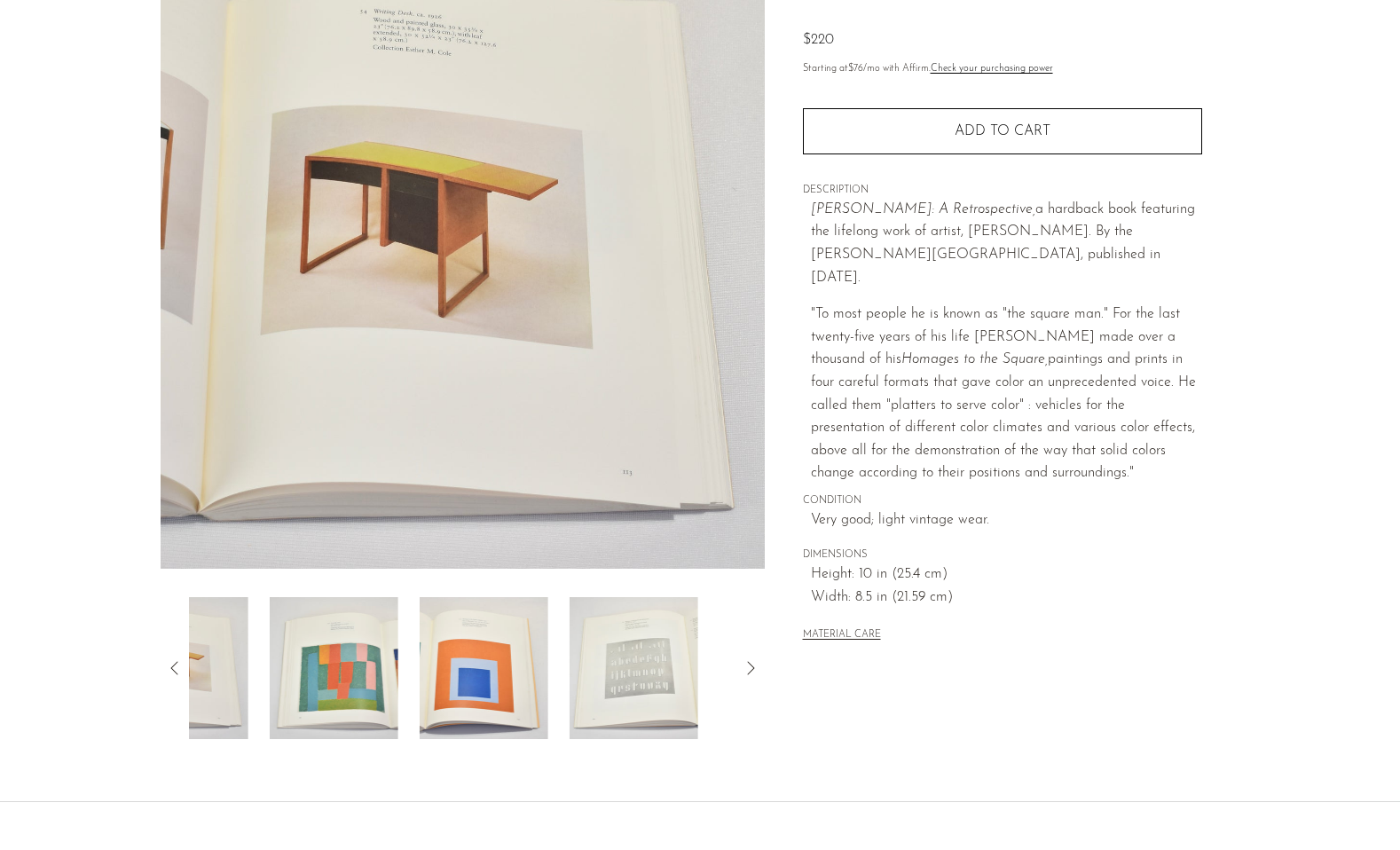
click at [167, 669] on icon at bounding box center [175, 668] width 21 height 21
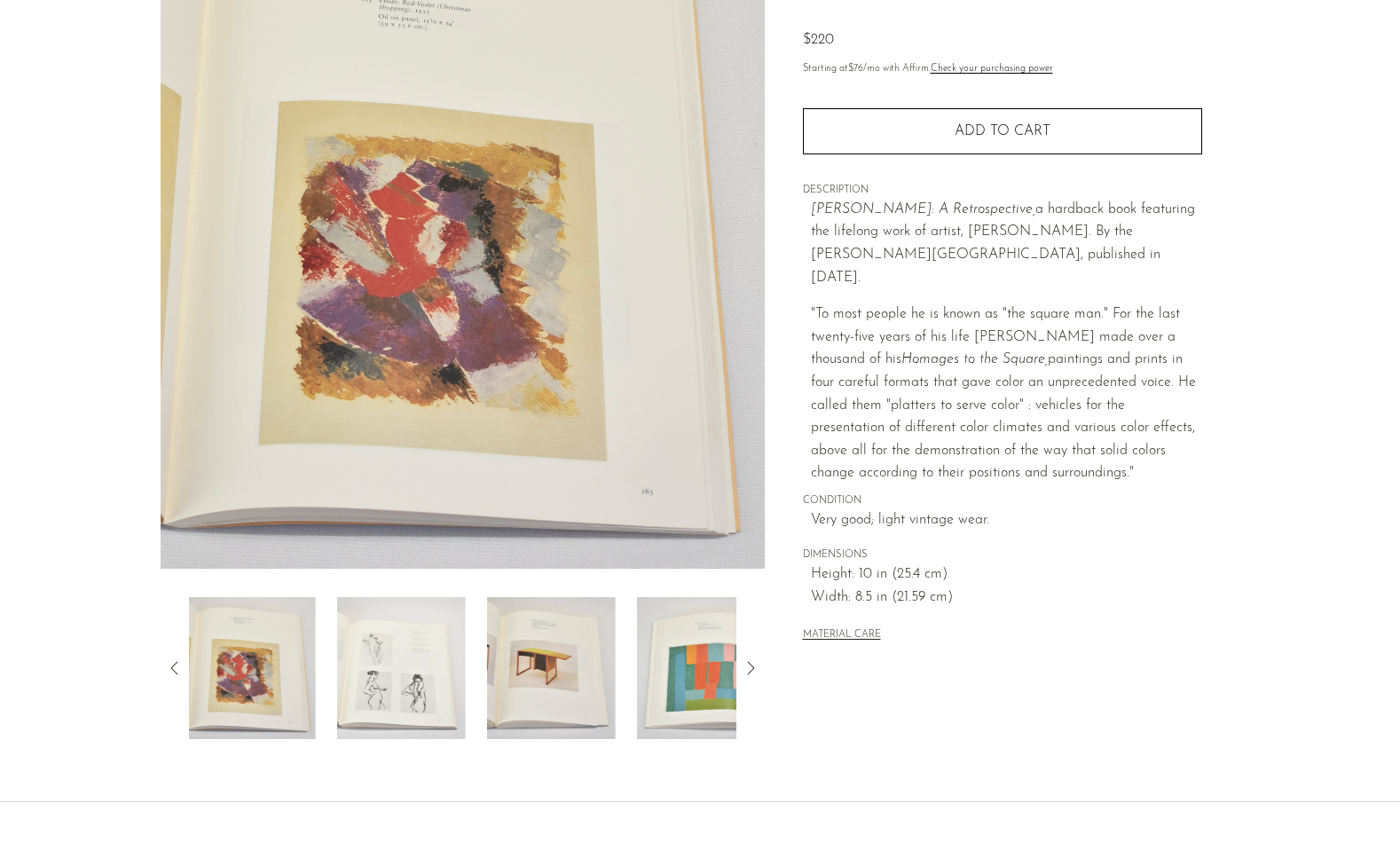
click at [167, 669] on icon at bounding box center [175, 668] width 21 height 21
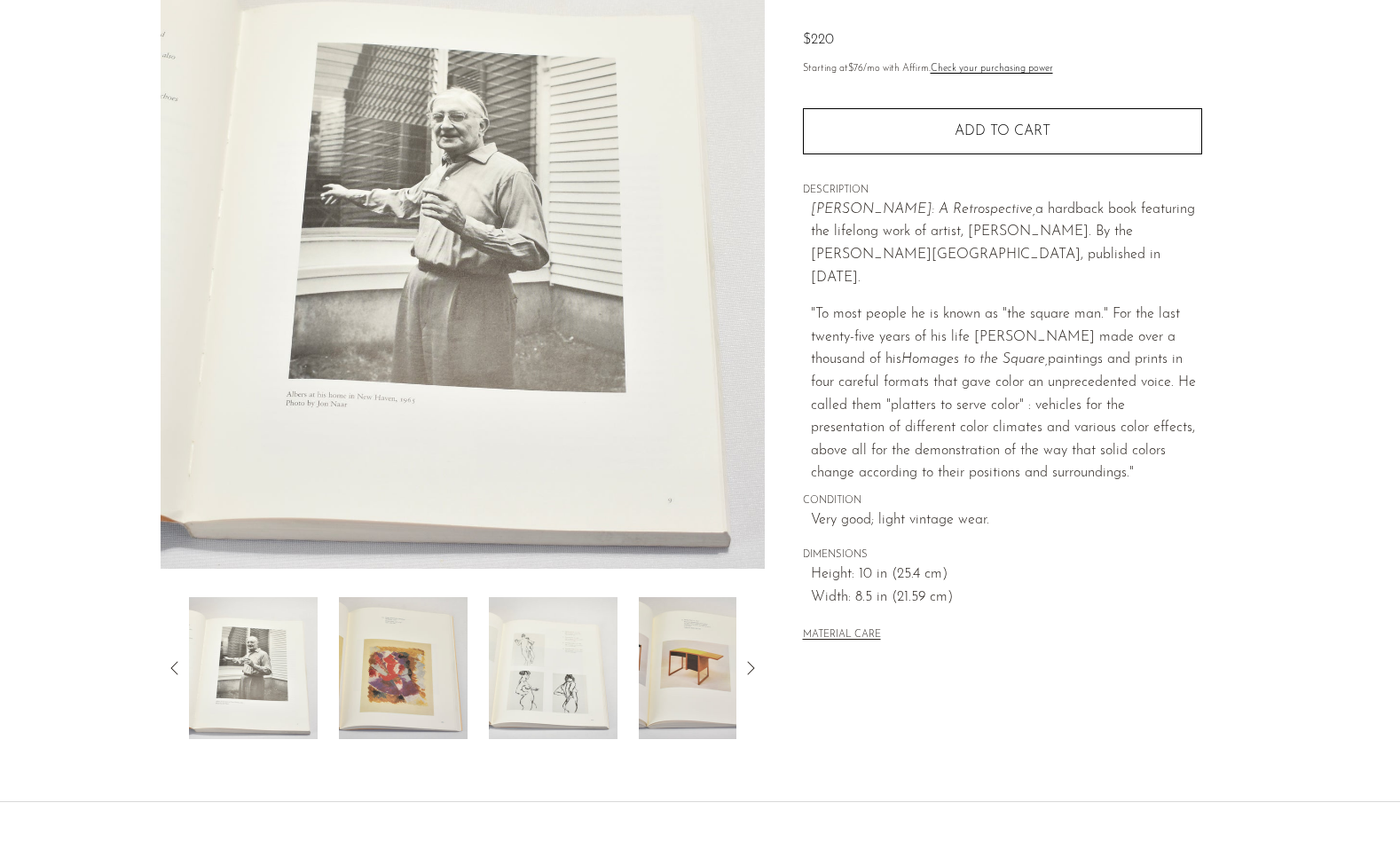
click at [167, 669] on icon at bounding box center [175, 668] width 21 height 21
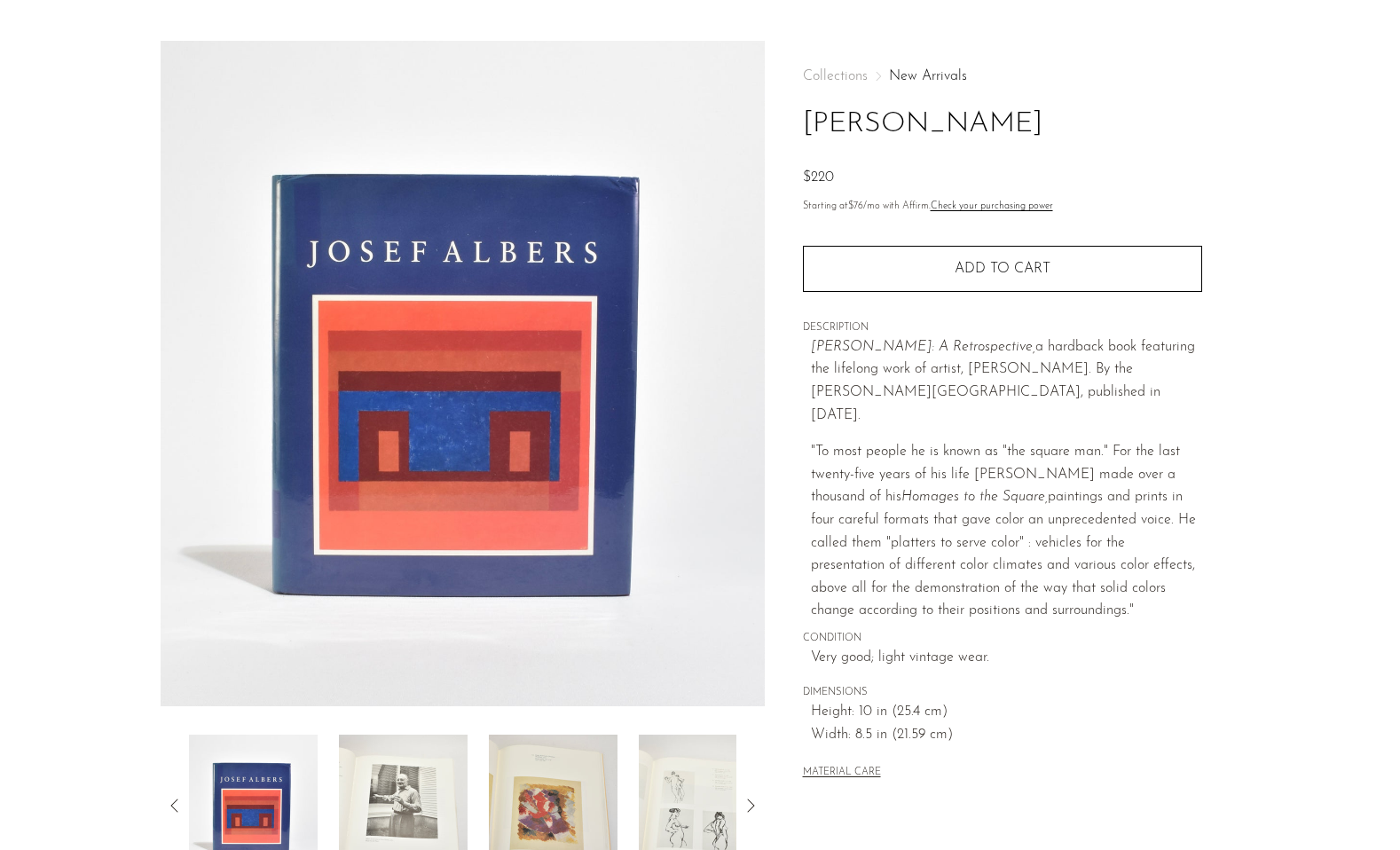
scroll to position [39, 0]
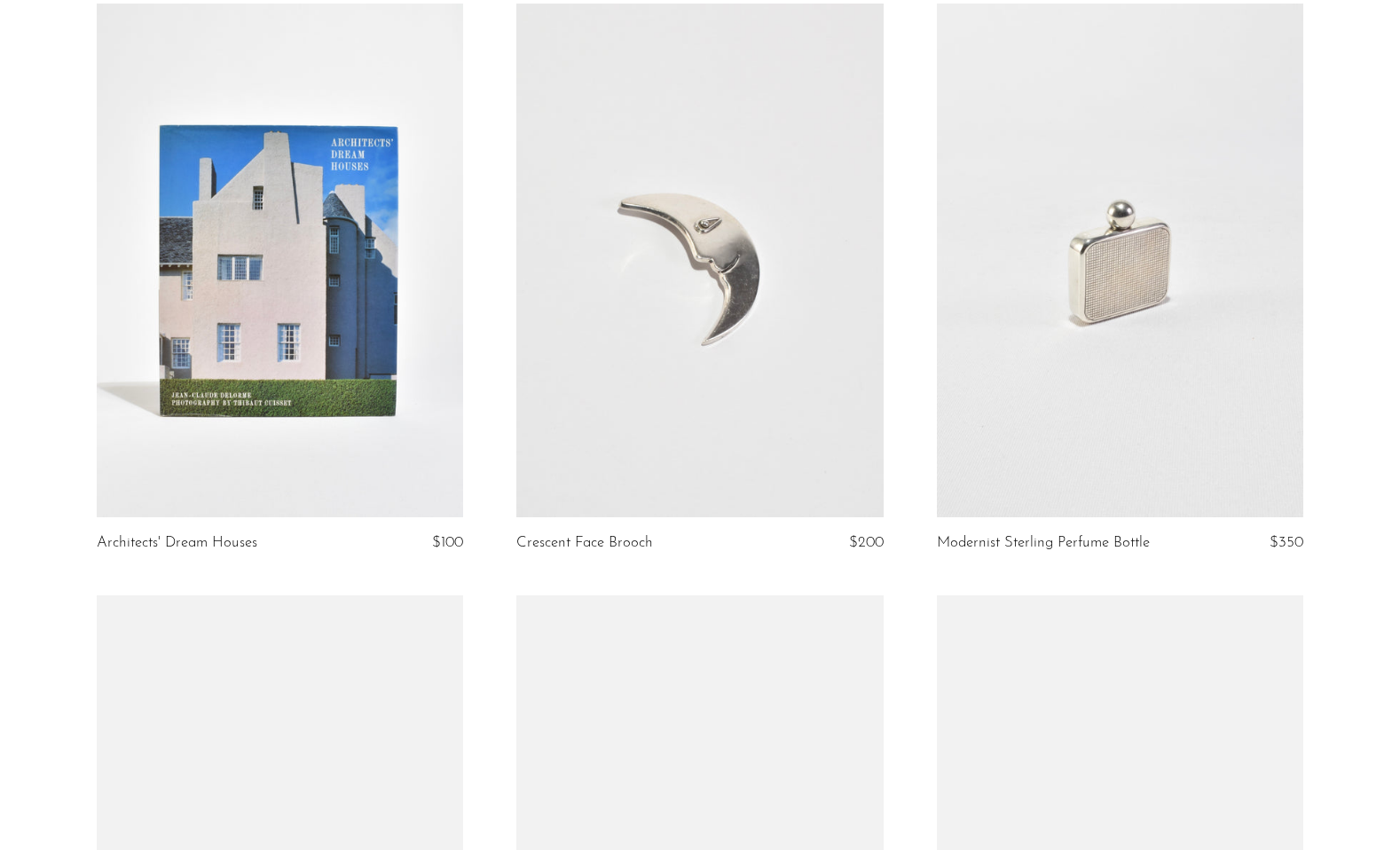
scroll to position [1993, 0]
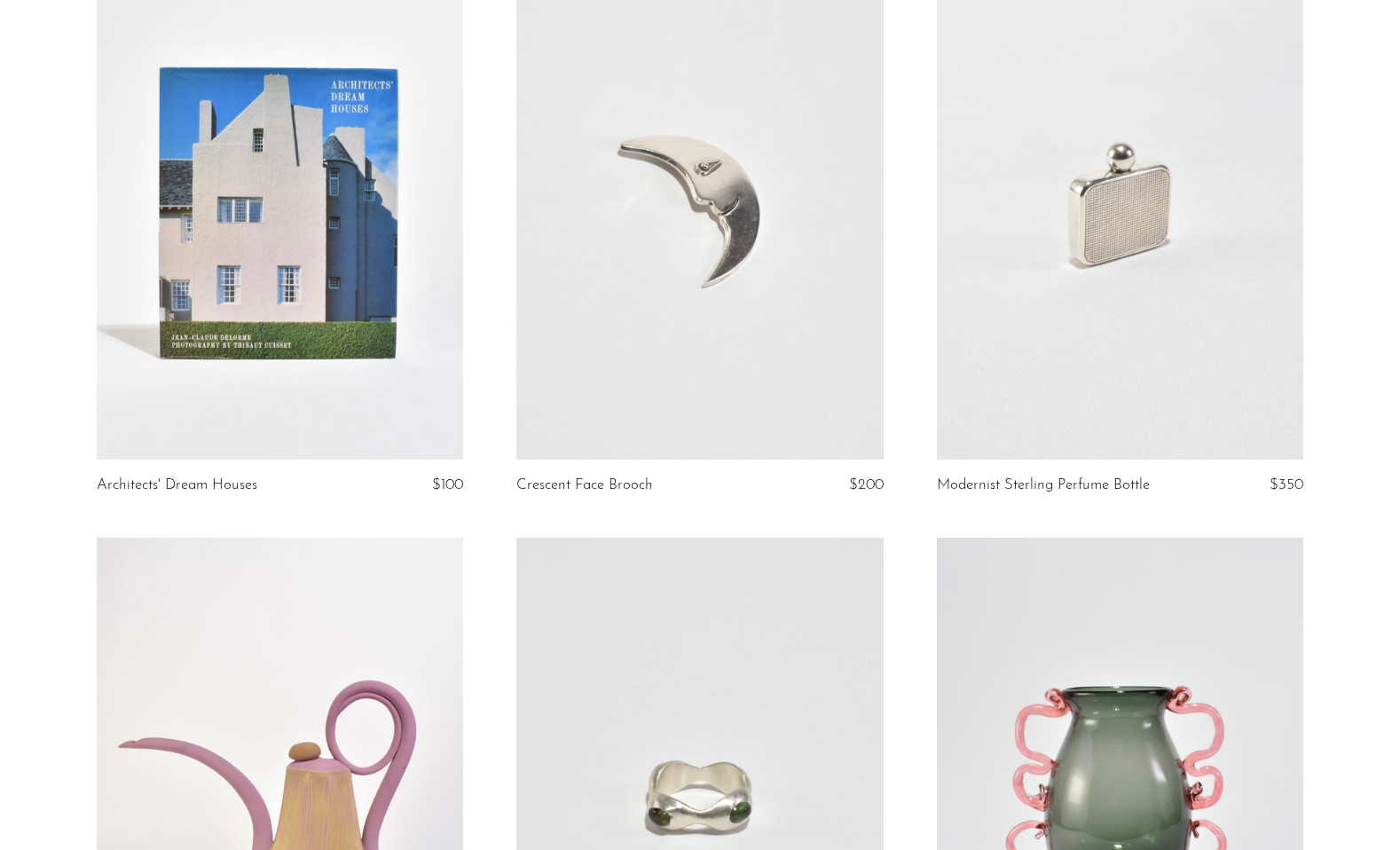
click at [392, 322] on link at bounding box center [279, 203] width 367 height 514
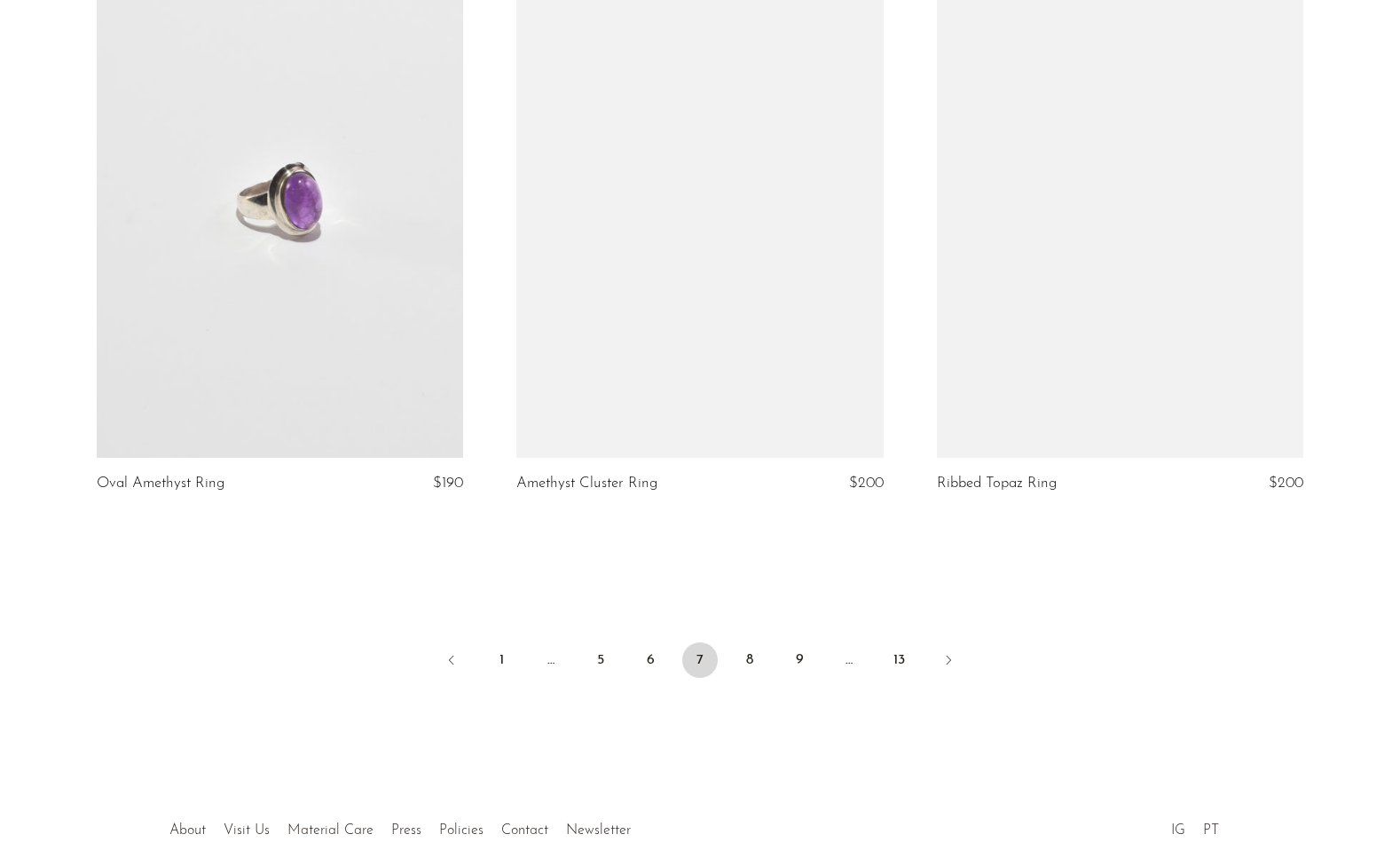
scroll to position [6733, 0]
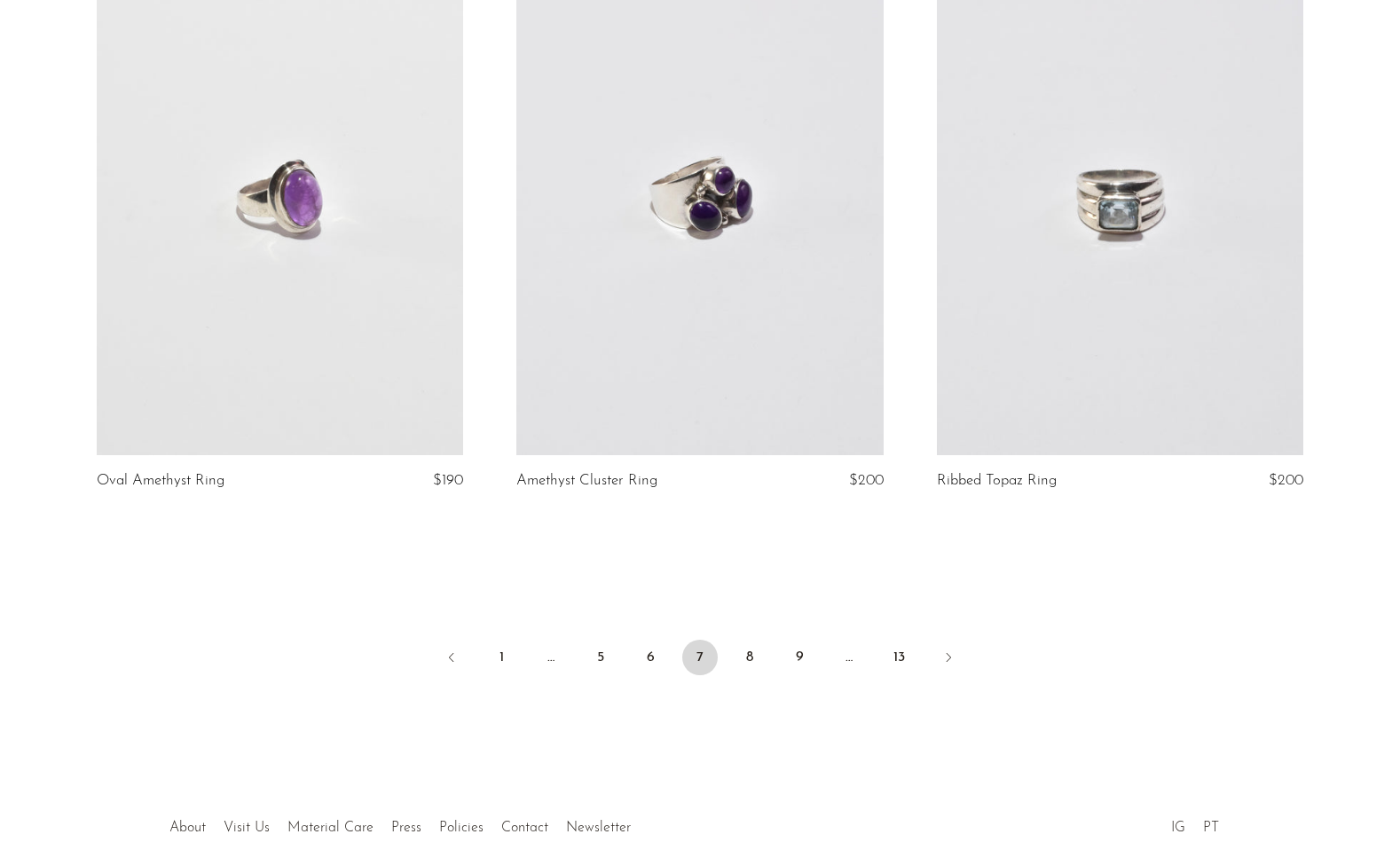
click at [307, 321] on link at bounding box center [279, 198] width 367 height 514
click at [739, 657] on link "8" at bounding box center [749, 657] width 36 height 36
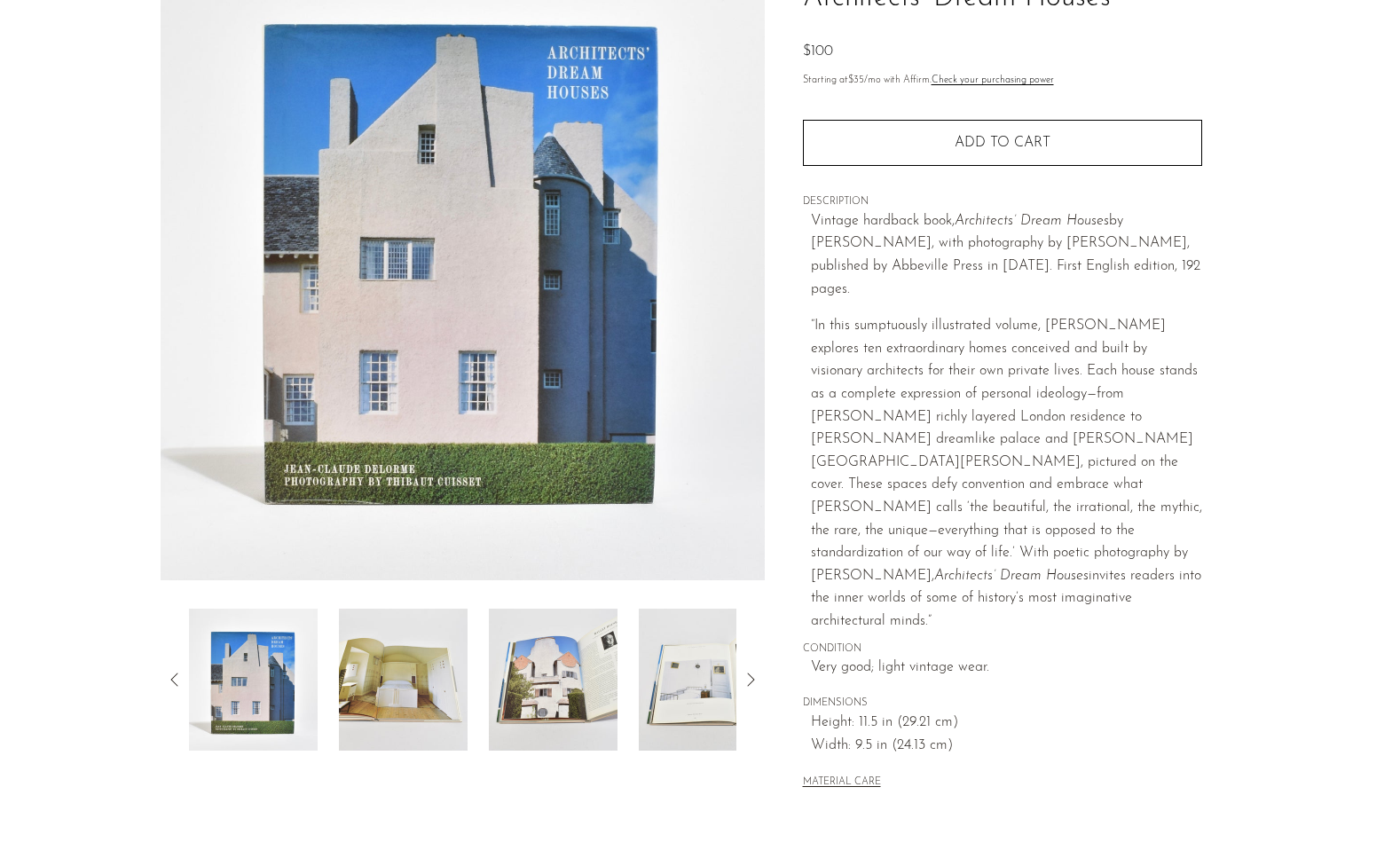
scroll to position [167, 0]
click at [408, 647] on img at bounding box center [403, 678] width 129 height 142
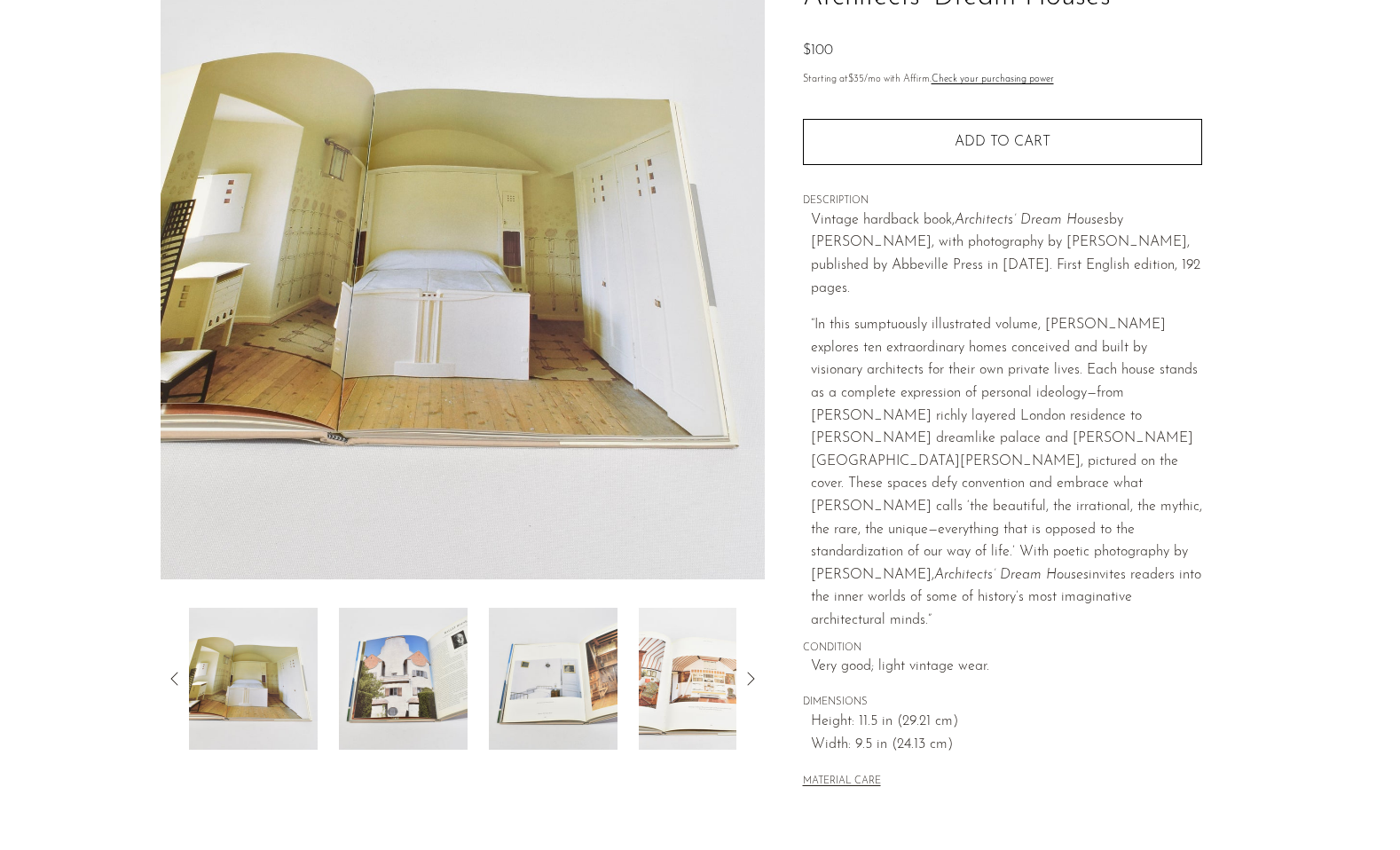
click at [398, 650] on img at bounding box center [403, 678] width 129 height 142
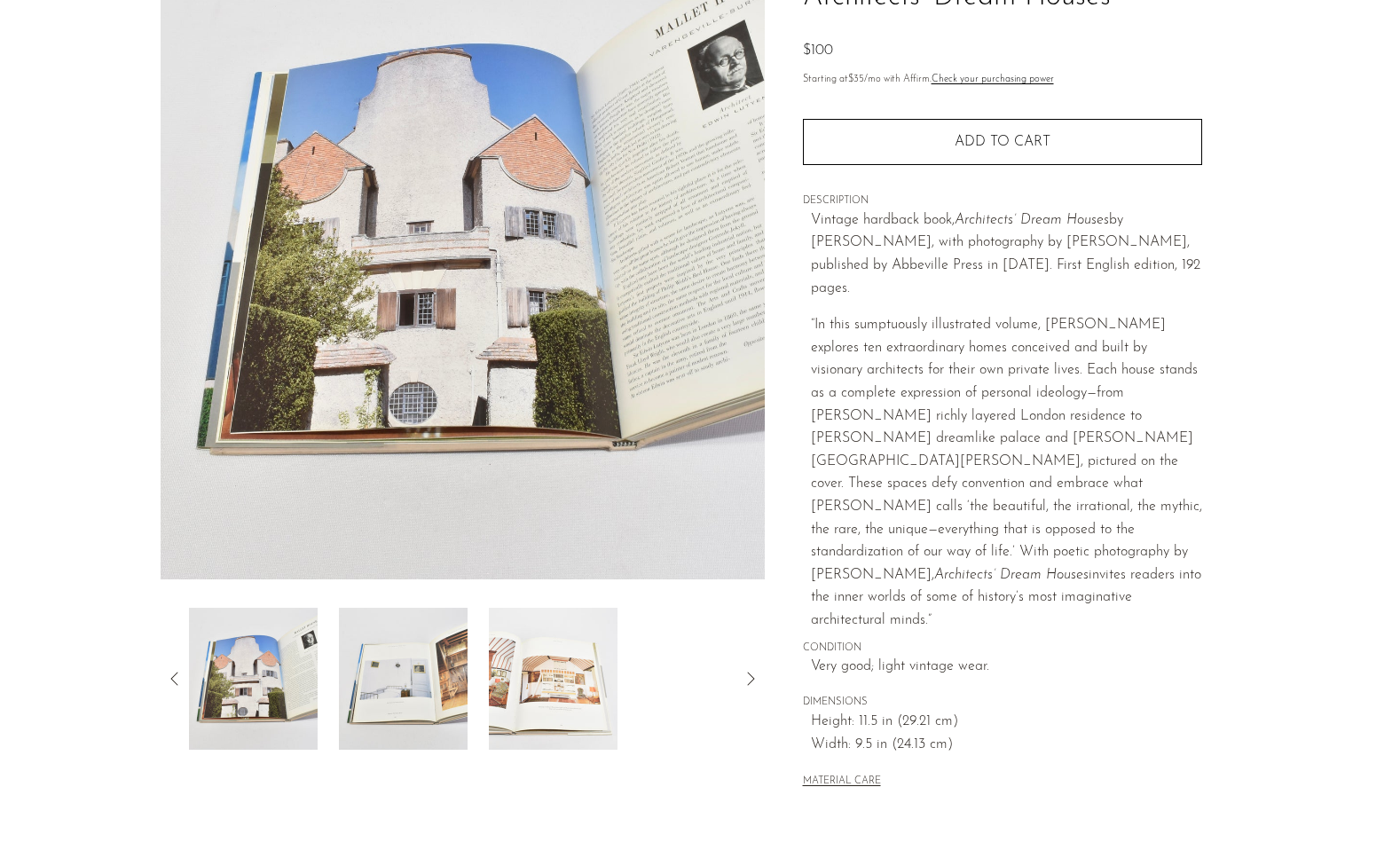
click at [398, 650] on img at bounding box center [403, 678] width 129 height 142
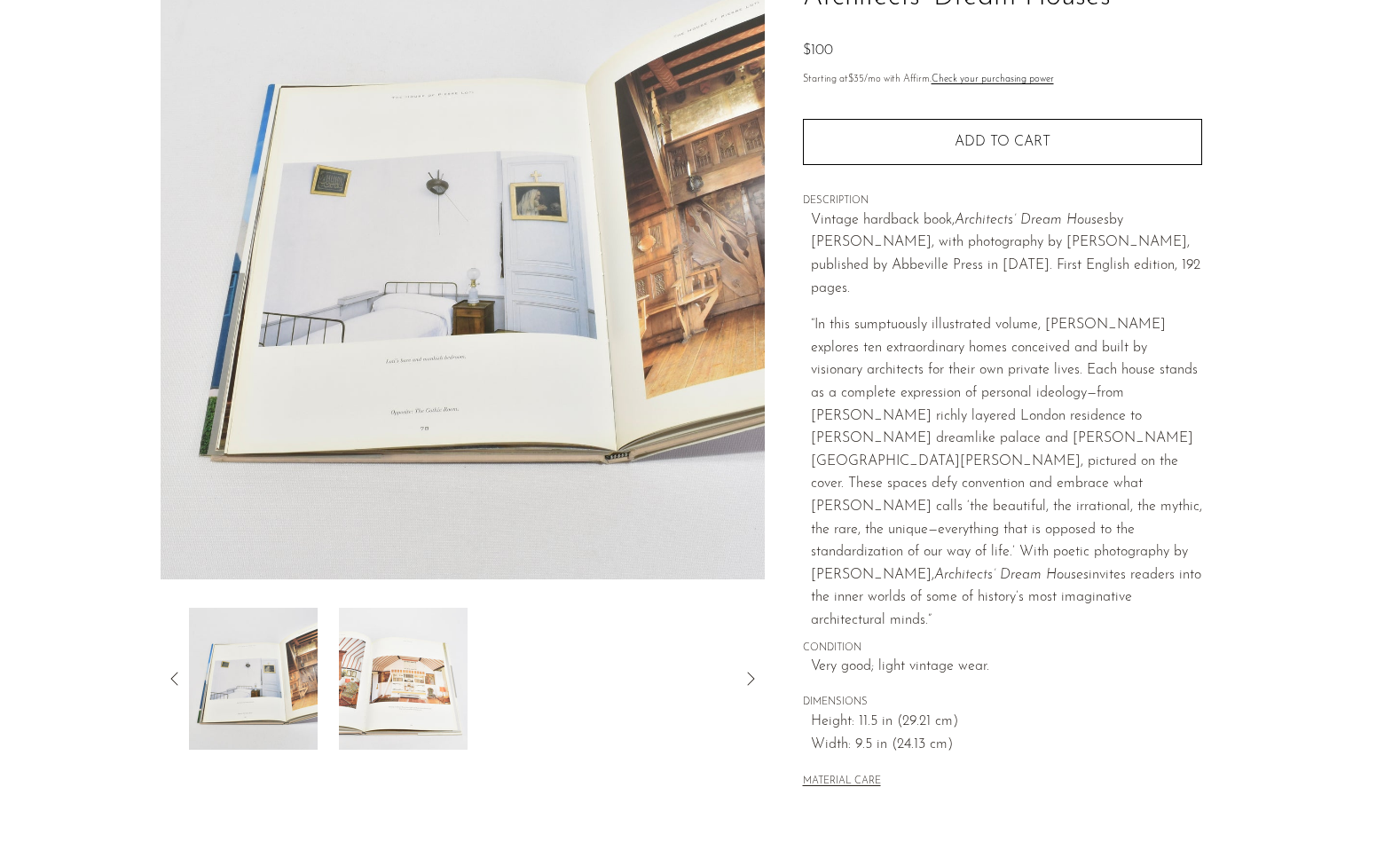
click at [398, 650] on img at bounding box center [403, 678] width 129 height 142
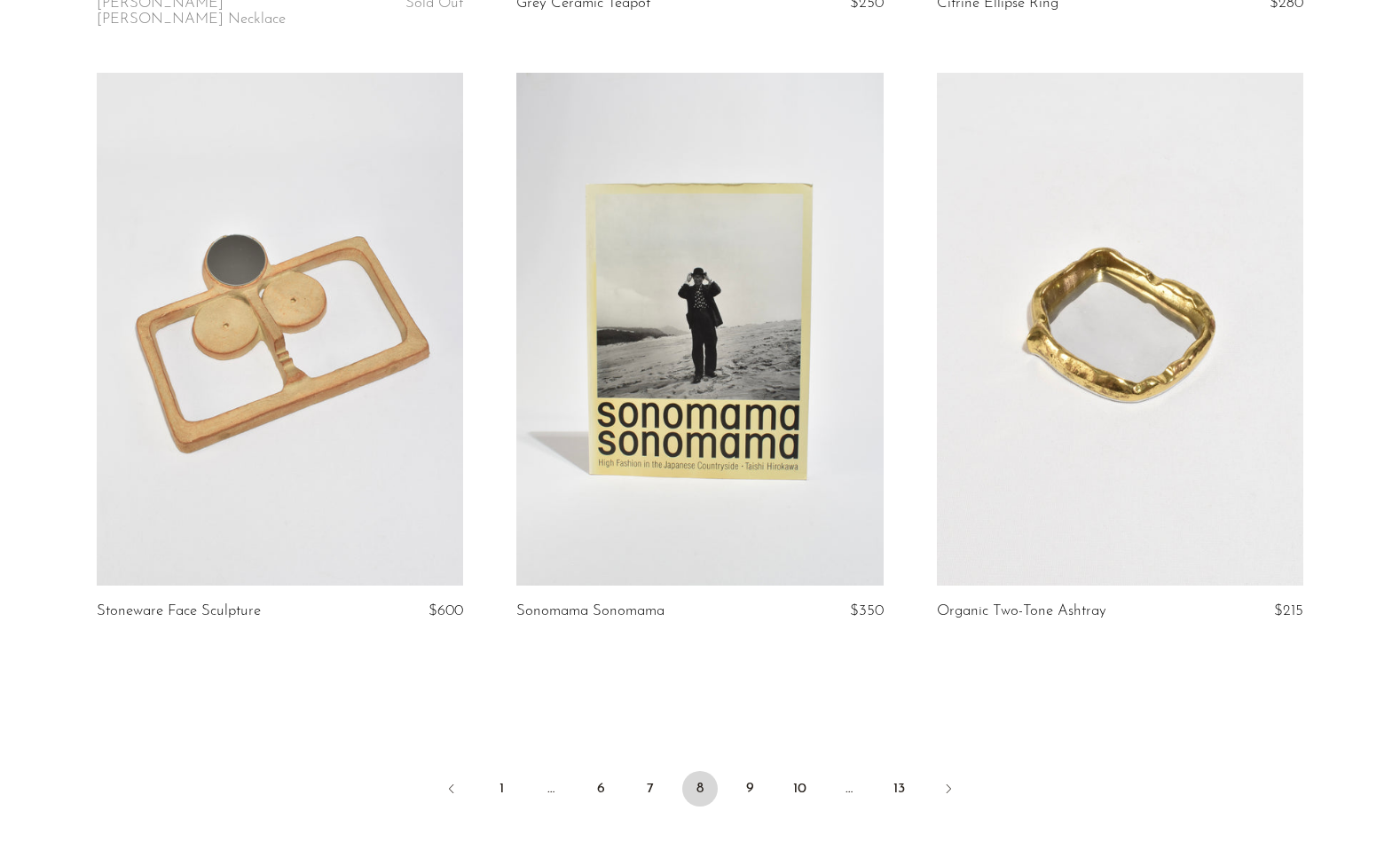
scroll to position [6613, 0]
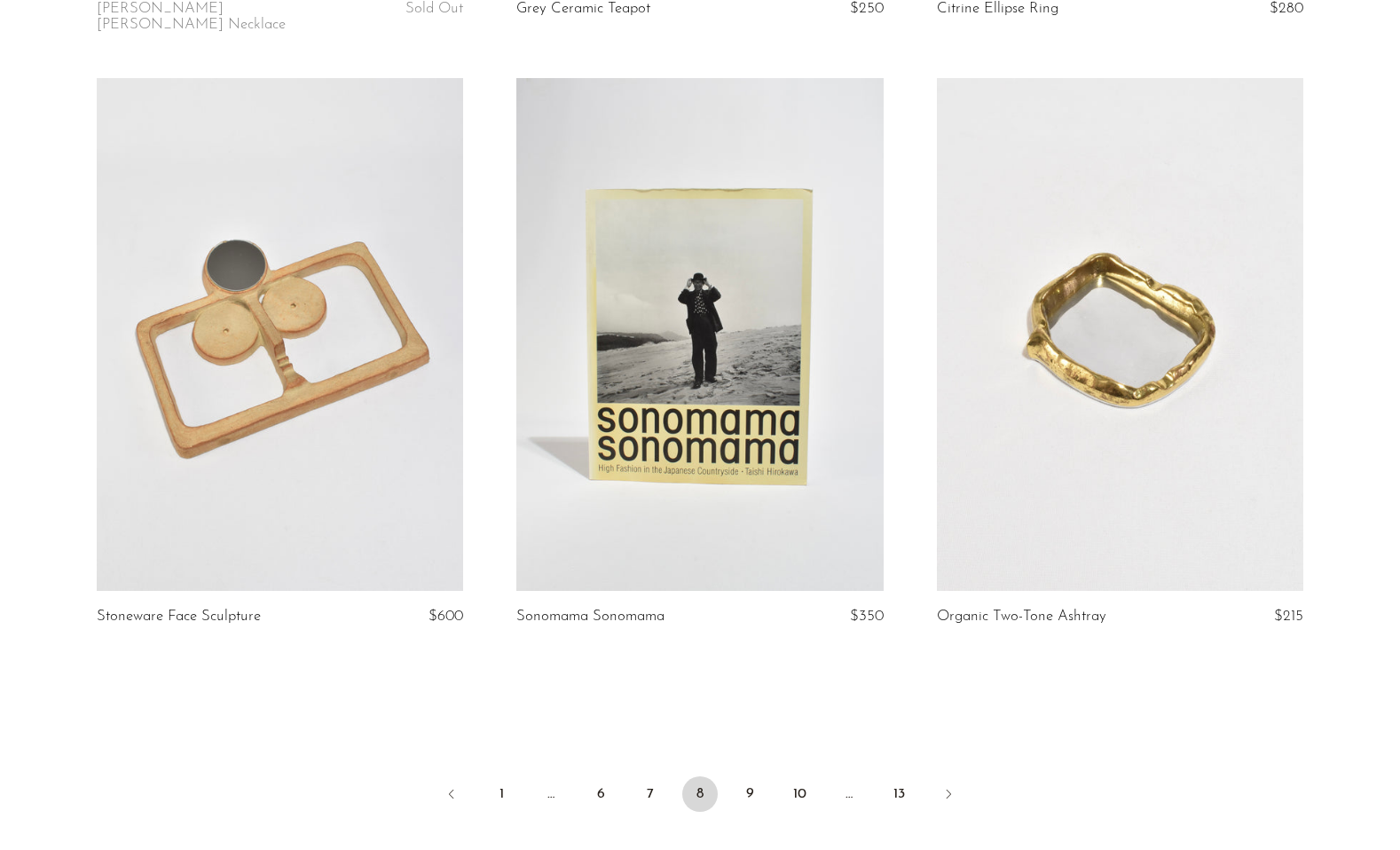
click at [719, 335] on link at bounding box center [699, 335] width 367 height 514
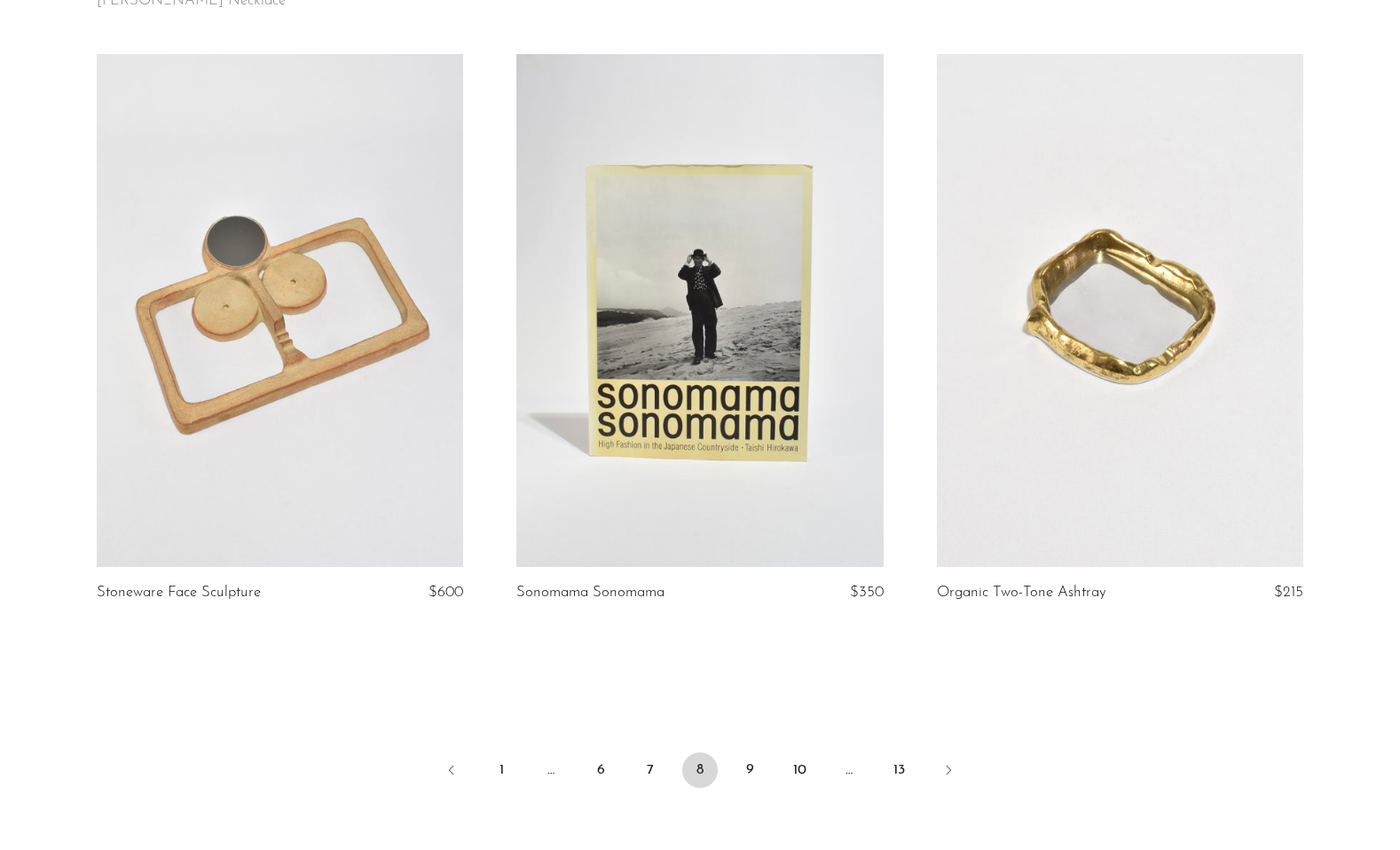
scroll to position [6830, 0]
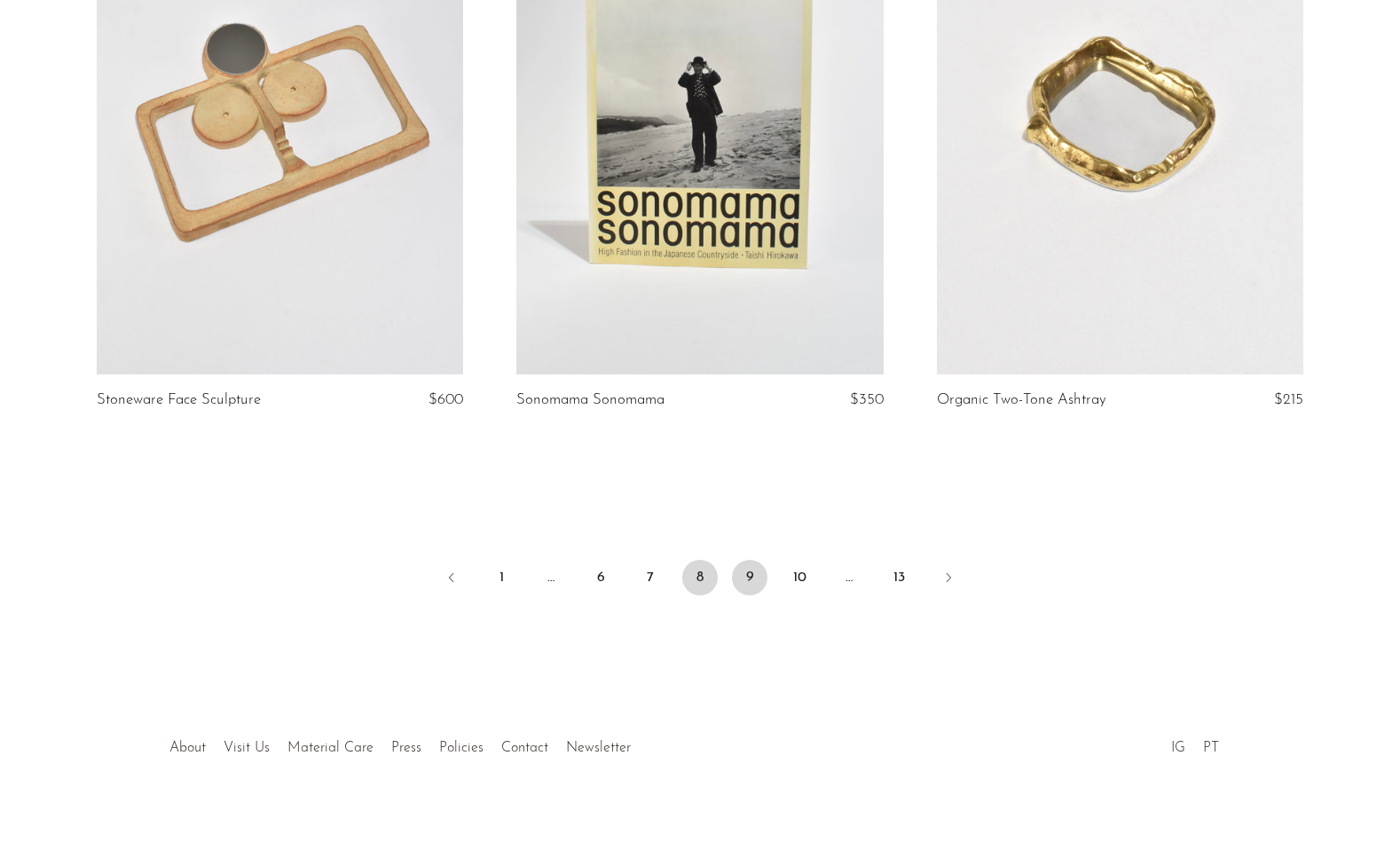
click at [739, 561] on link "9" at bounding box center [749, 578] width 36 height 36
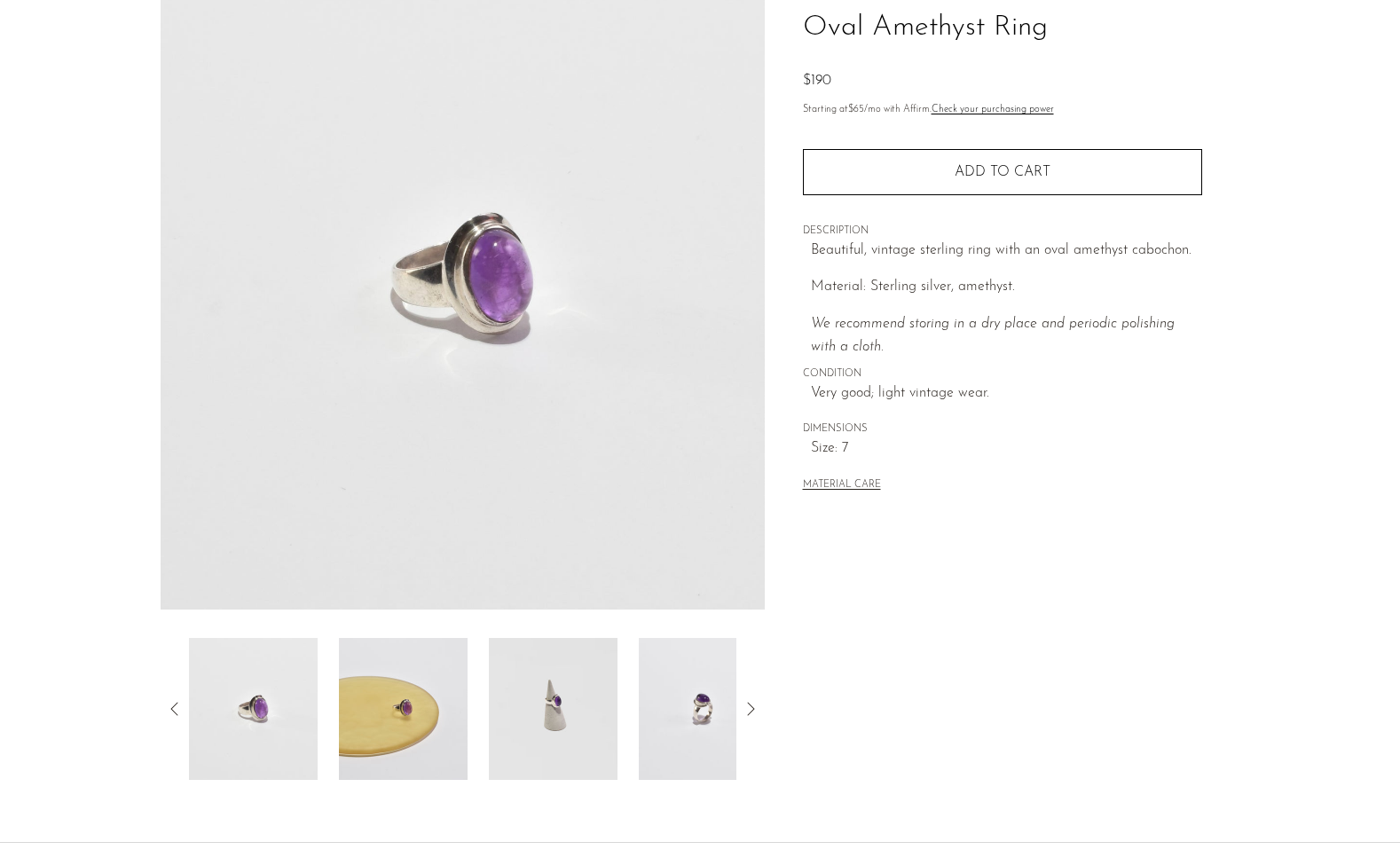
scroll to position [142, 0]
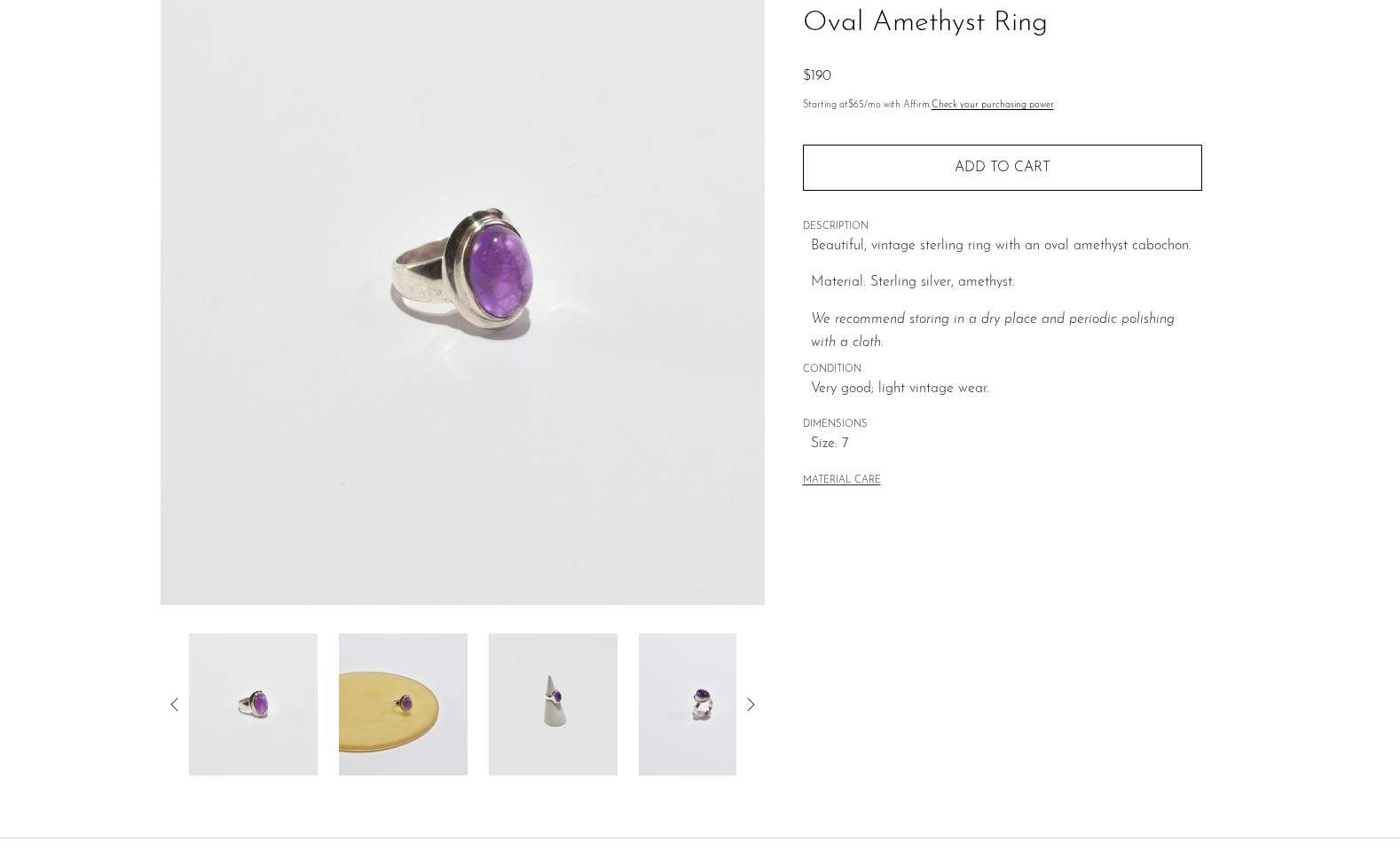
click at [390, 684] on img at bounding box center [403, 704] width 129 height 142
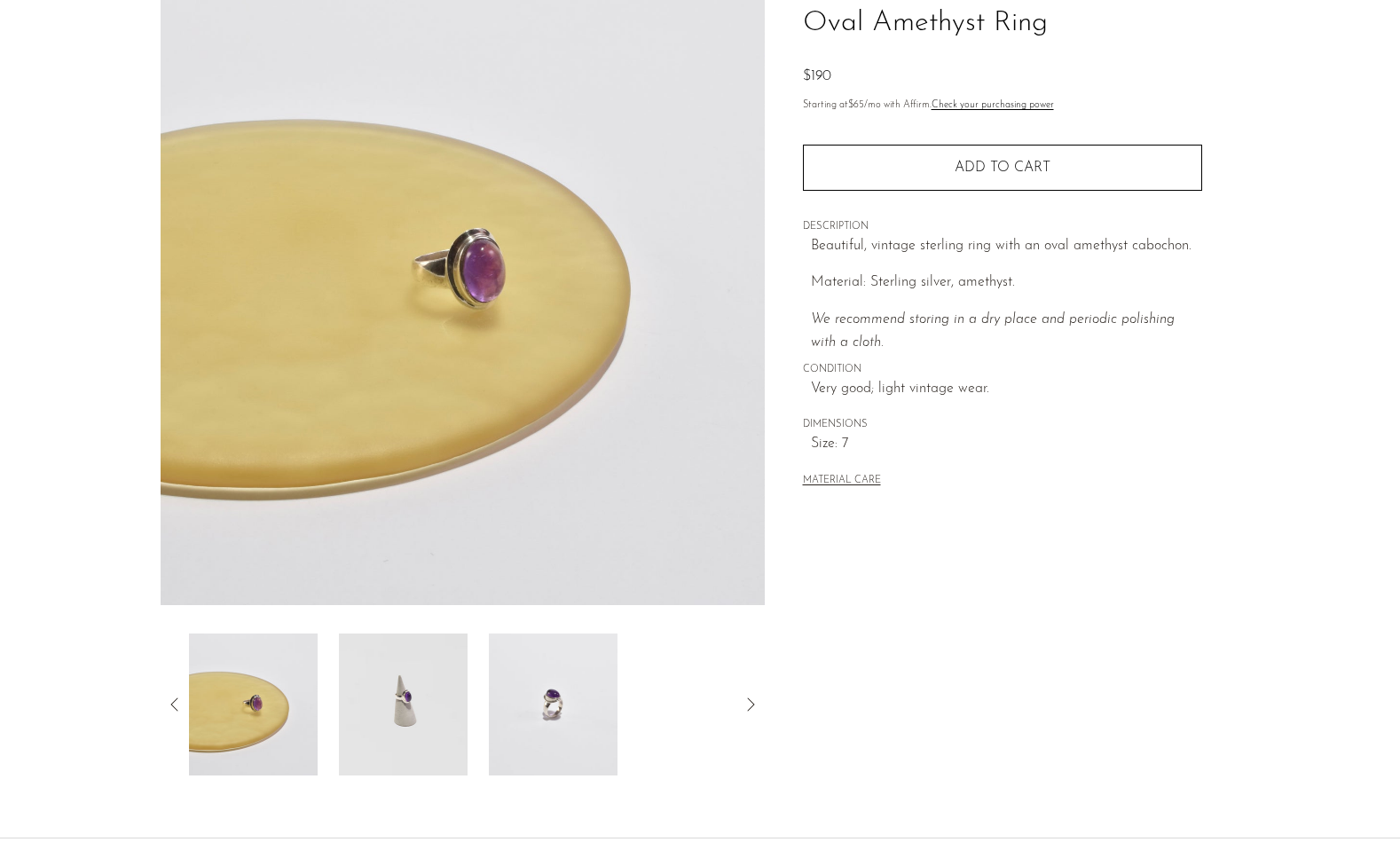
click at [390, 684] on img at bounding box center [403, 704] width 129 height 142
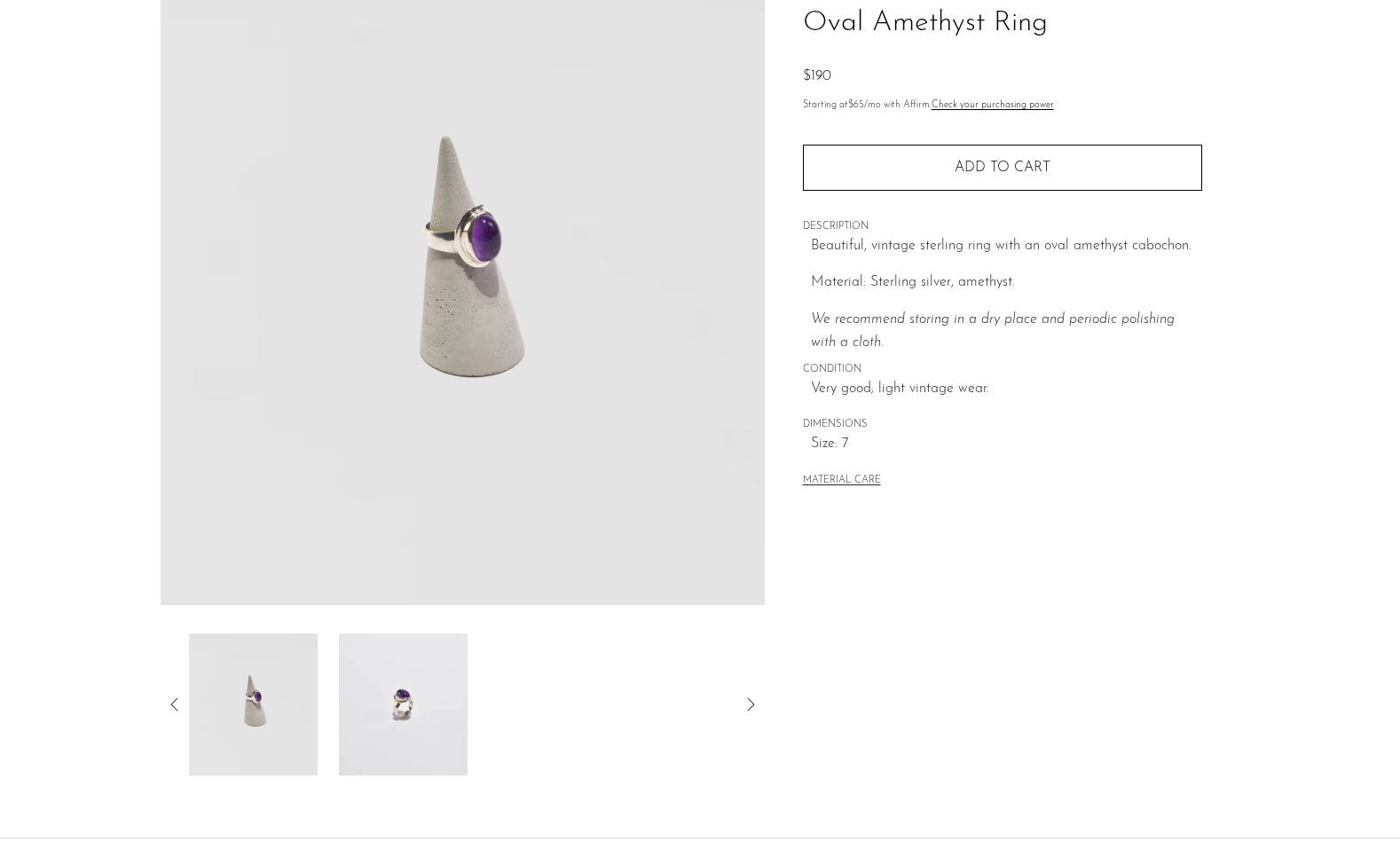
click at [390, 684] on img at bounding box center [403, 704] width 129 height 142
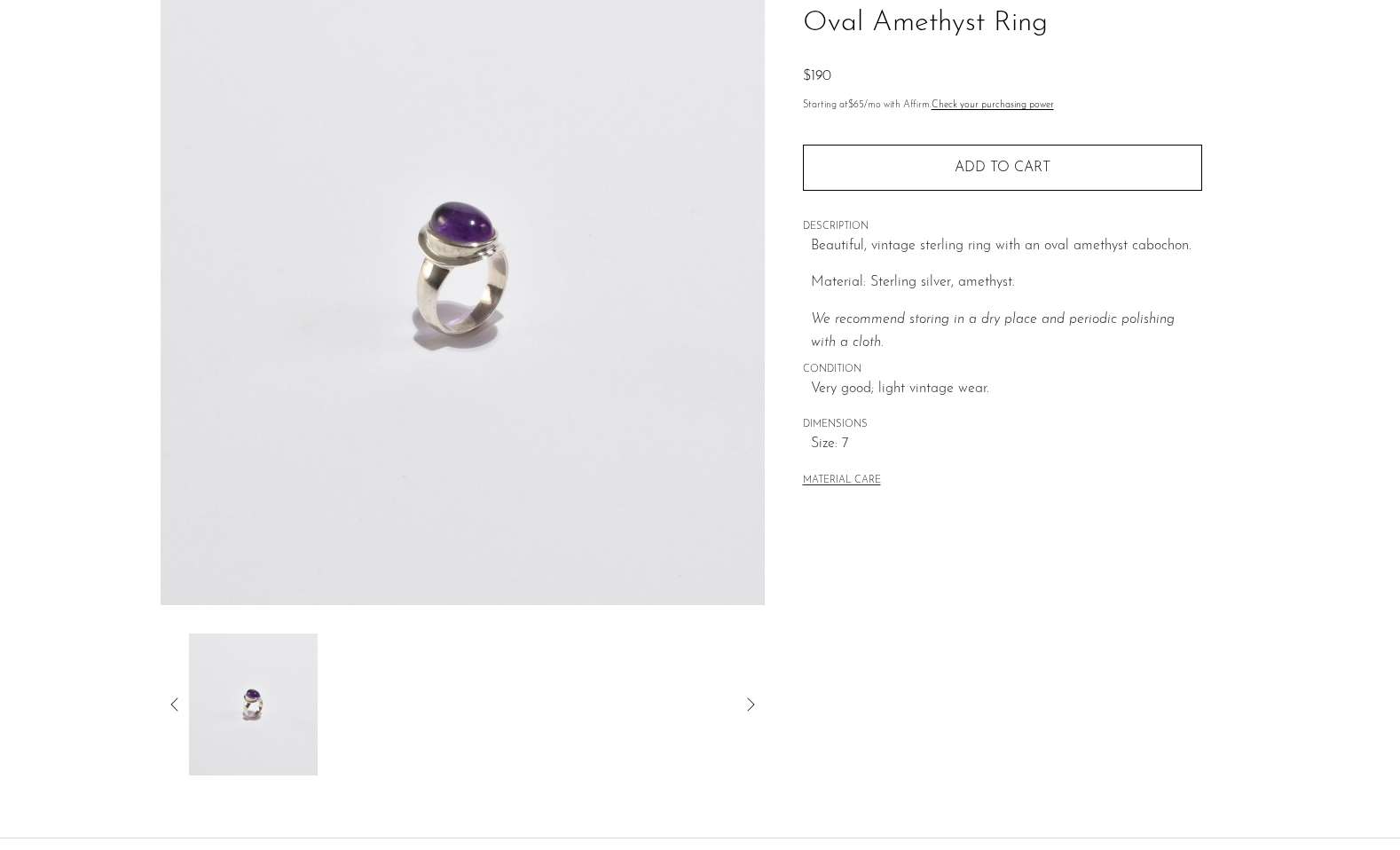
click at [176, 697] on icon at bounding box center [175, 705] width 21 height 21
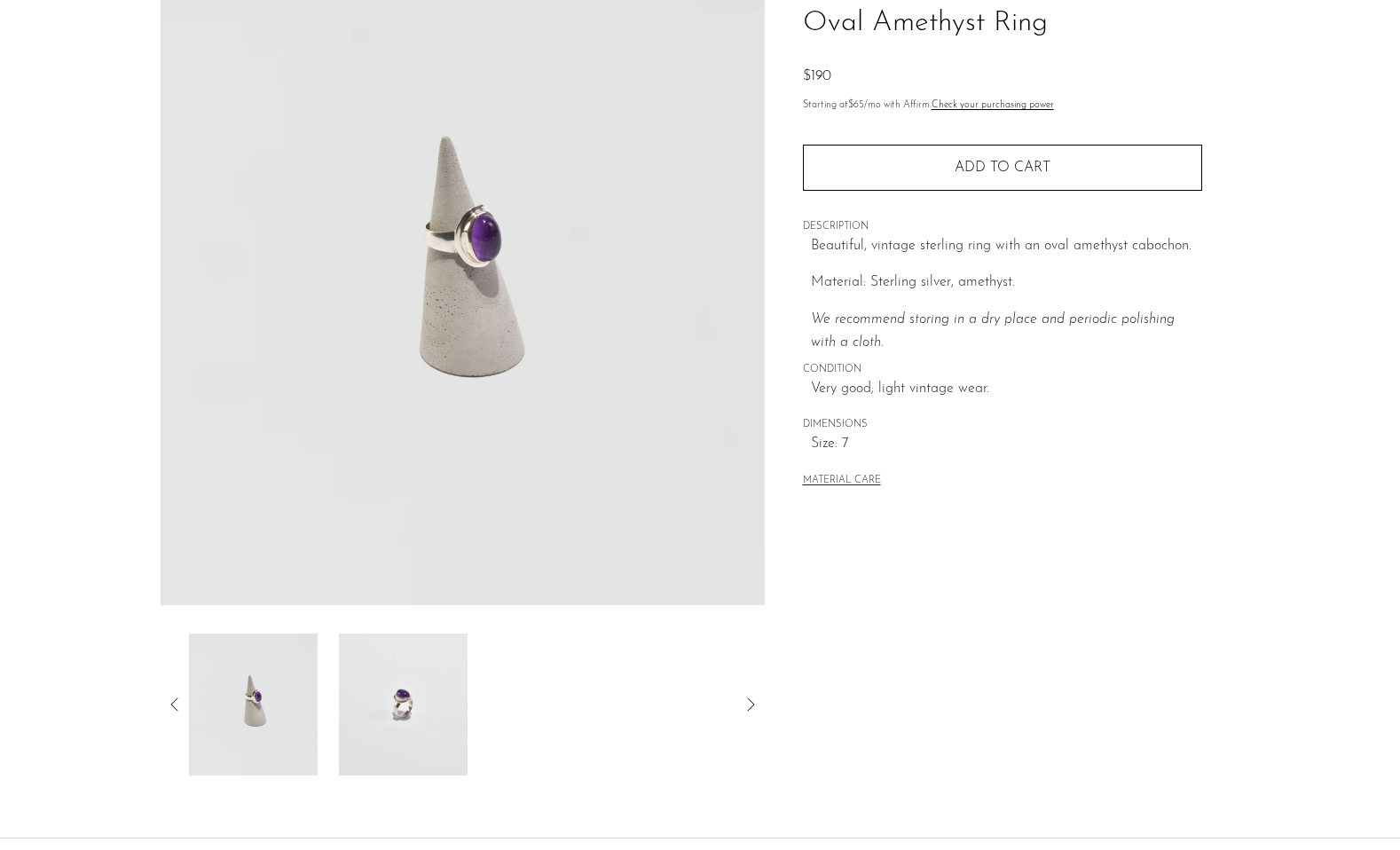
click at [176, 697] on icon at bounding box center [175, 705] width 21 height 21
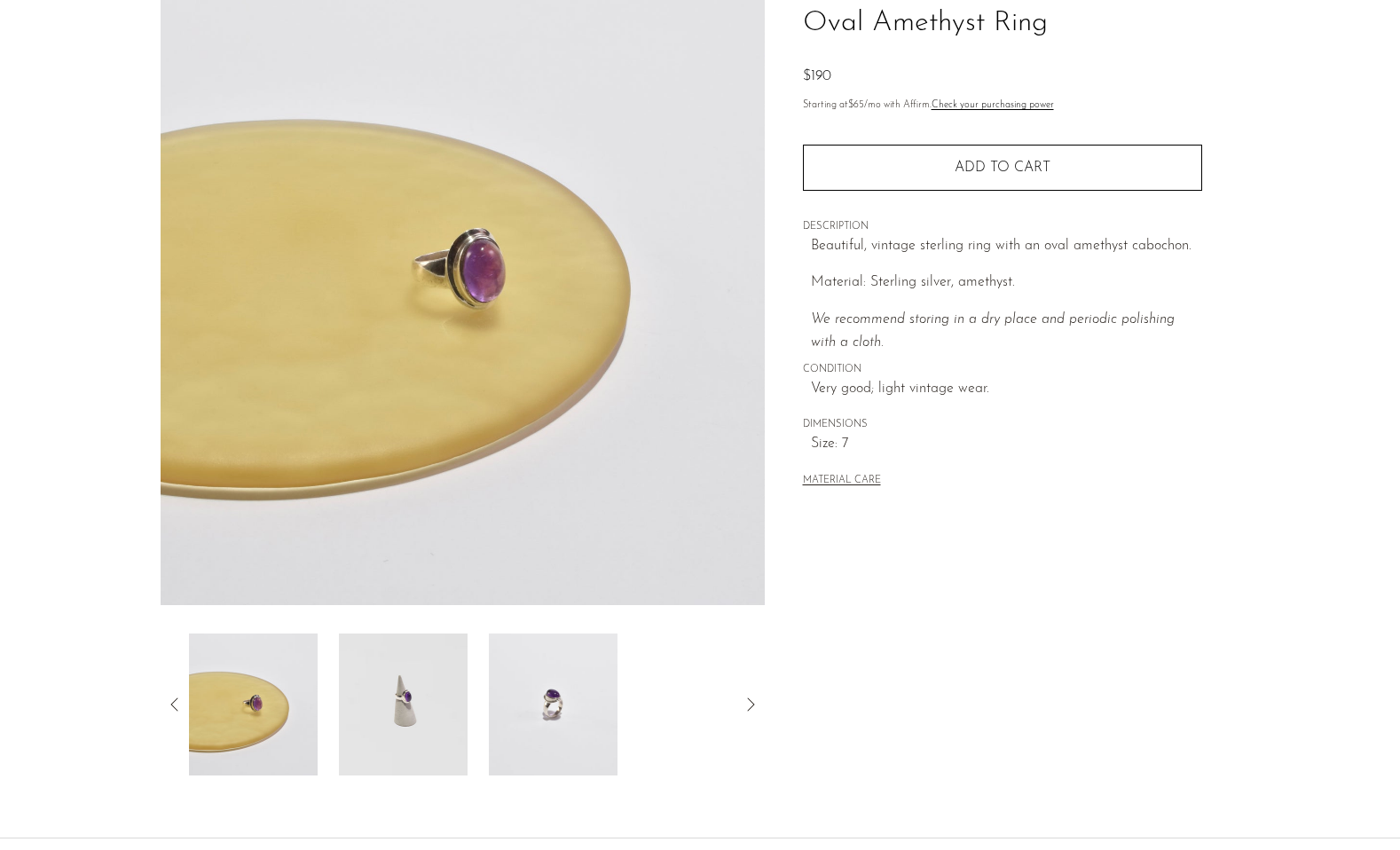
click at [176, 697] on icon at bounding box center [175, 705] width 21 height 21
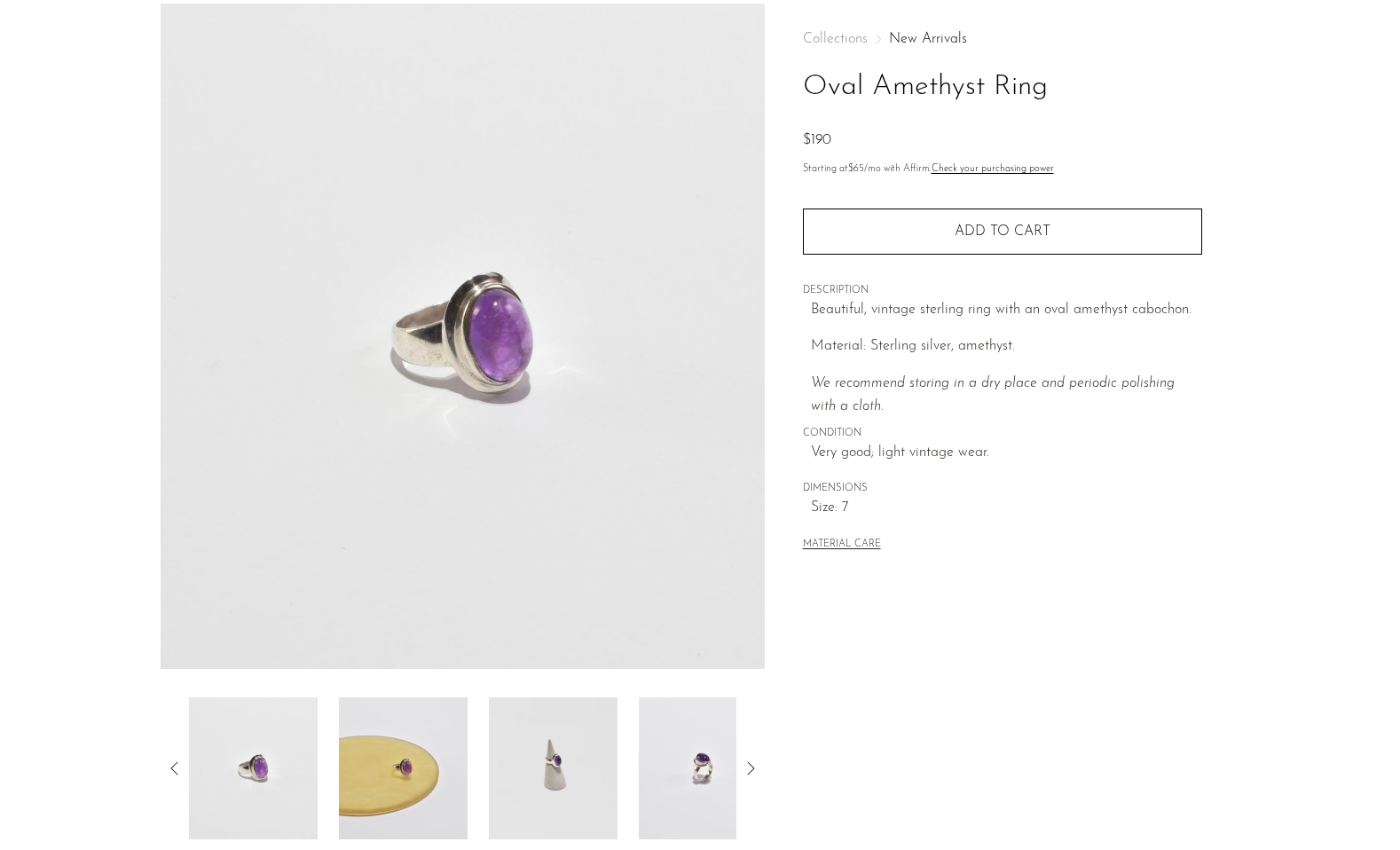
scroll to position [83, 0]
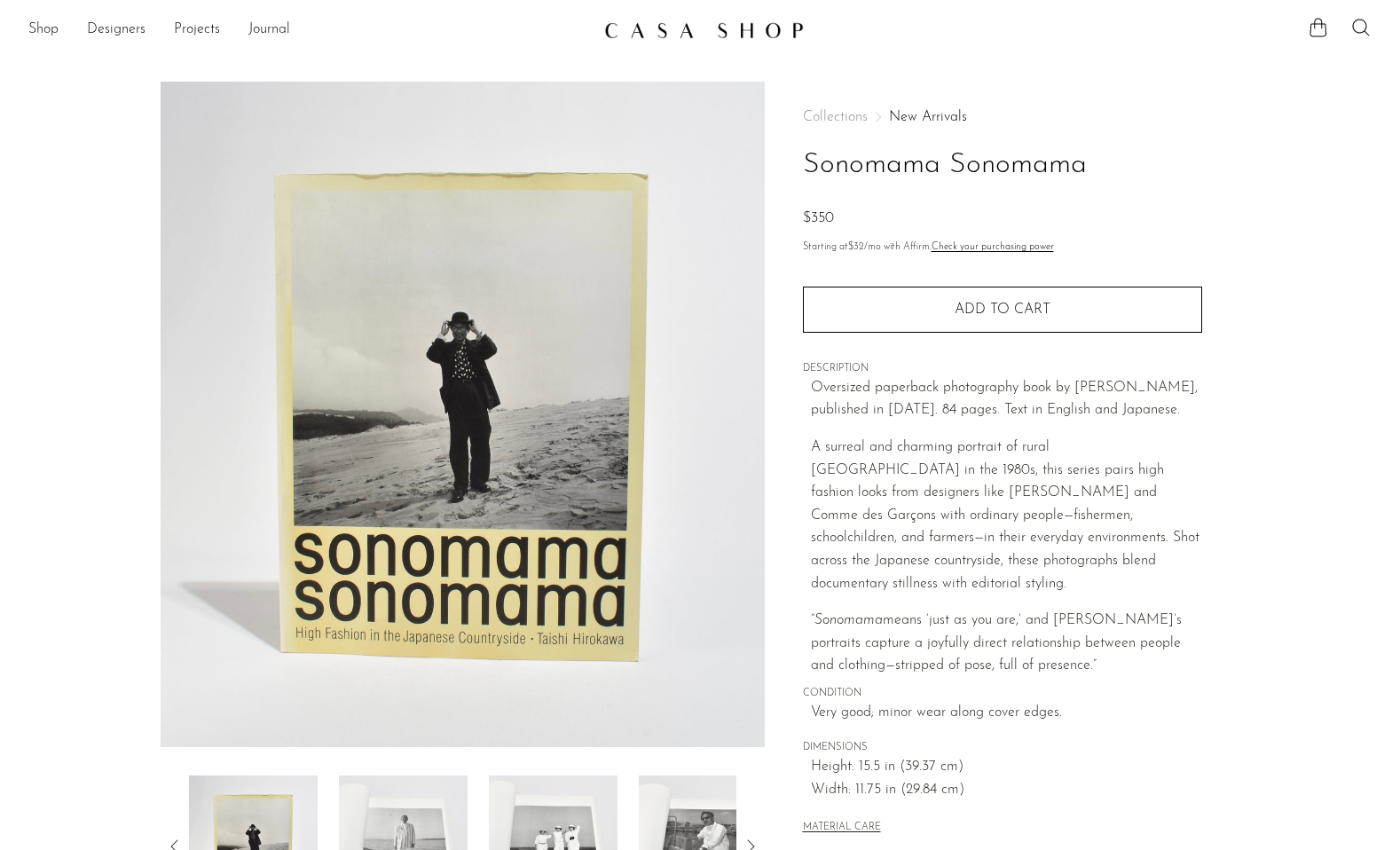
click at [415, 811] on img at bounding box center [403, 846] width 129 height 142
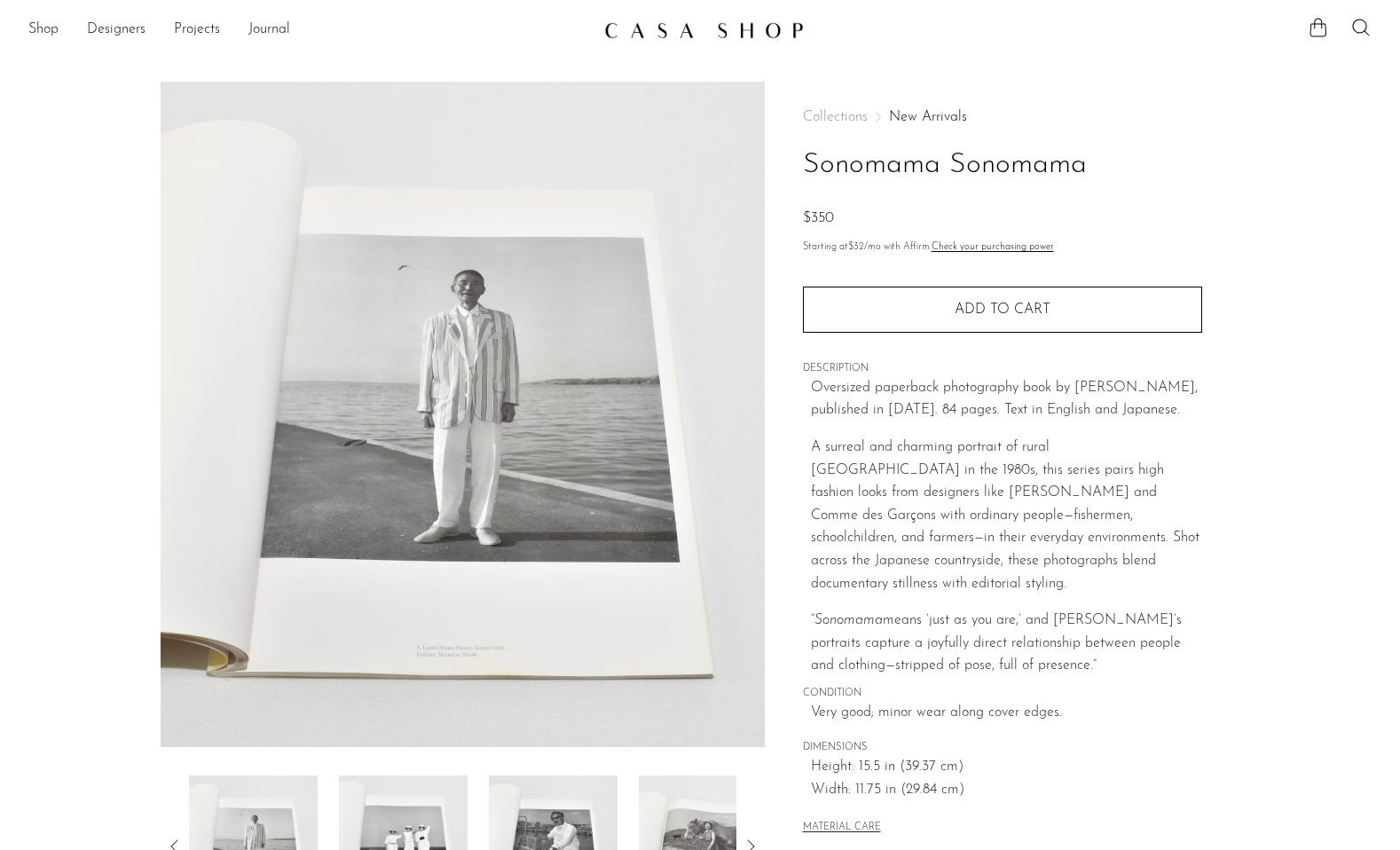
click at [415, 811] on img at bounding box center [403, 846] width 129 height 142
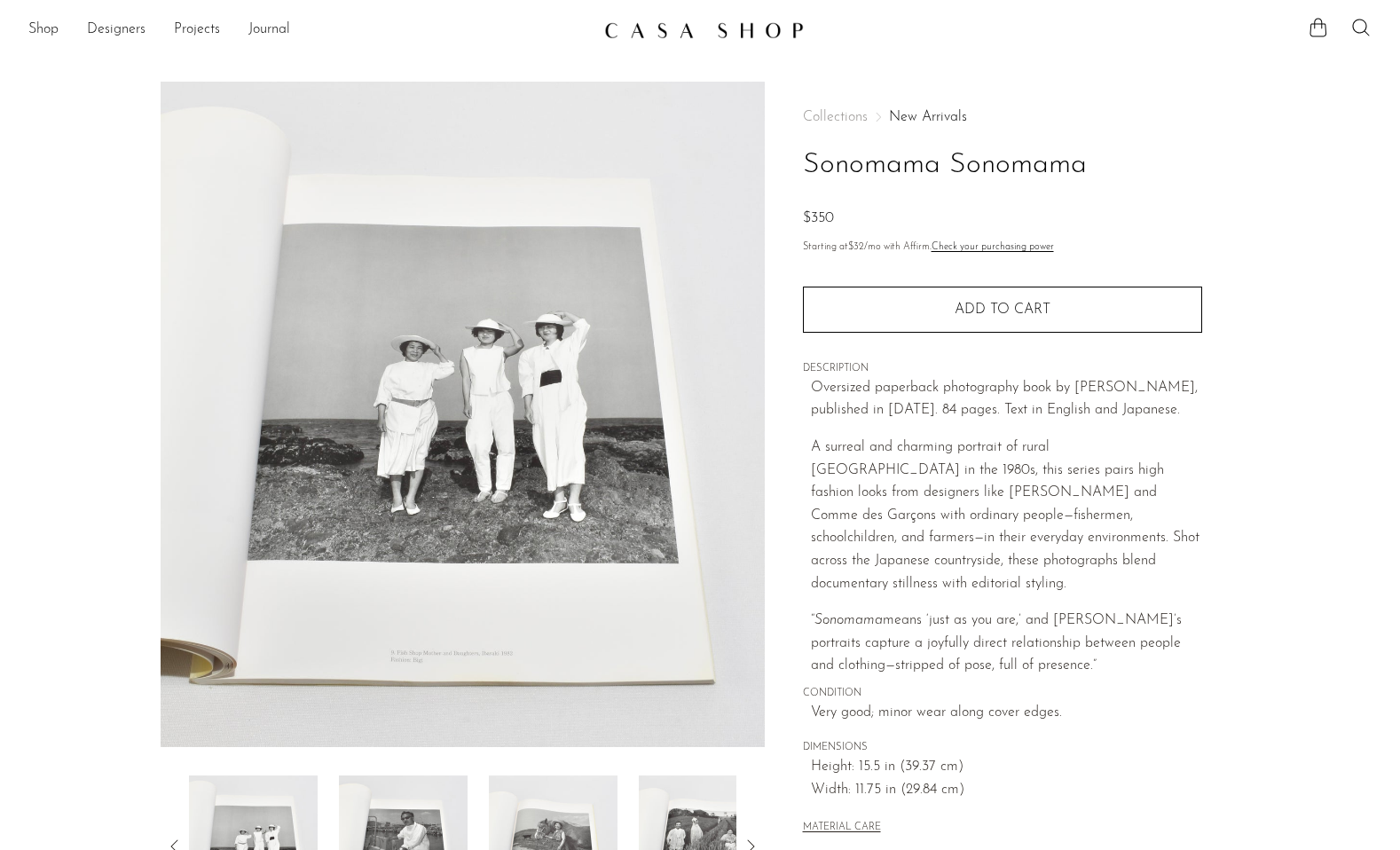
click at [415, 811] on img at bounding box center [403, 846] width 129 height 142
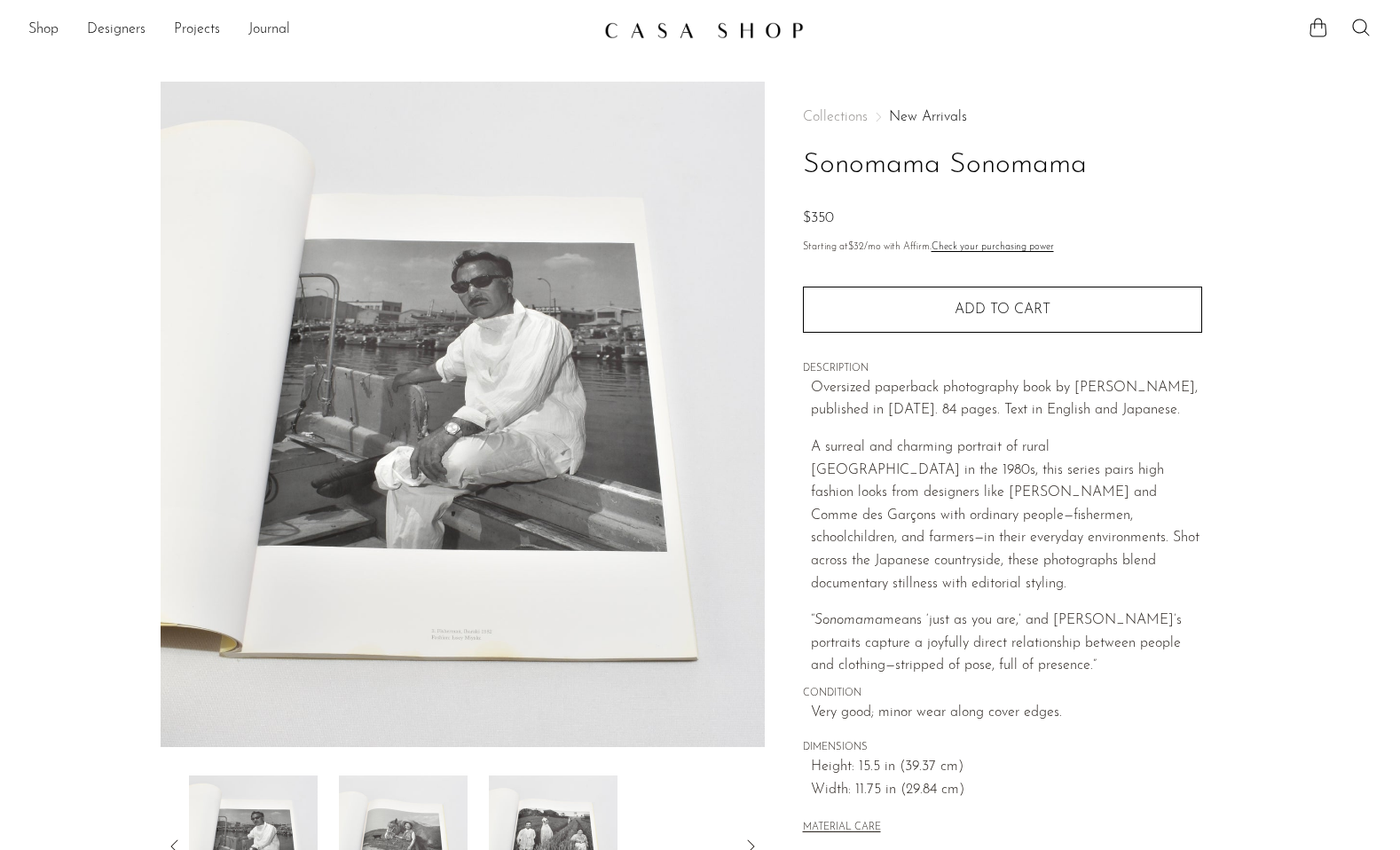
click at [415, 811] on img at bounding box center [403, 846] width 129 height 142
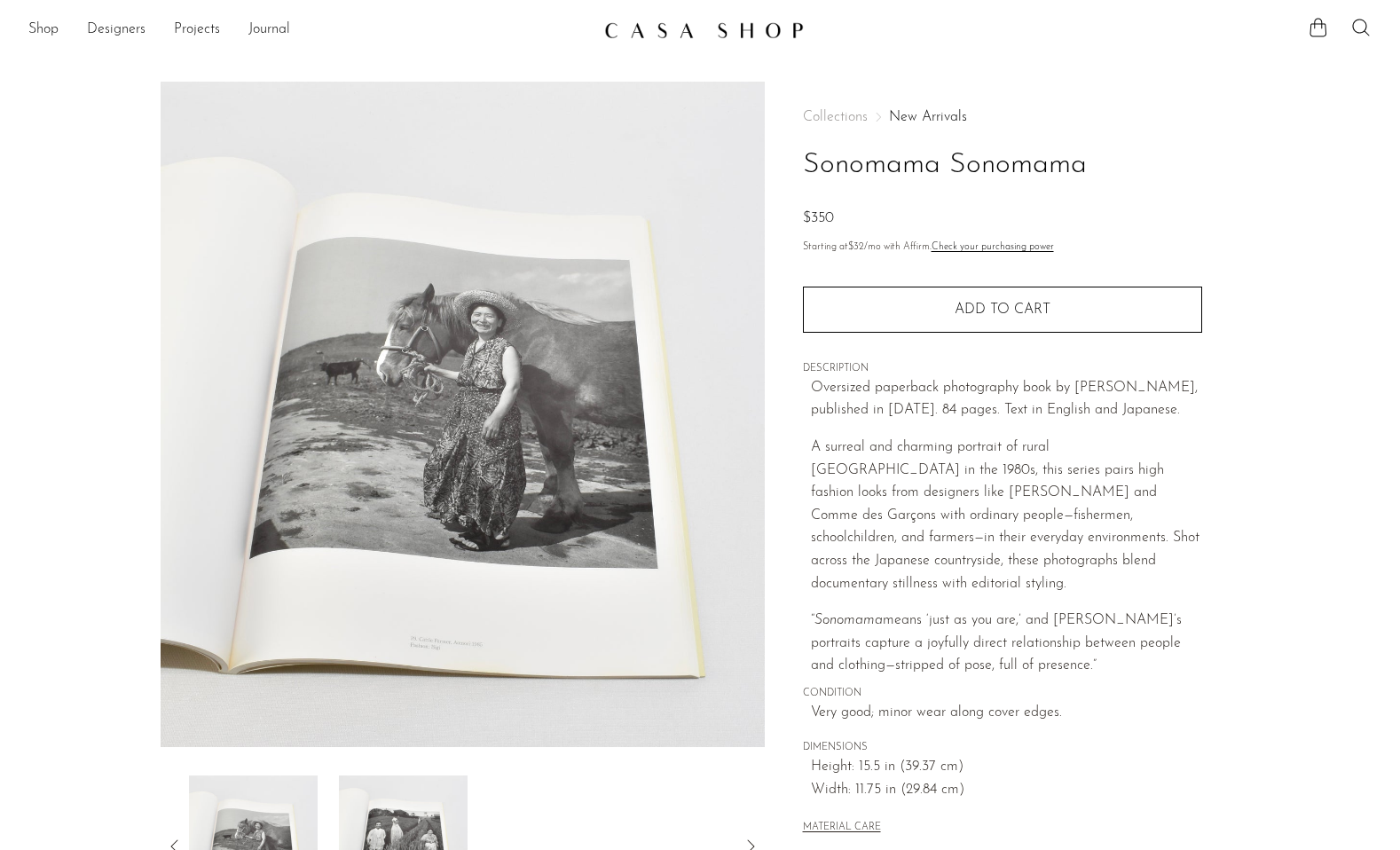
click at [415, 811] on img at bounding box center [403, 846] width 129 height 142
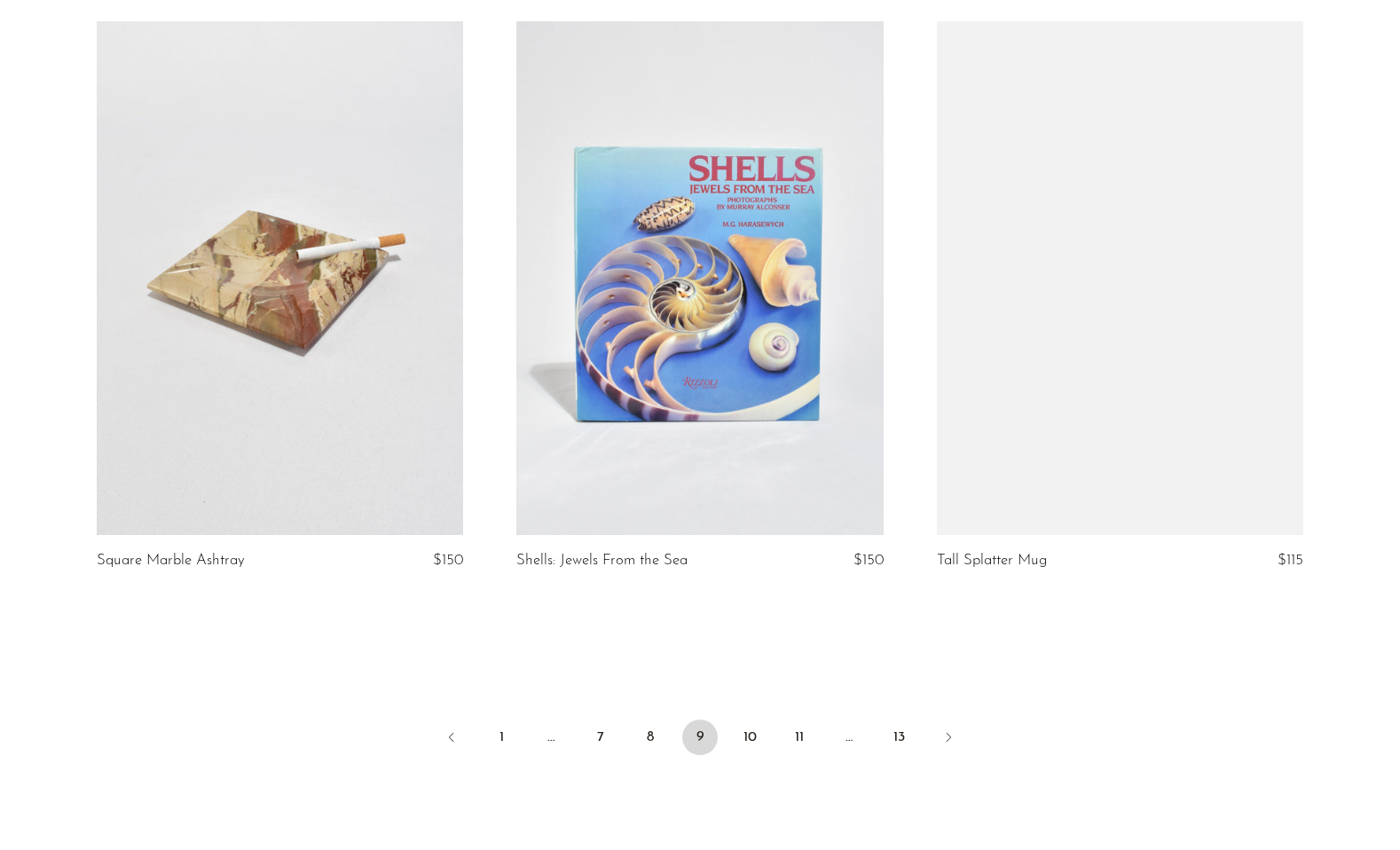
scroll to position [6658, 0]
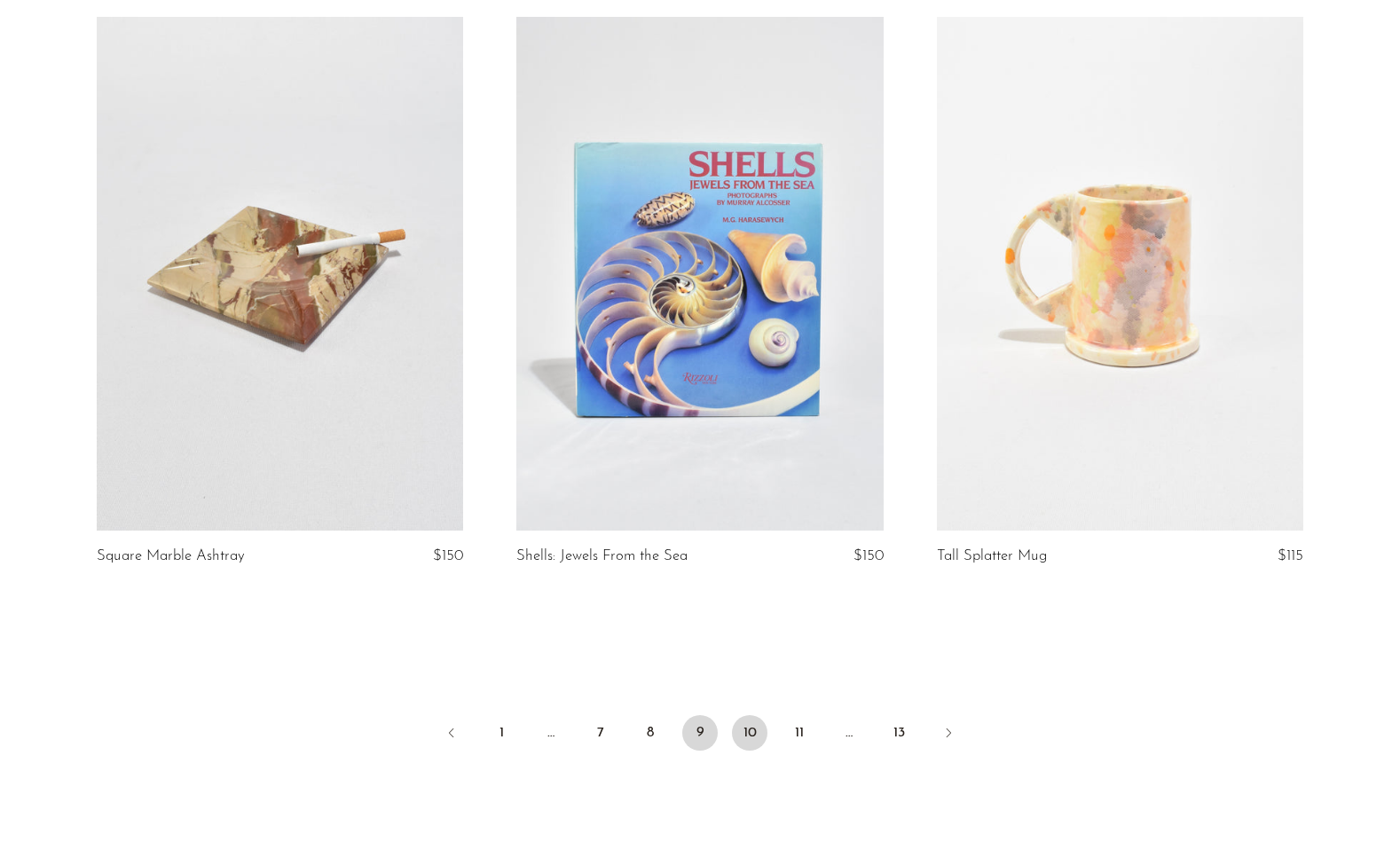
click at [751, 740] on link "10" at bounding box center [749, 733] width 36 height 36
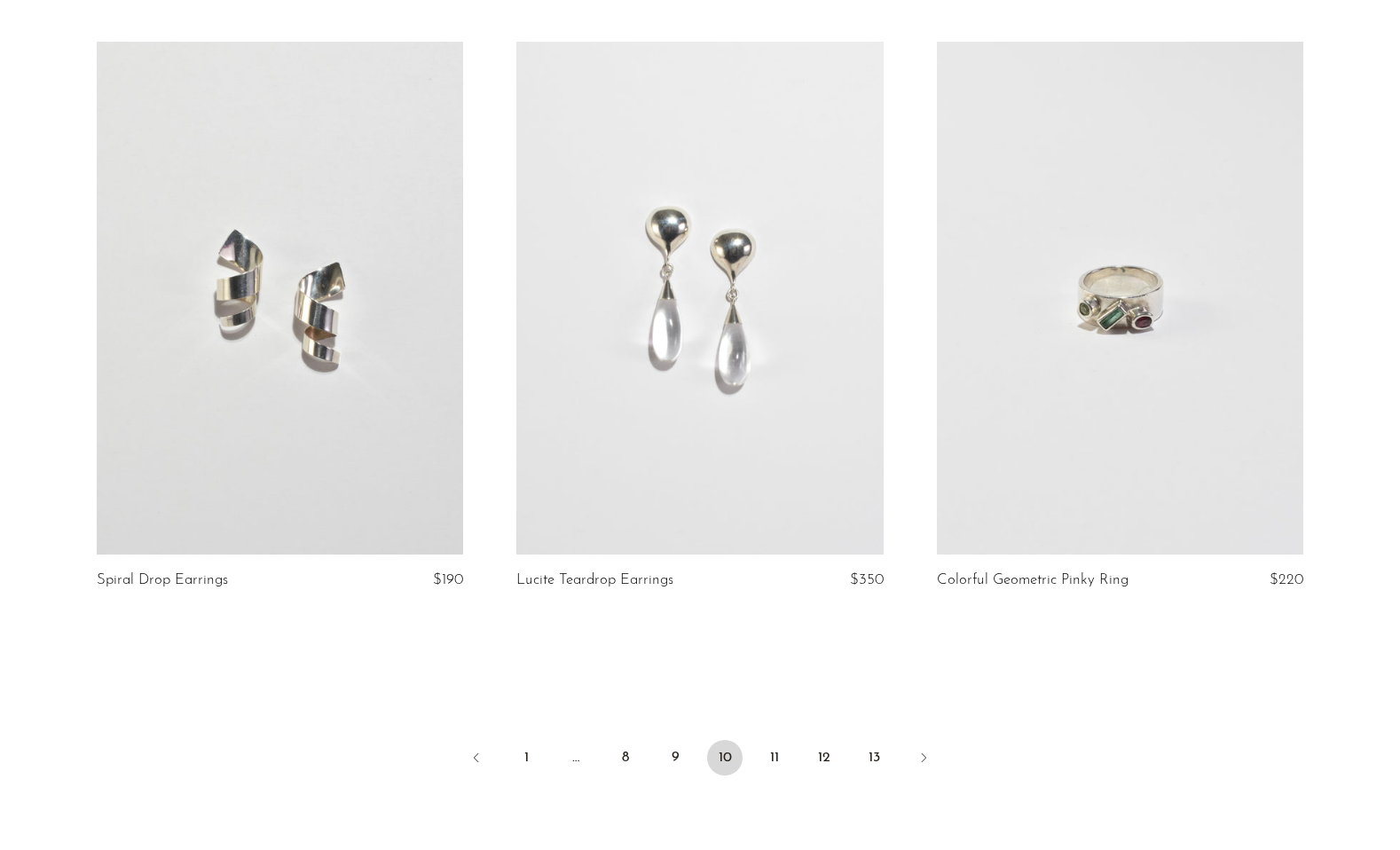
scroll to position [6704, 0]
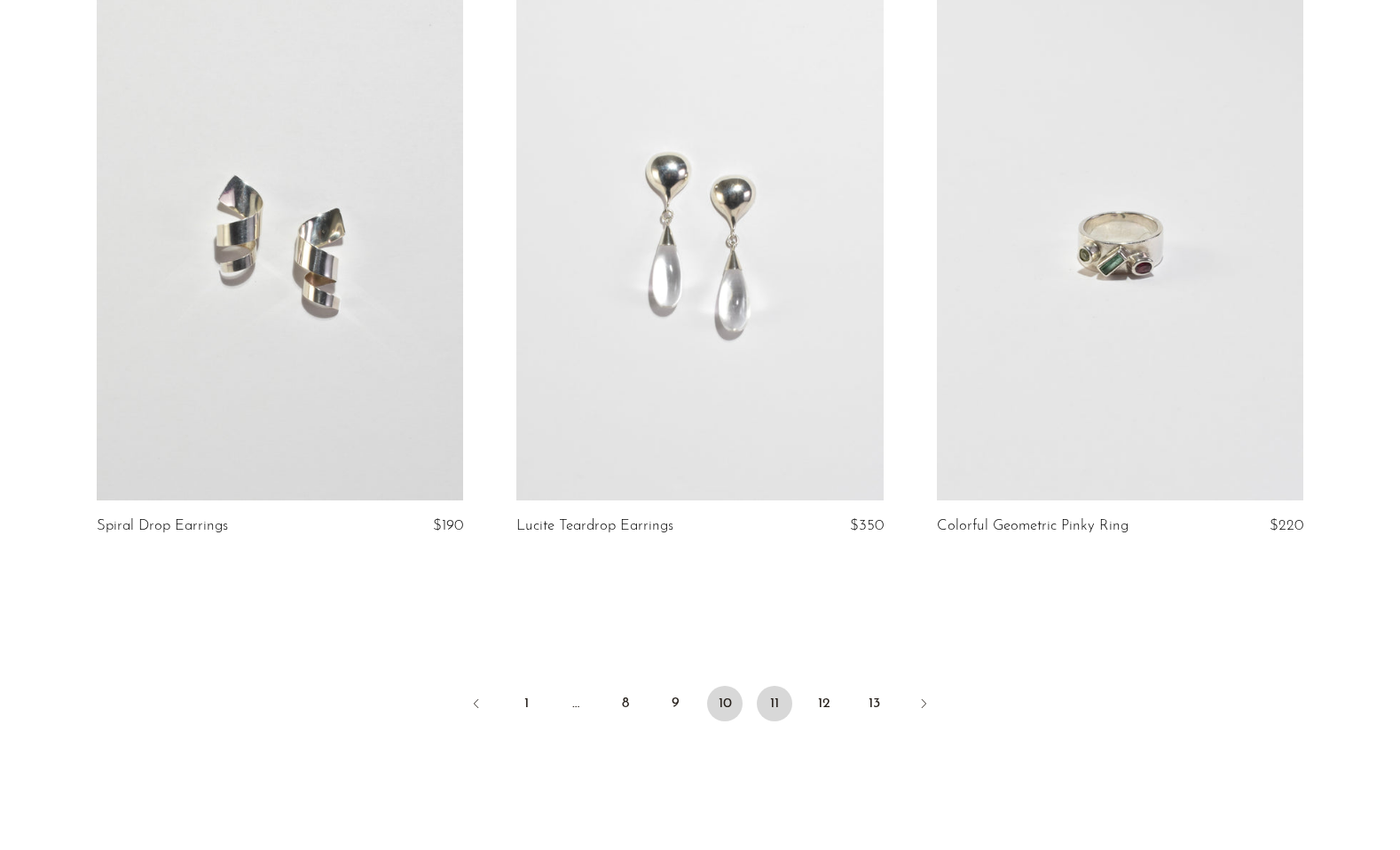
click at [764, 698] on link "11" at bounding box center [774, 704] width 36 height 36
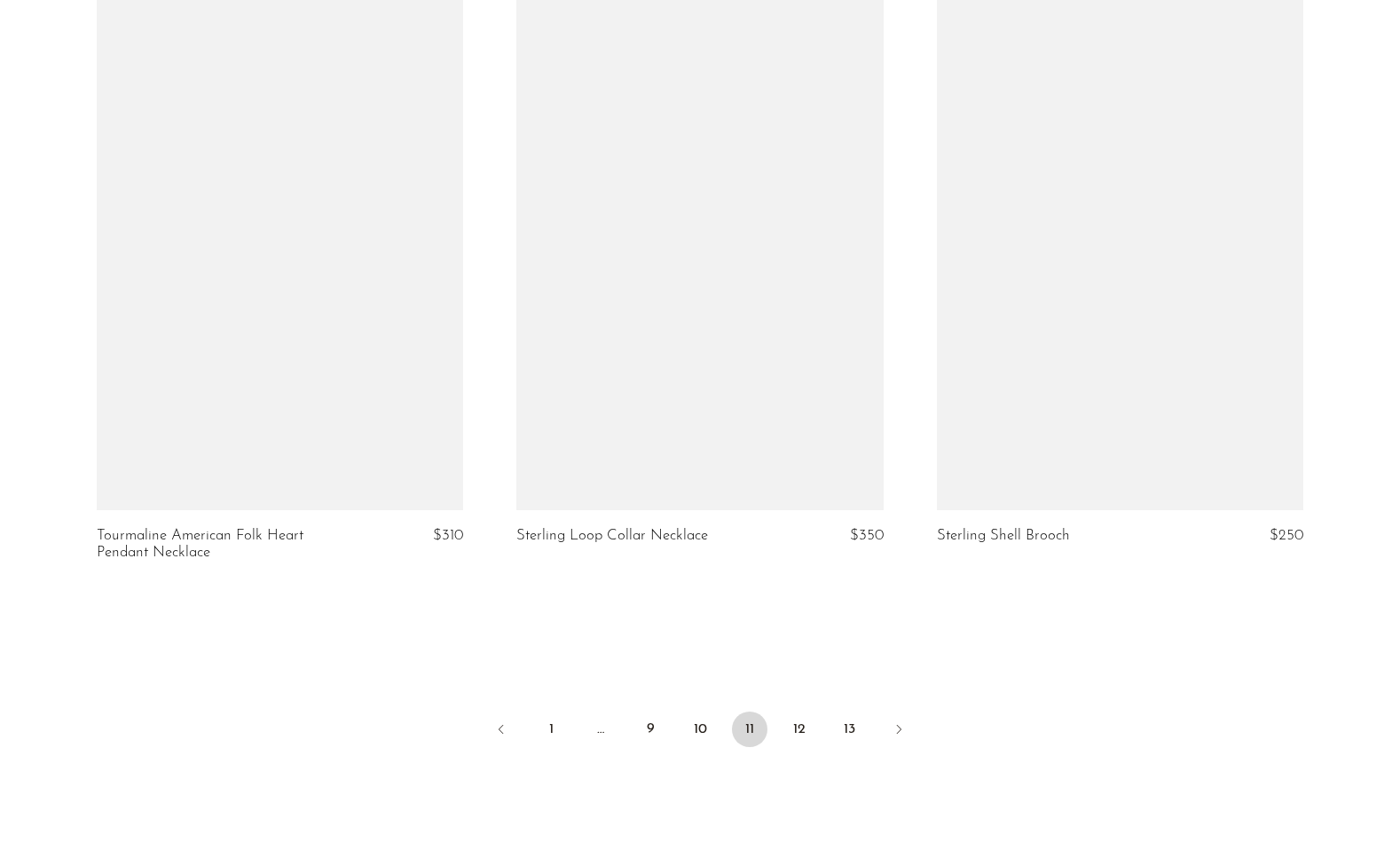
scroll to position [6717, 0]
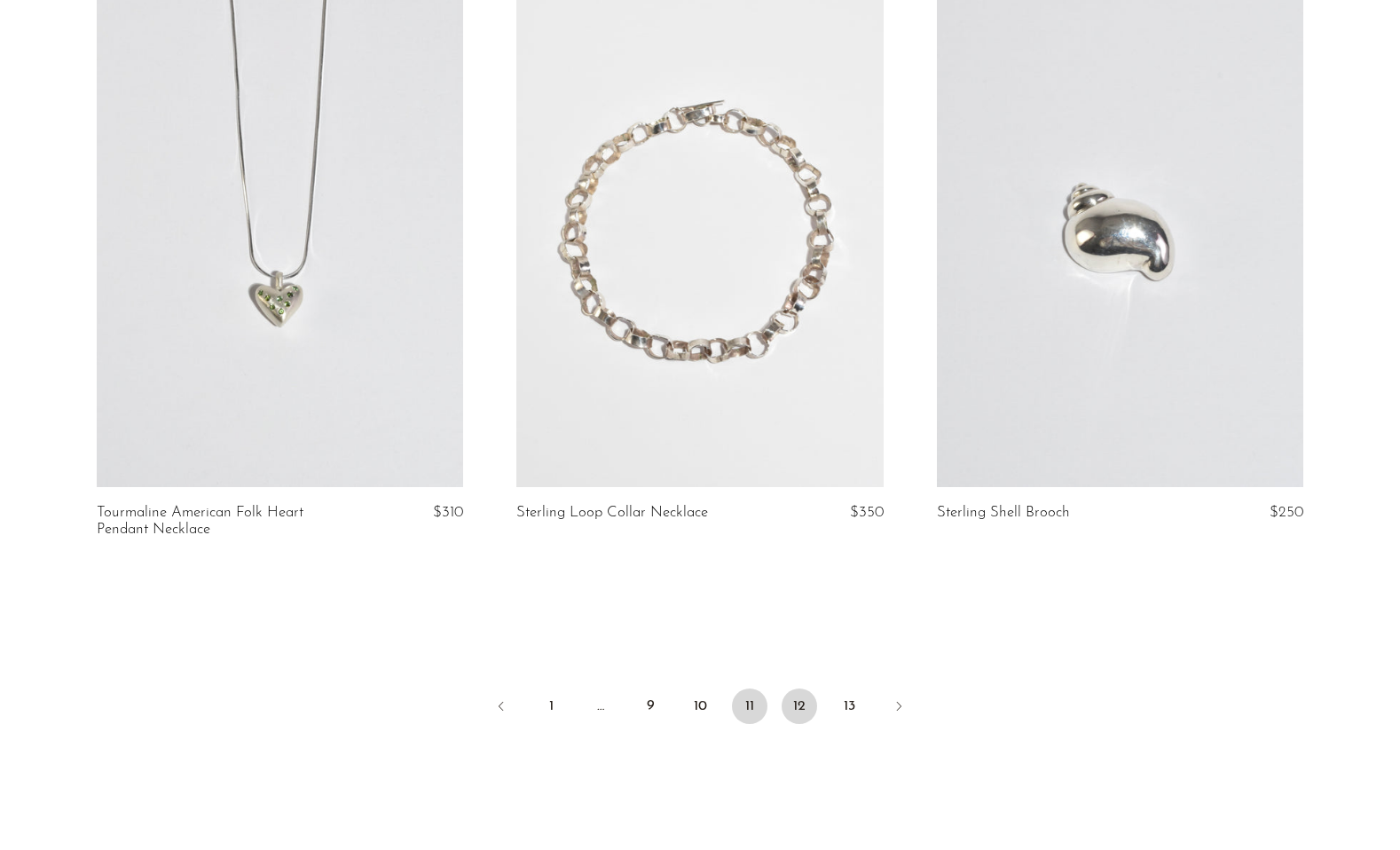
click at [802, 690] on link "12" at bounding box center [799, 706] width 36 height 36
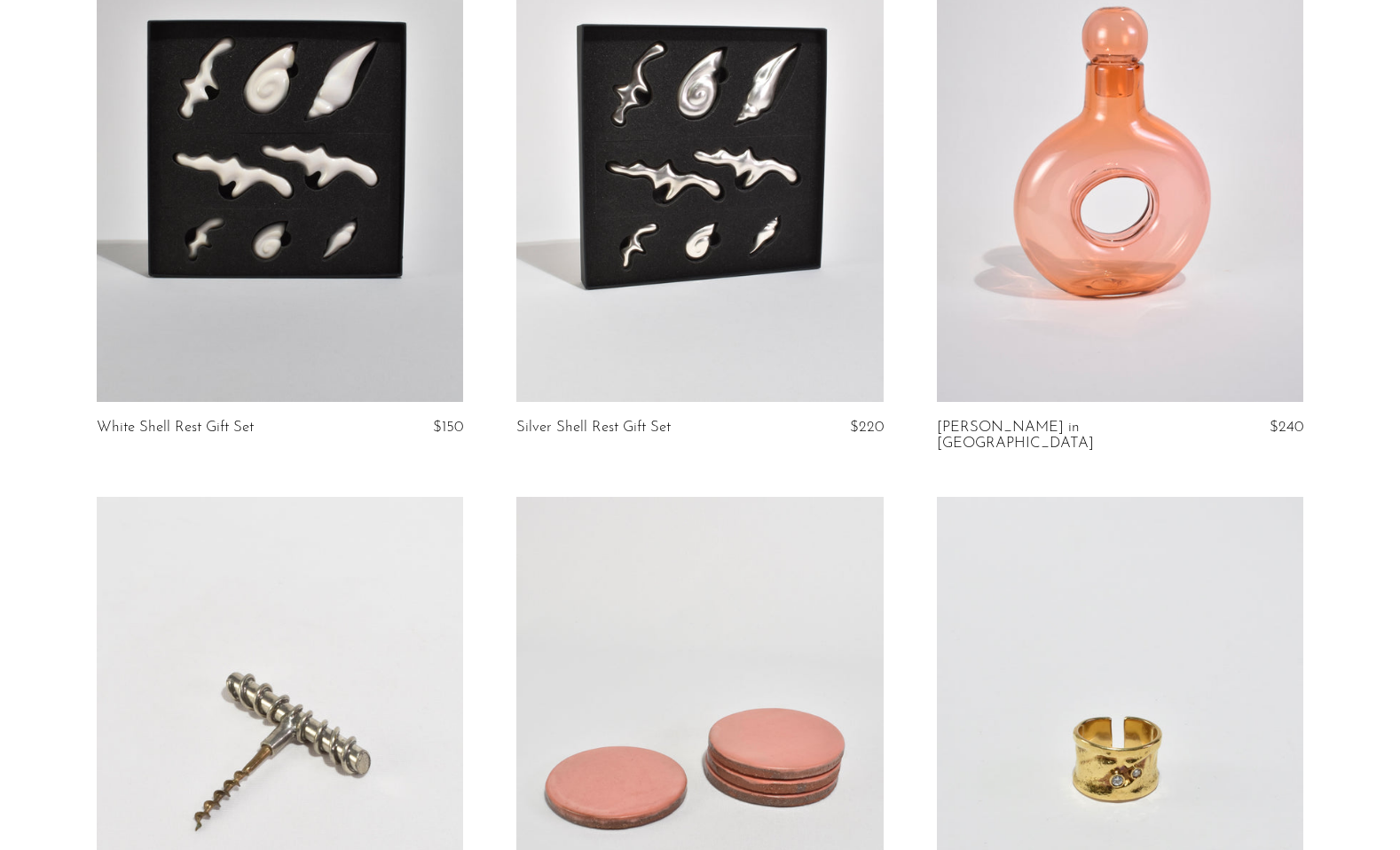
scroll to position [1416, 0]
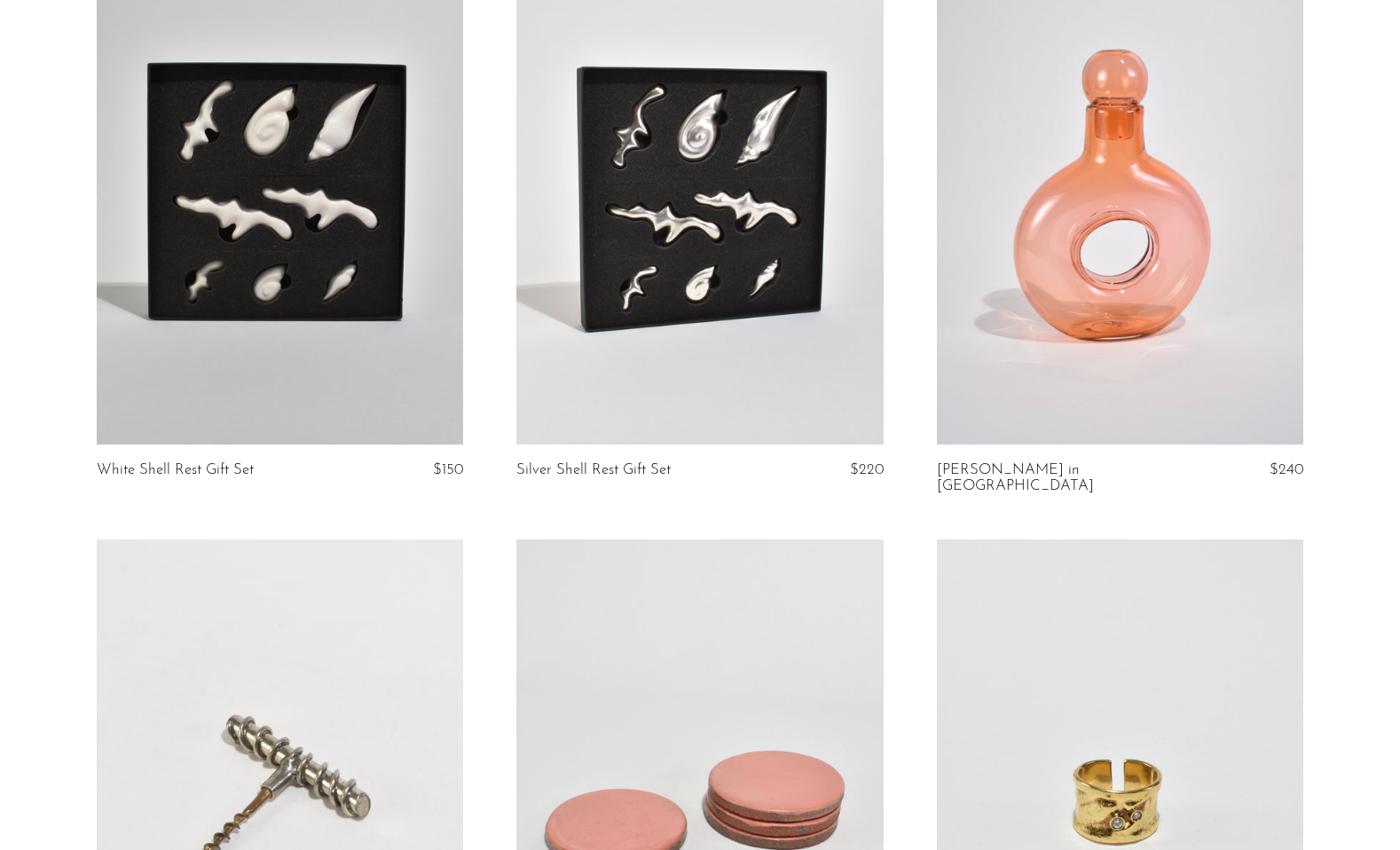
click at [1134, 195] on link at bounding box center [1119, 188] width 367 height 514
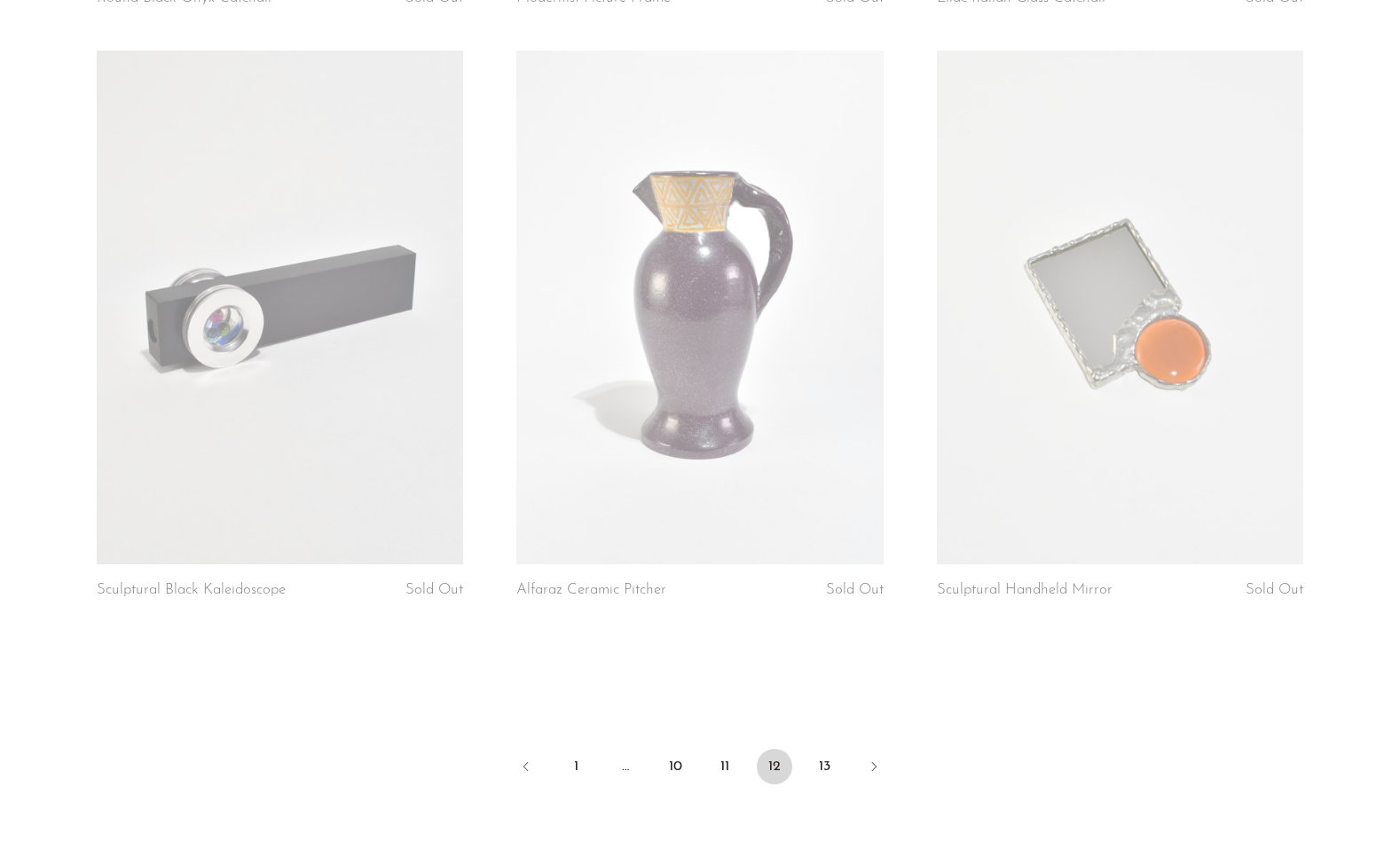
scroll to position [6830, 0]
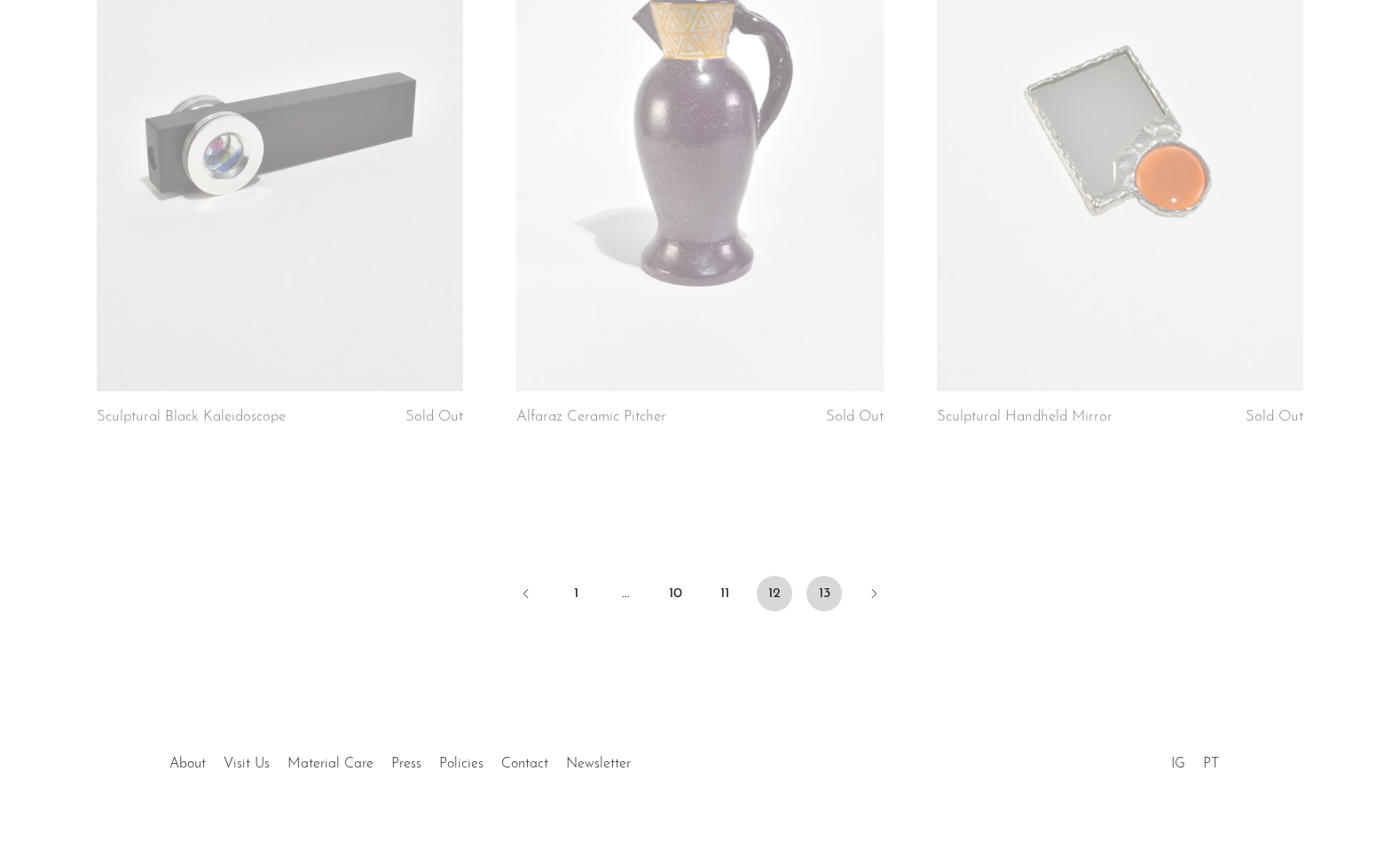
click at [818, 576] on link "13" at bounding box center [824, 593] width 36 height 36
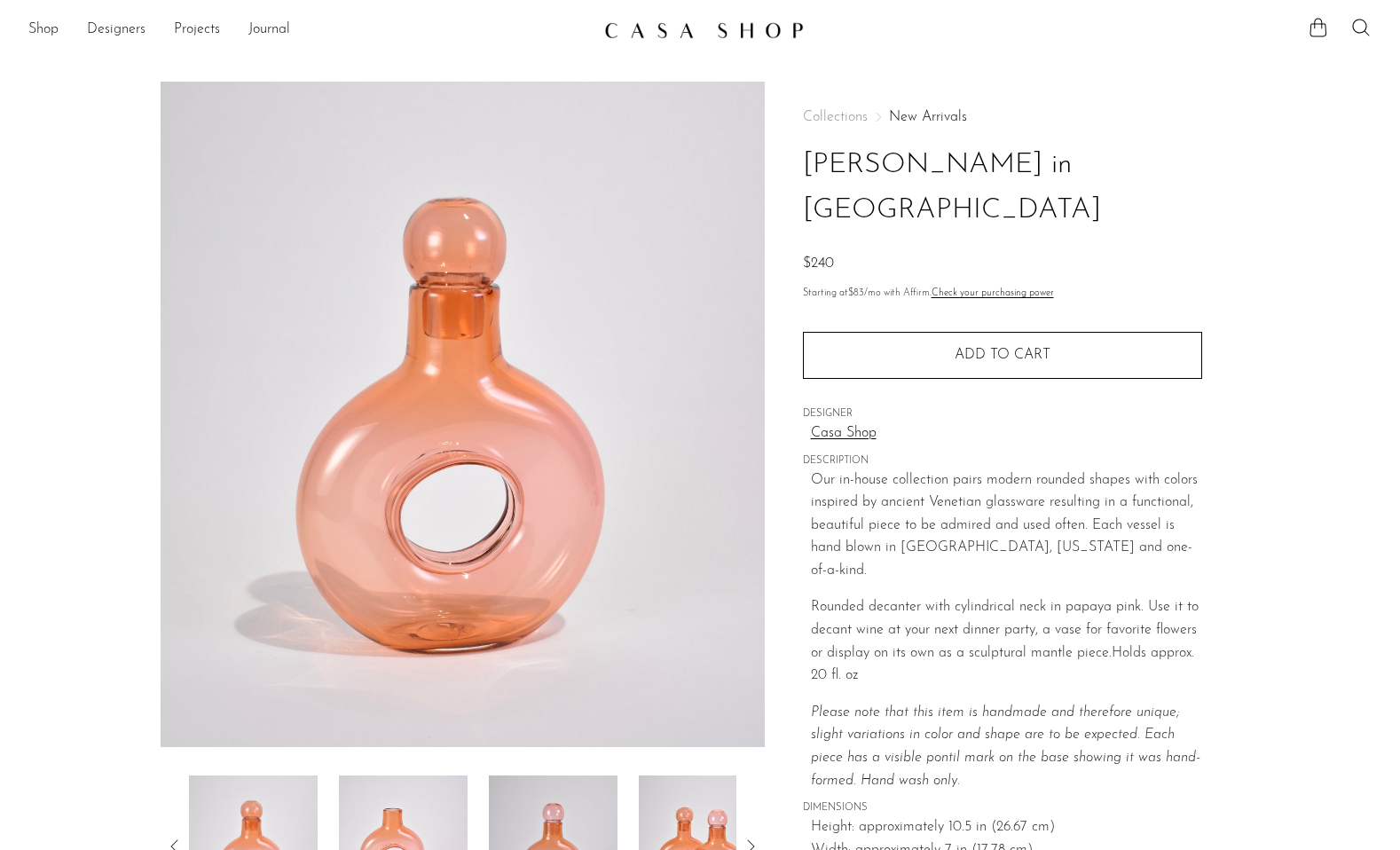
scroll to position [174, 0]
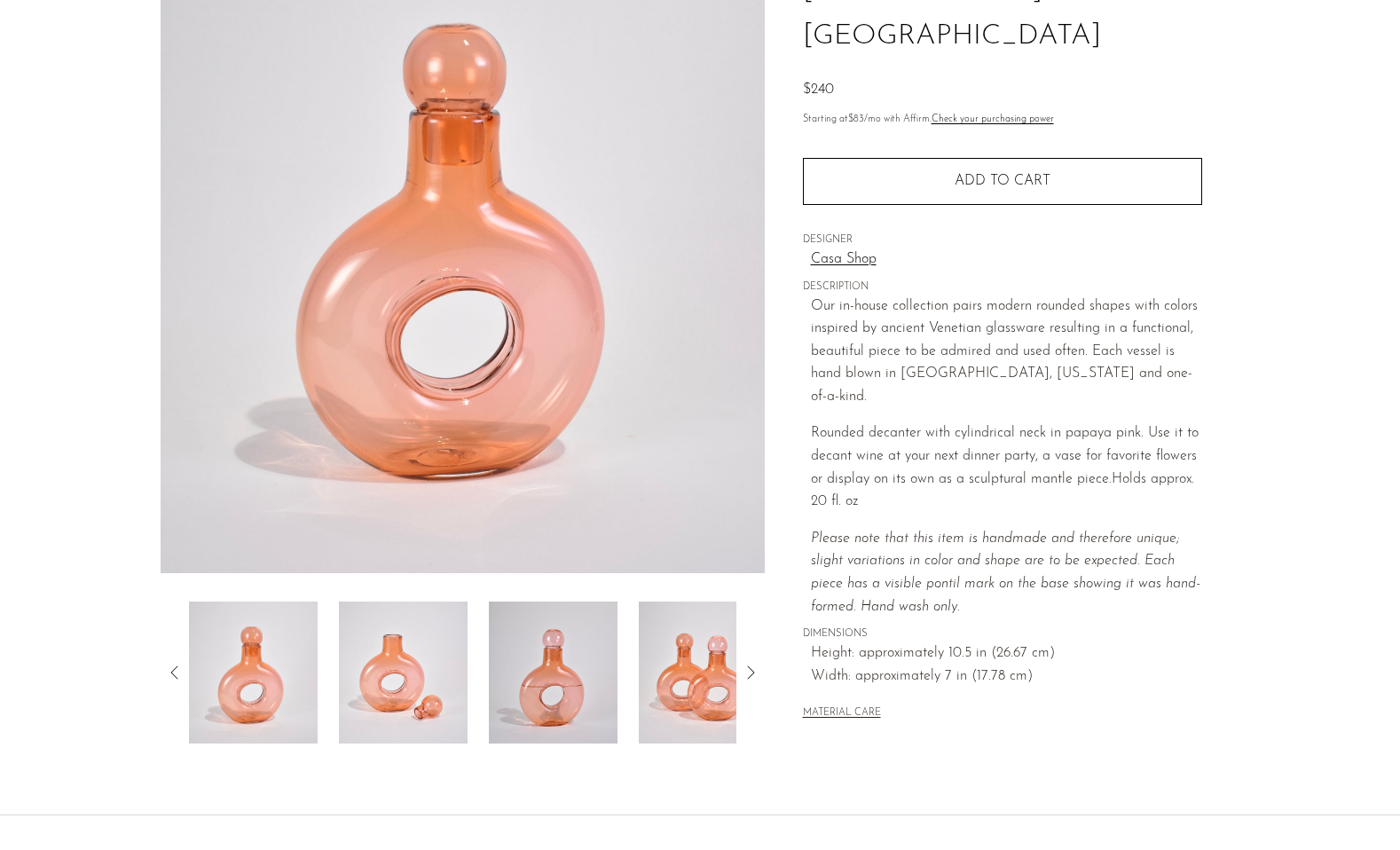
click at [573, 656] on img at bounding box center [553, 672] width 129 height 142
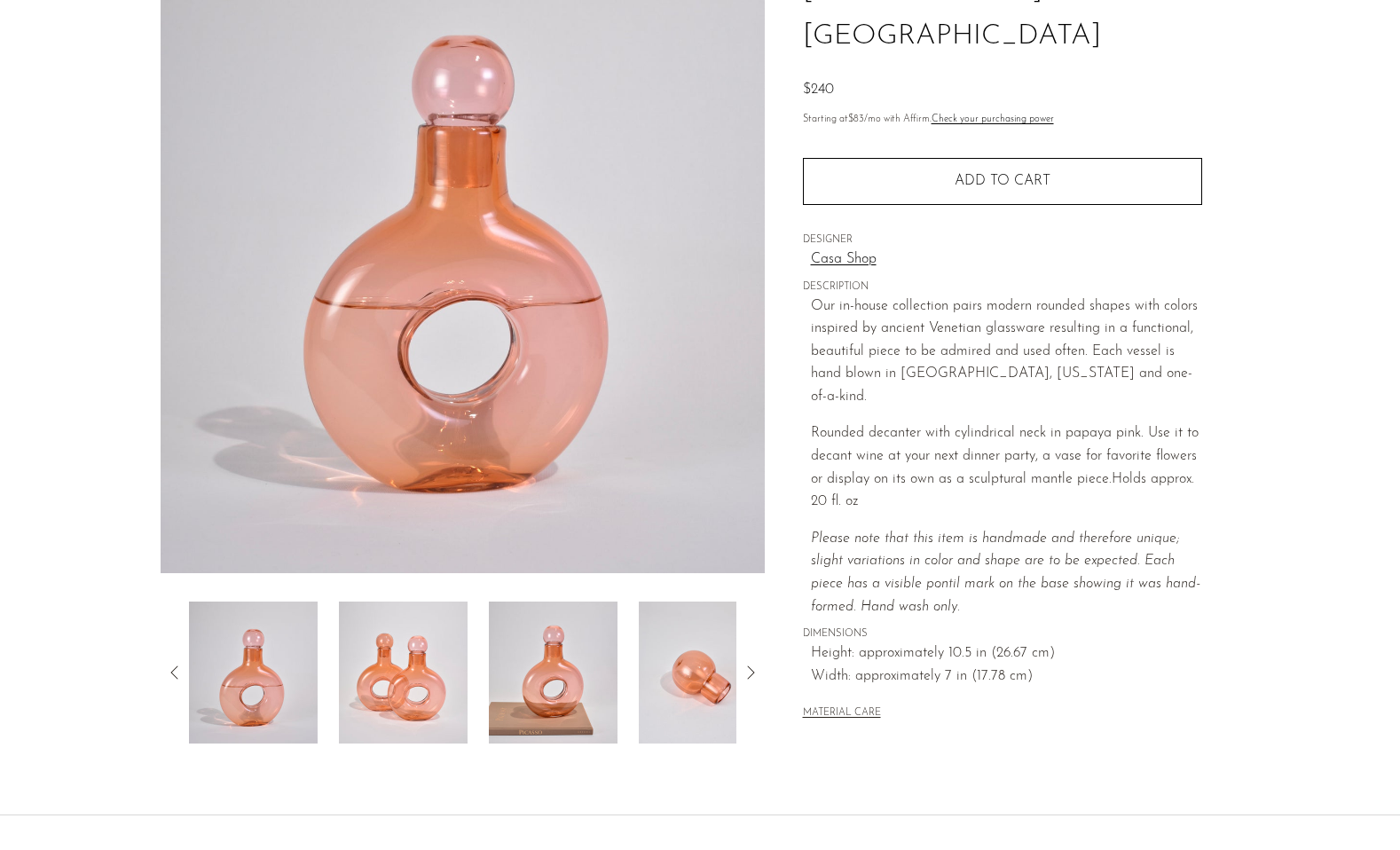
click at [573, 656] on img at bounding box center [553, 672] width 129 height 142
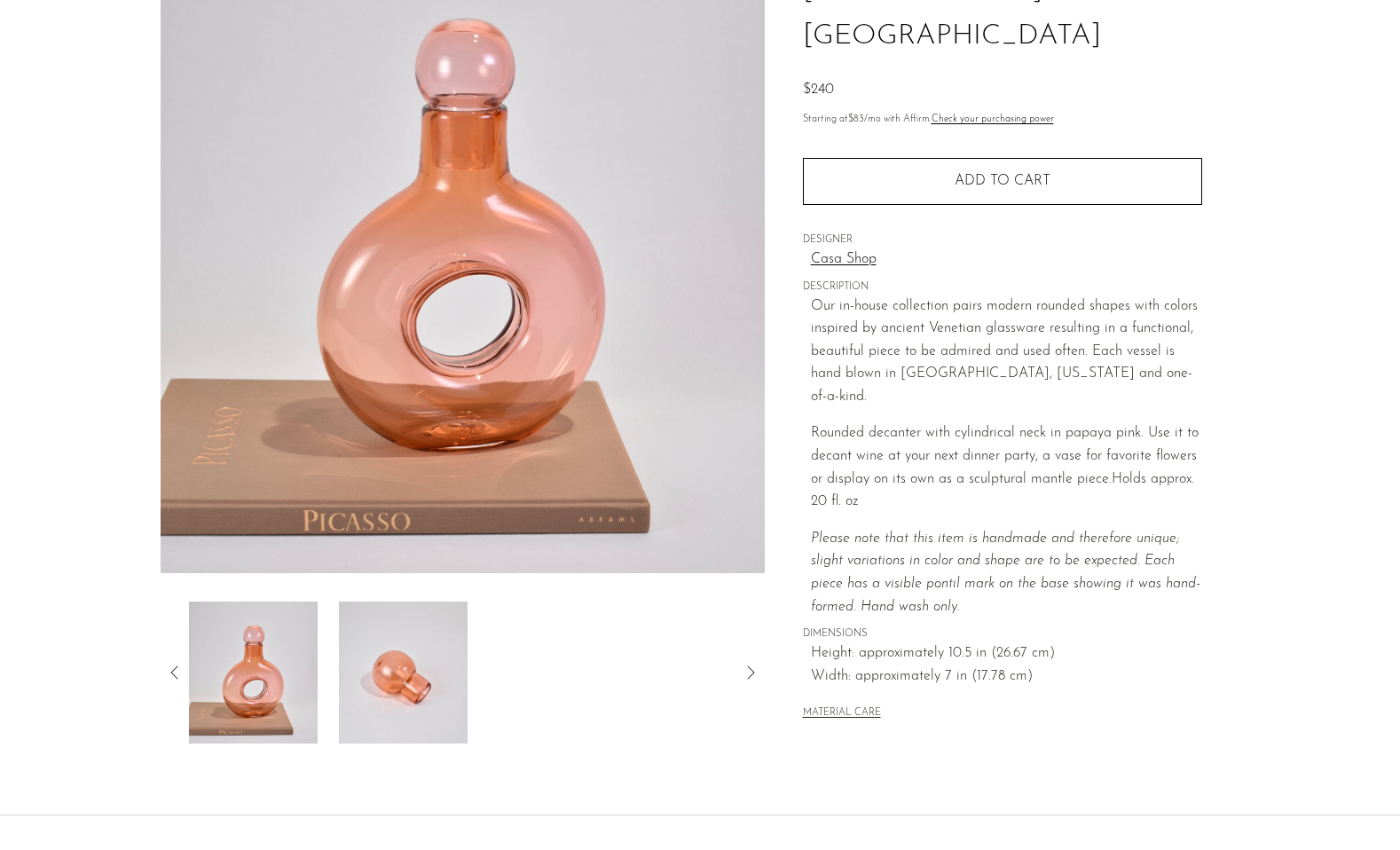
click at [172, 666] on icon at bounding box center [175, 673] width 21 height 21
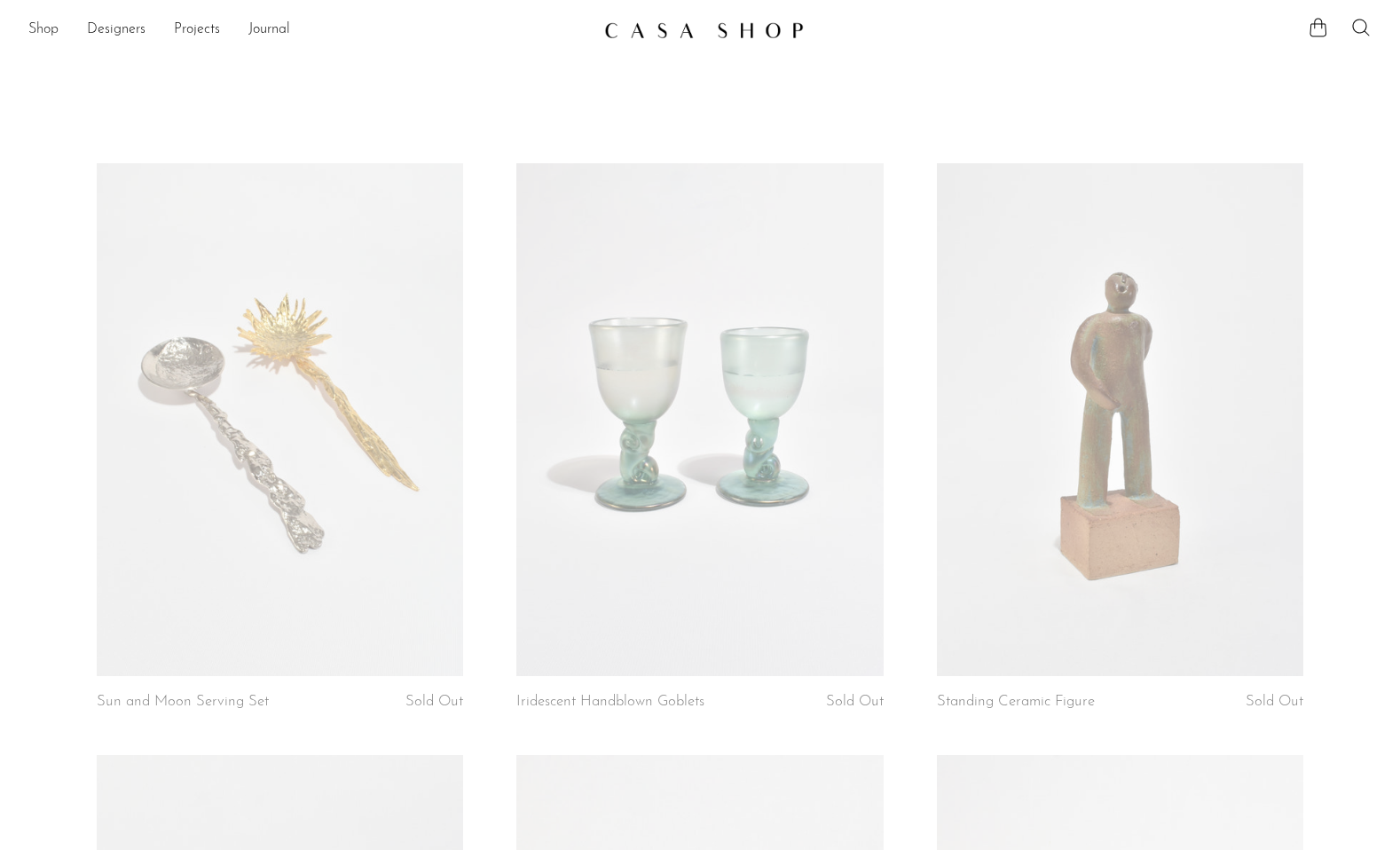
click at [43, 28] on link "Shop" at bounding box center [42, 30] width 30 height 23
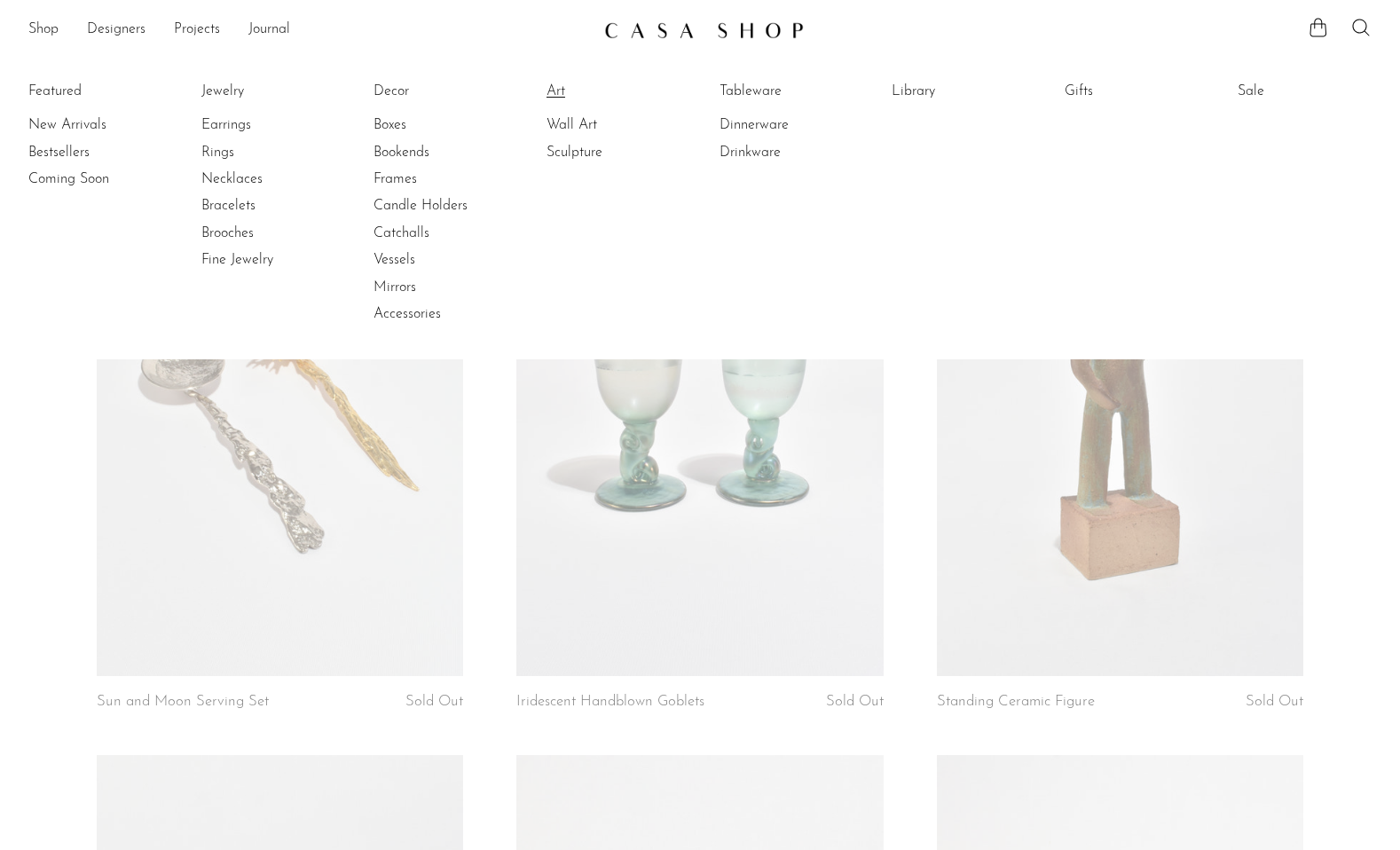
click at [565, 87] on link "Art" at bounding box center [613, 91] width 133 height 19
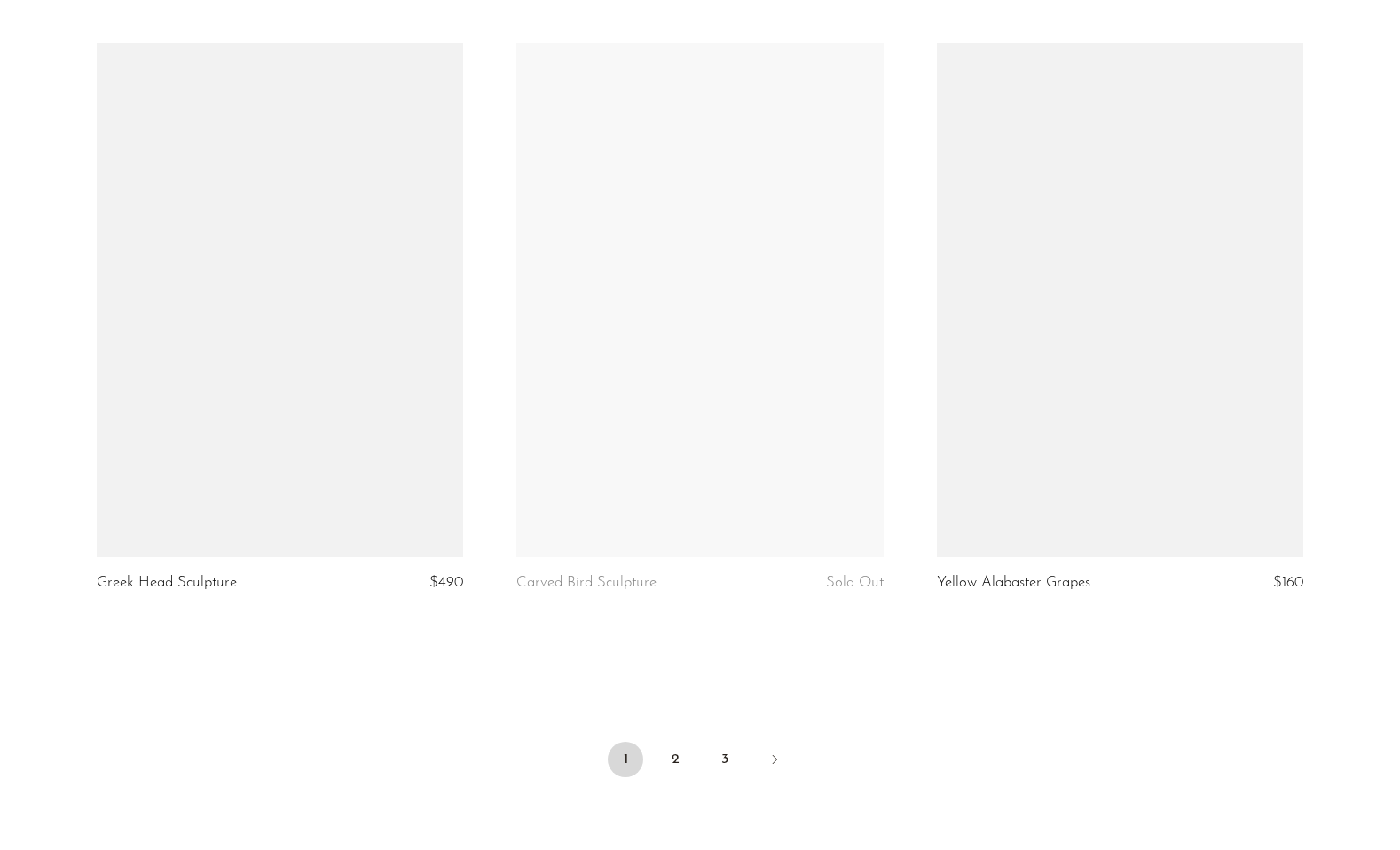
scroll to position [6758, 0]
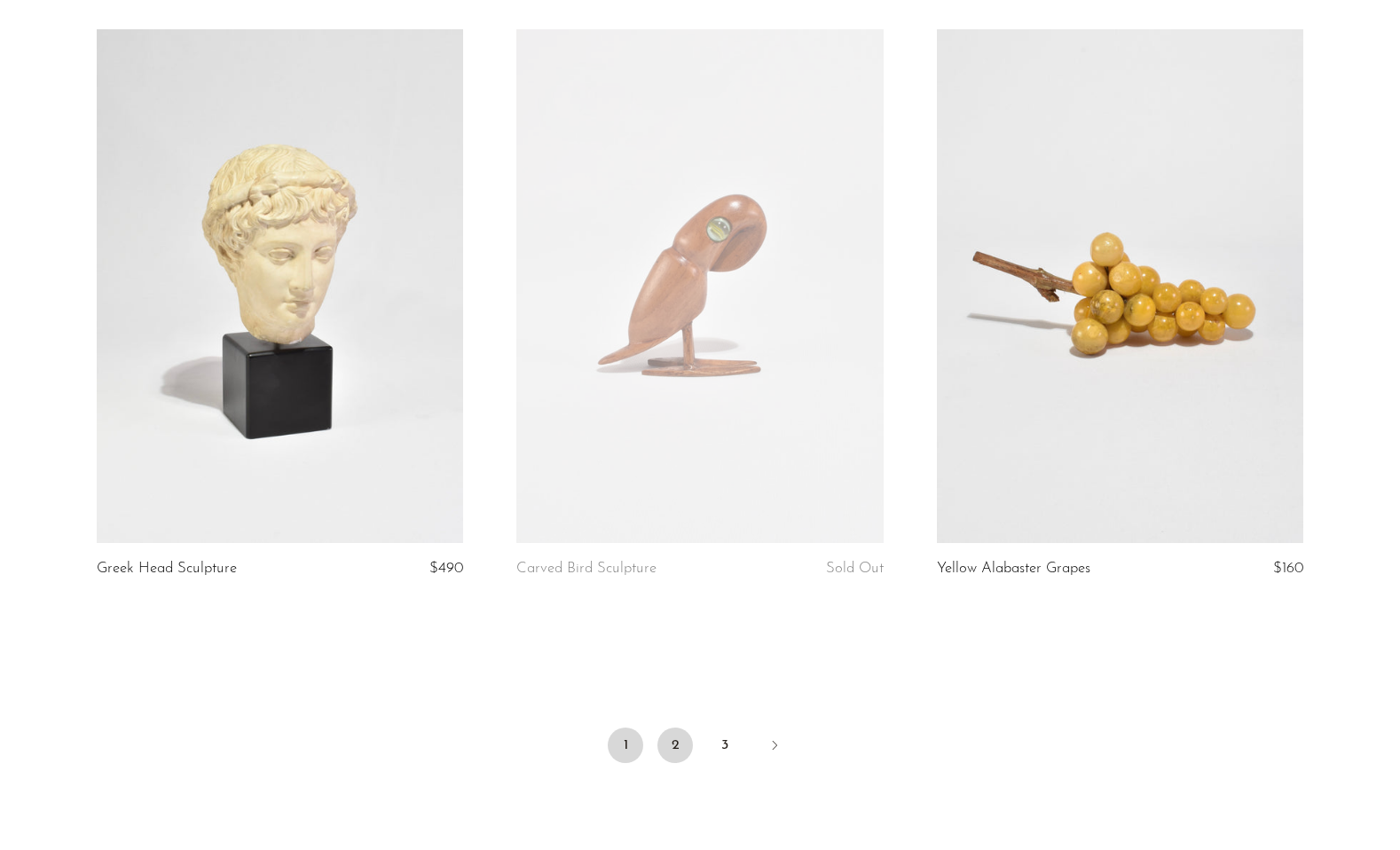
click at [675, 735] on link "2" at bounding box center [675, 745] width 36 height 36
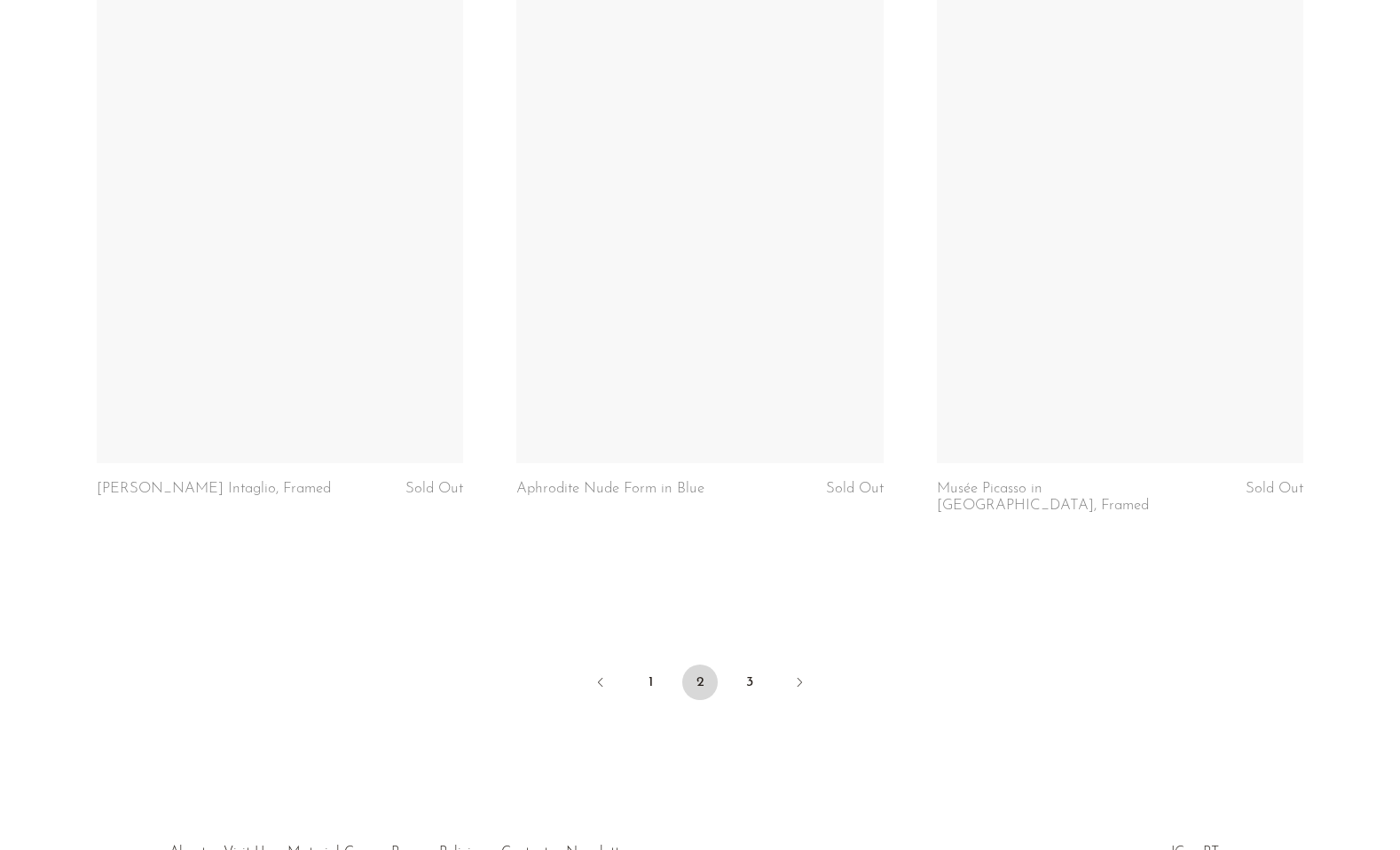
scroll to position [6792, 0]
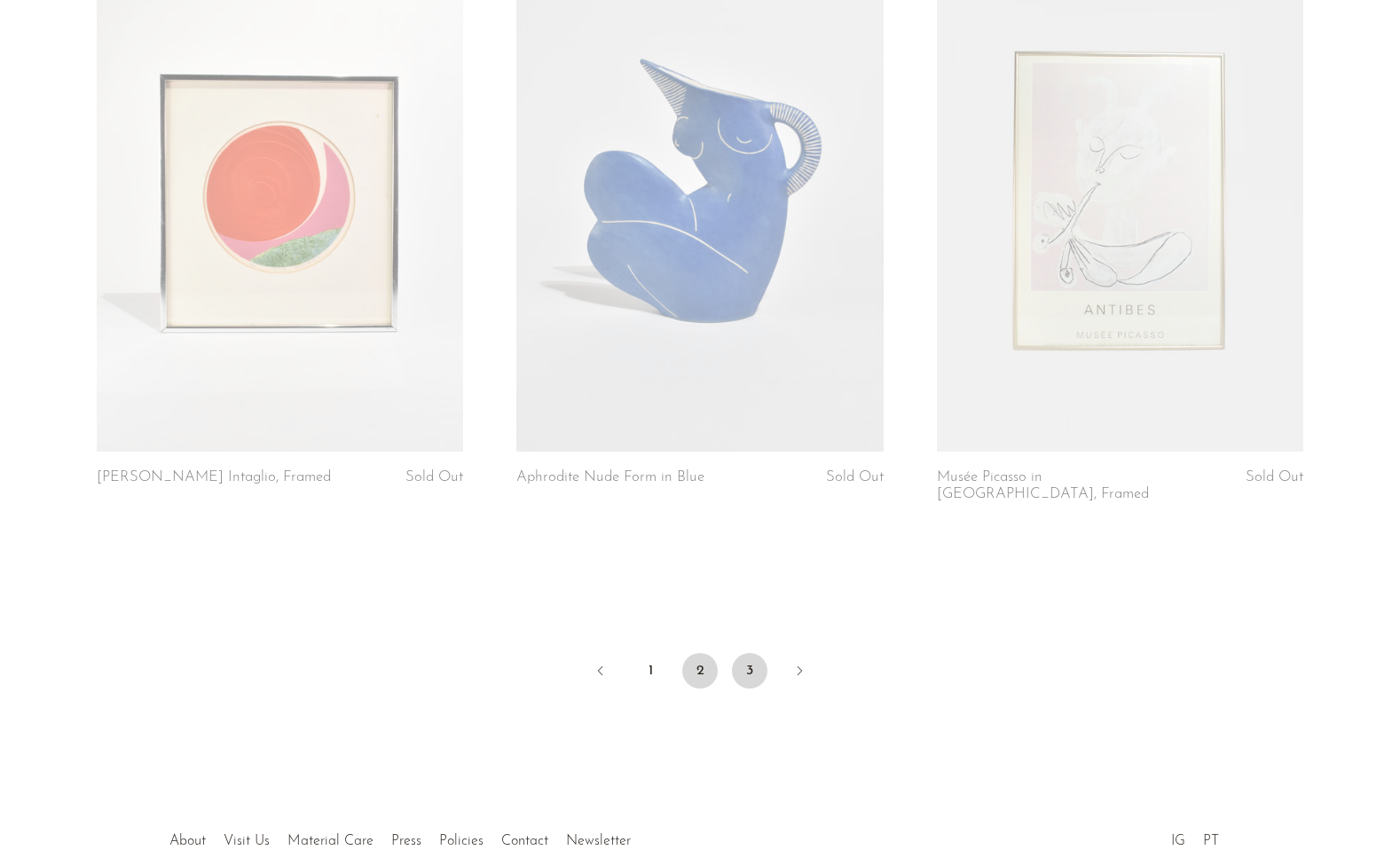
click at [753, 653] on link "3" at bounding box center [749, 670] width 36 height 36
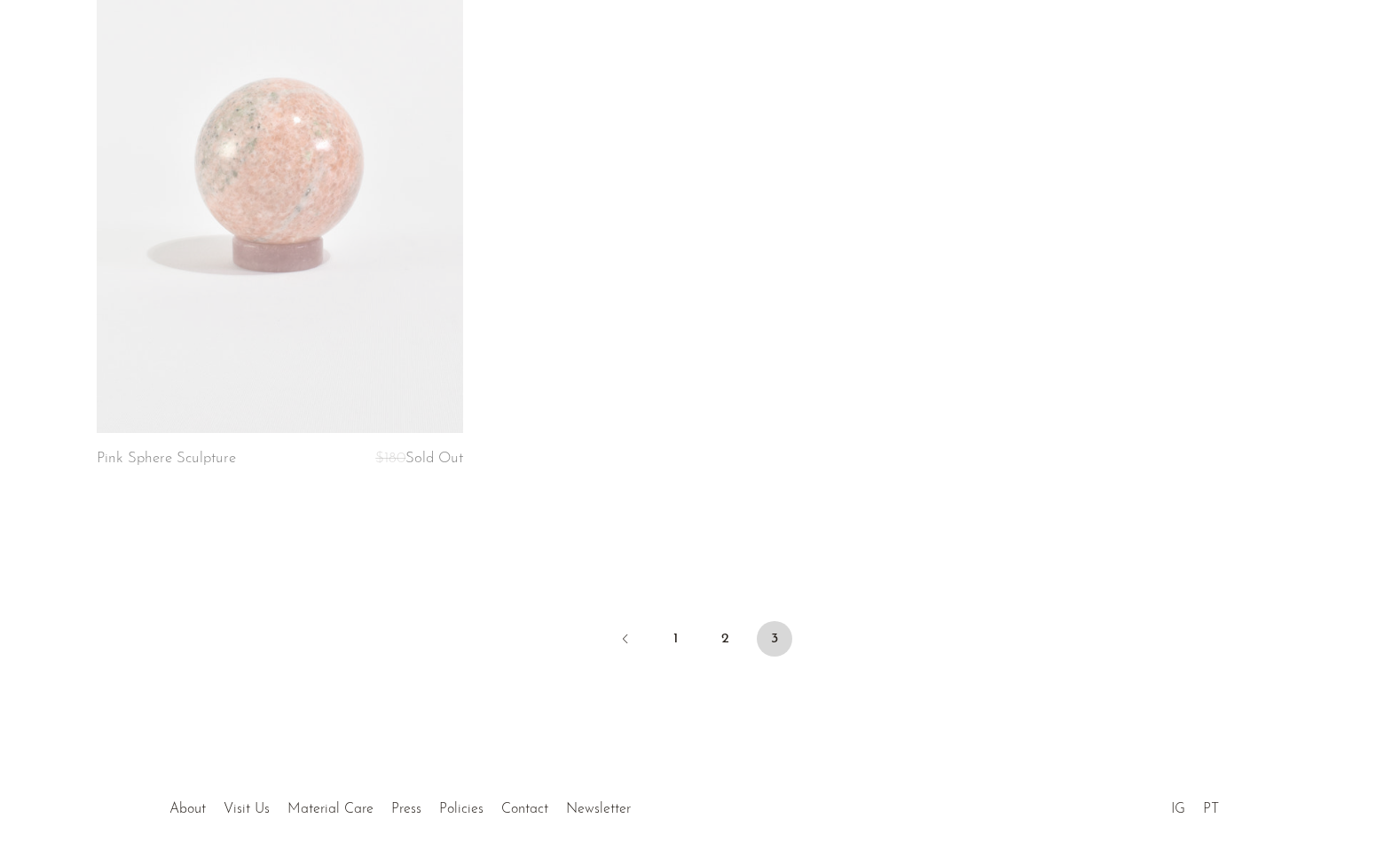
scroll to position [5025, 0]
